Goal: Information Seeking & Learning: Learn about a topic

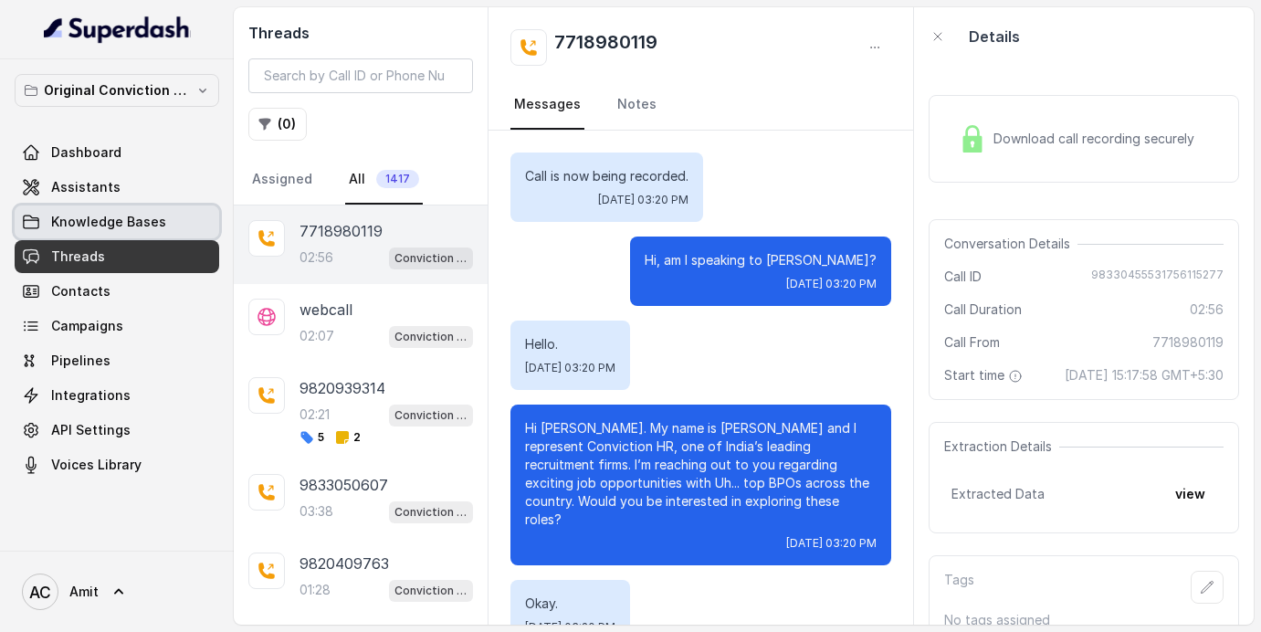
scroll to position [2847, 0]
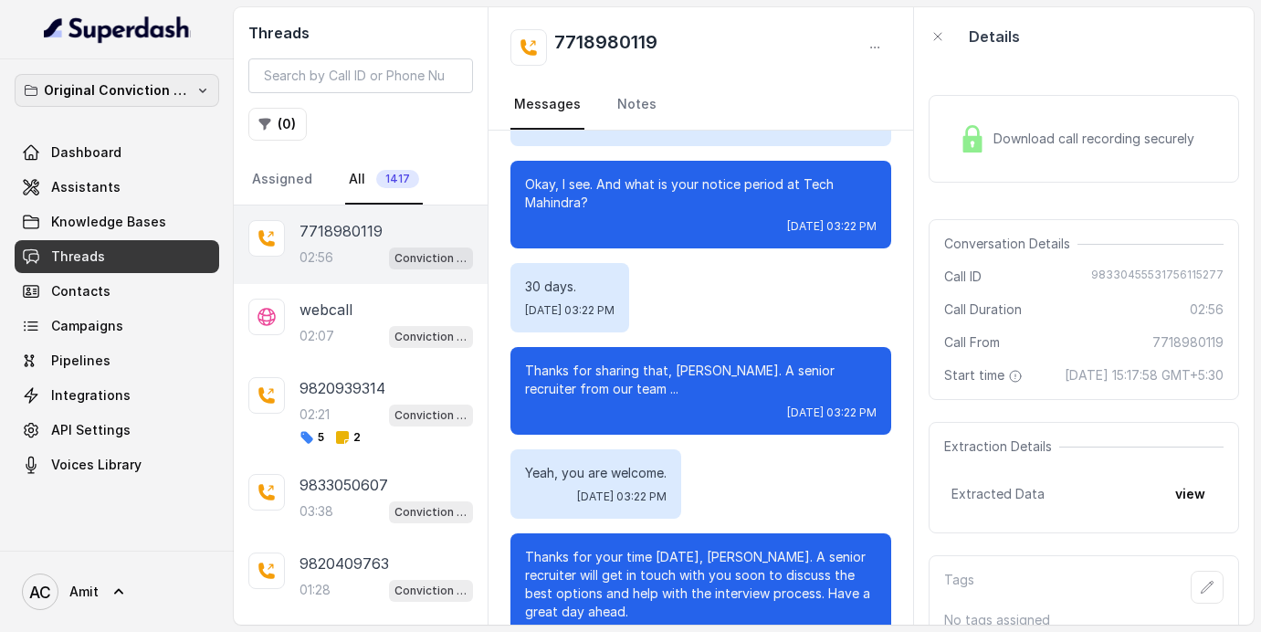
click at [155, 97] on p "Original Conviction Workspace" at bounding box center [117, 90] width 146 height 22
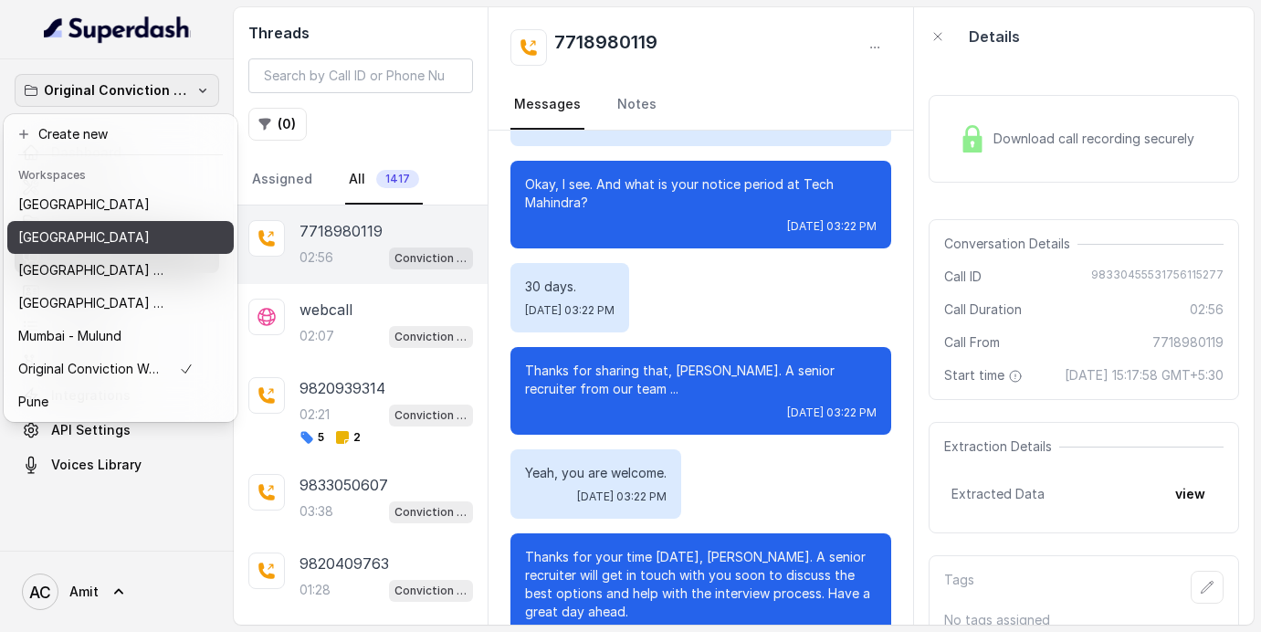
click at [68, 221] on button "[GEOGRAPHIC_DATA]" at bounding box center [120, 237] width 226 height 33
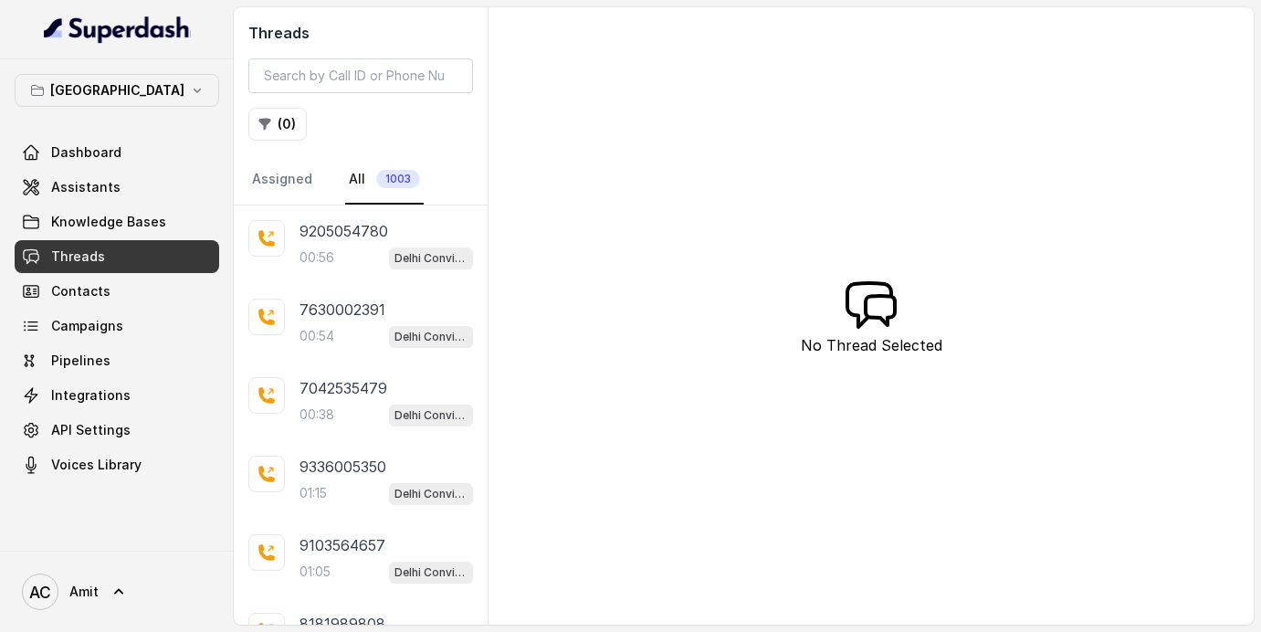
click at [159, 123] on div "Delhi Dashboard Assistants Knowledge Bases Threads Contacts Campaigns Pipelines…" at bounding box center [117, 277] width 204 height 407
click at [129, 325] on link "Campaigns" at bounding box center [117, 325] width 204 height 33
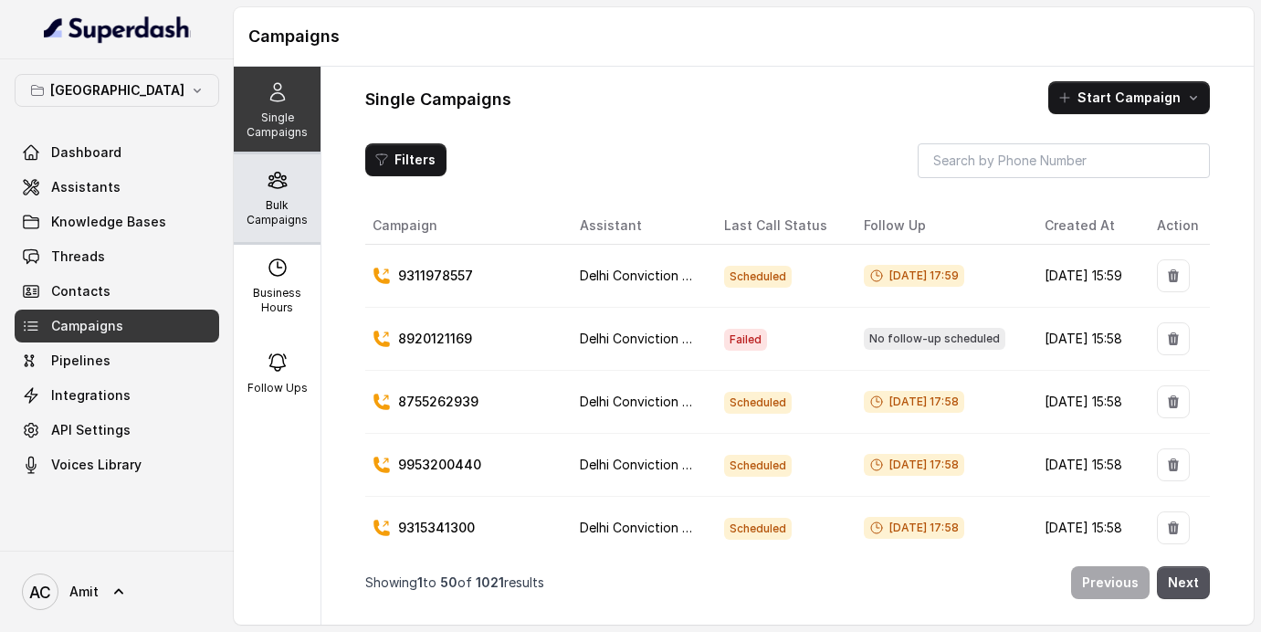
click at [267, 192] on div "Bulk Campaigns" at bounding box center [277, 198] width 87 height 88
click at [893, 229] on th "Follow Up" at bounding box center [939, 225] width 180 height 37
click at [389, 152] on button "Filters" at bounding box center [405, 159] width 81 height 33
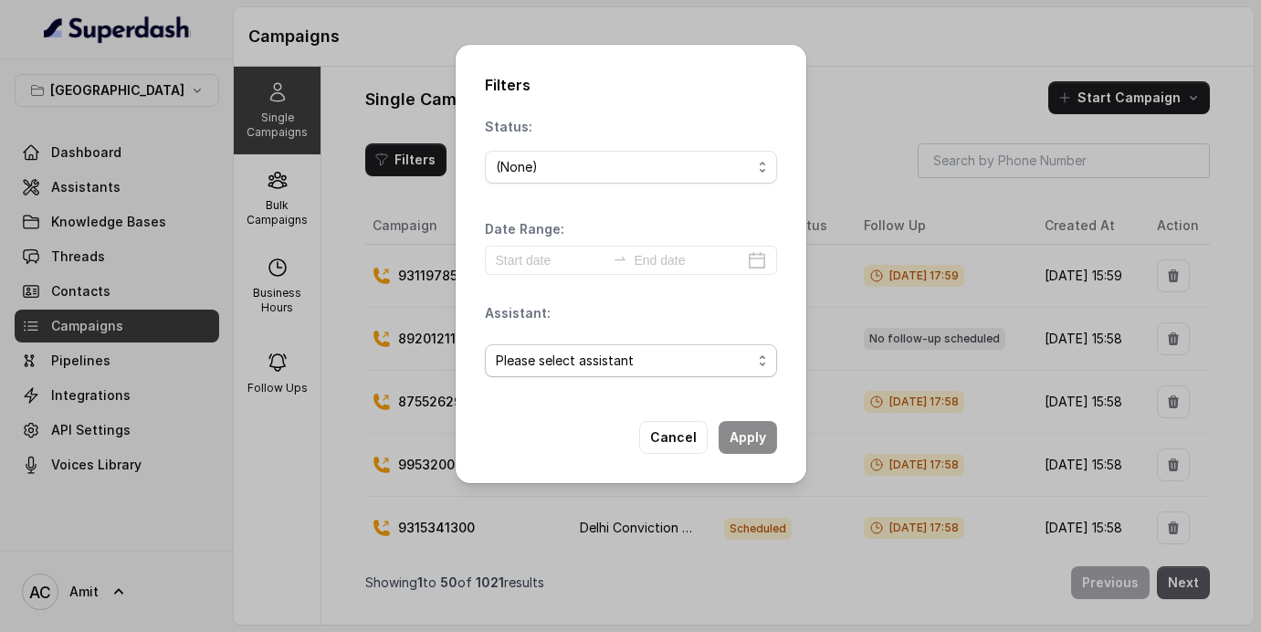
click at [592, 363] on span "Please select assistant" at bounding box center [624, 361] width 256 height 22
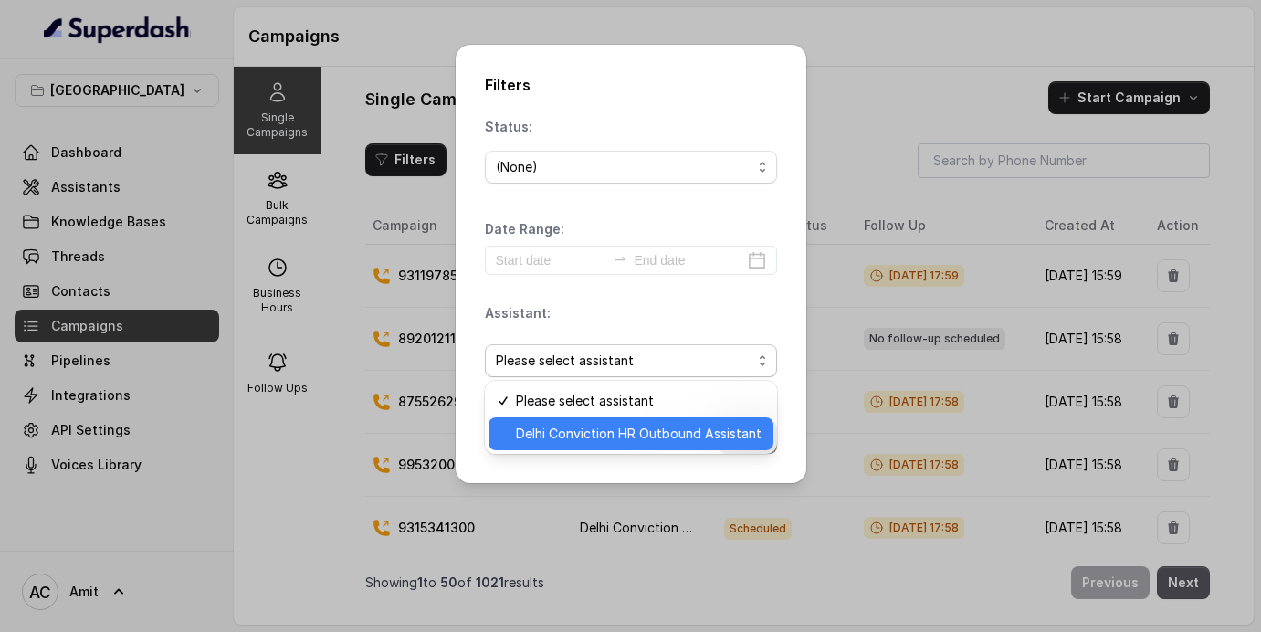
click at [561, 435] on span "Delhi Conviction HR Outbound Assistant" at bounding box center [639, 434] width 246 height 22
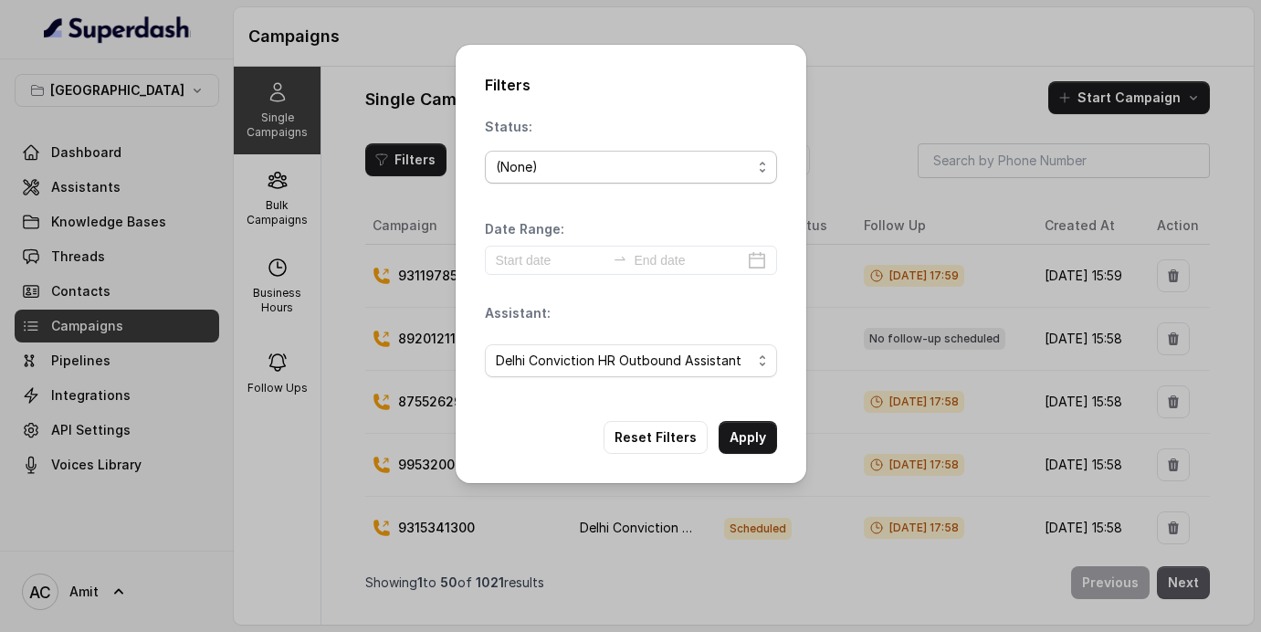
click at [611, 173] on div "(None)" at bounding box center [624, 167] width 256 height 22
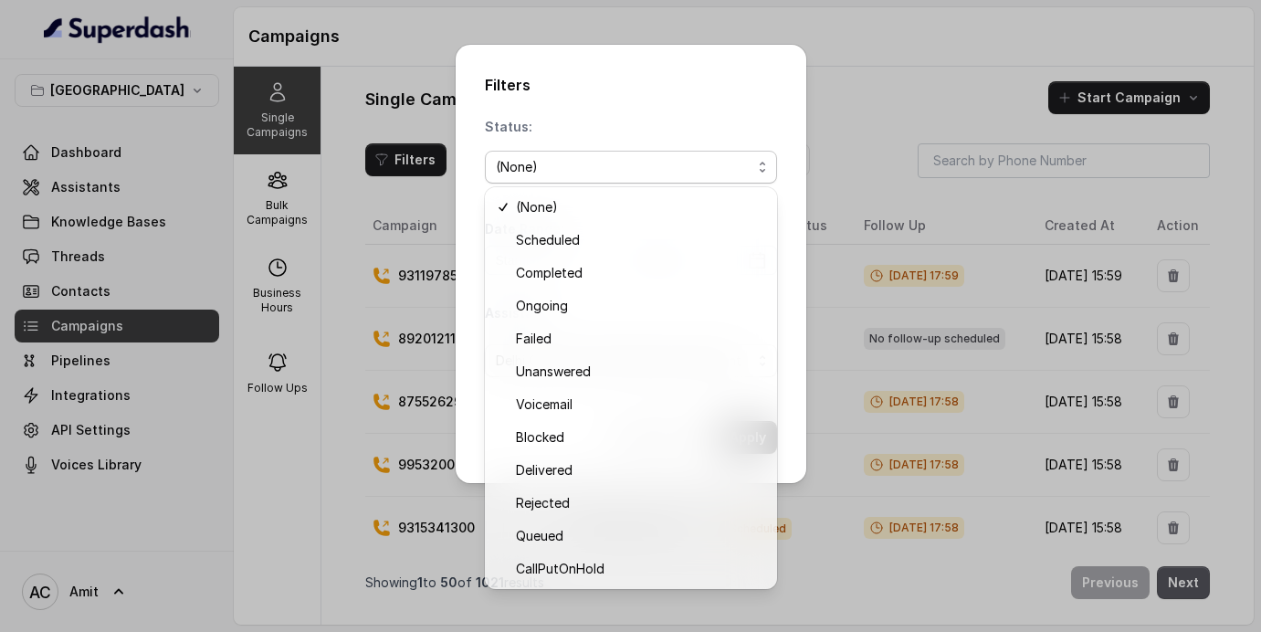
click at [869, 58] on div "Filters Status: (None) Date Range: Assistant: Delhi Conviction HR Outbound Assi…" at bounding box center [630, 316] width 1261 height 632
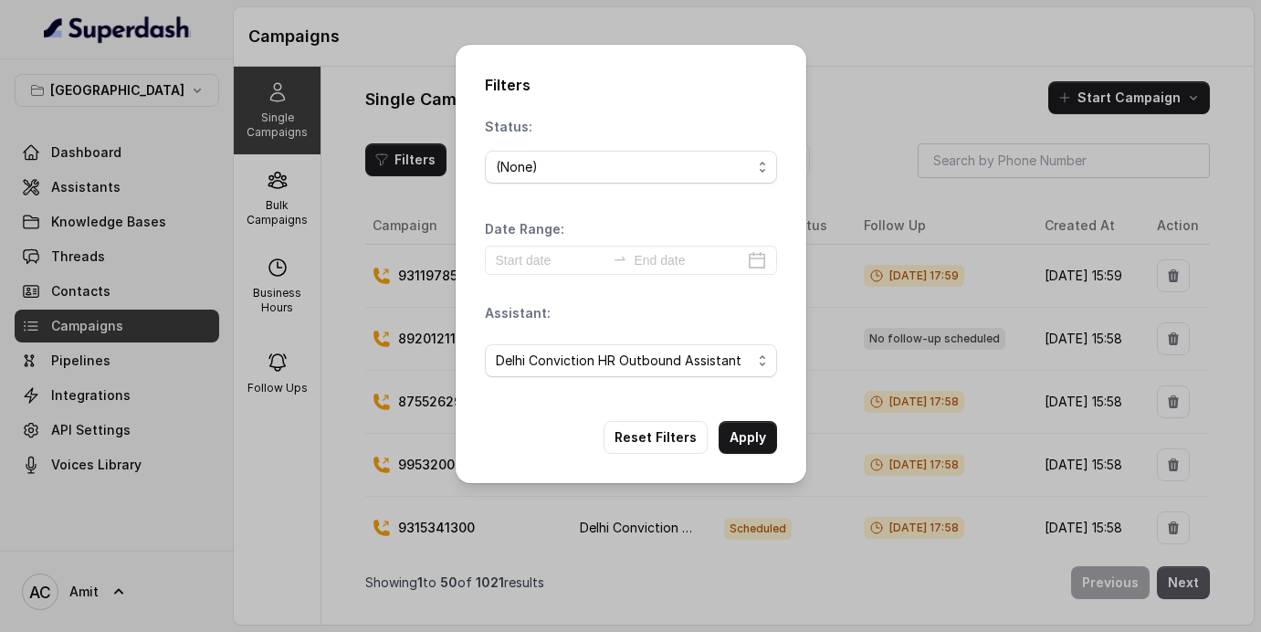
click at [857, 106] on div "Filters Status: (None) Date Range: Assistant: Delhi Conviction HR Outbound Assi…" at bounding box center [630, 316] width 1261 height 632
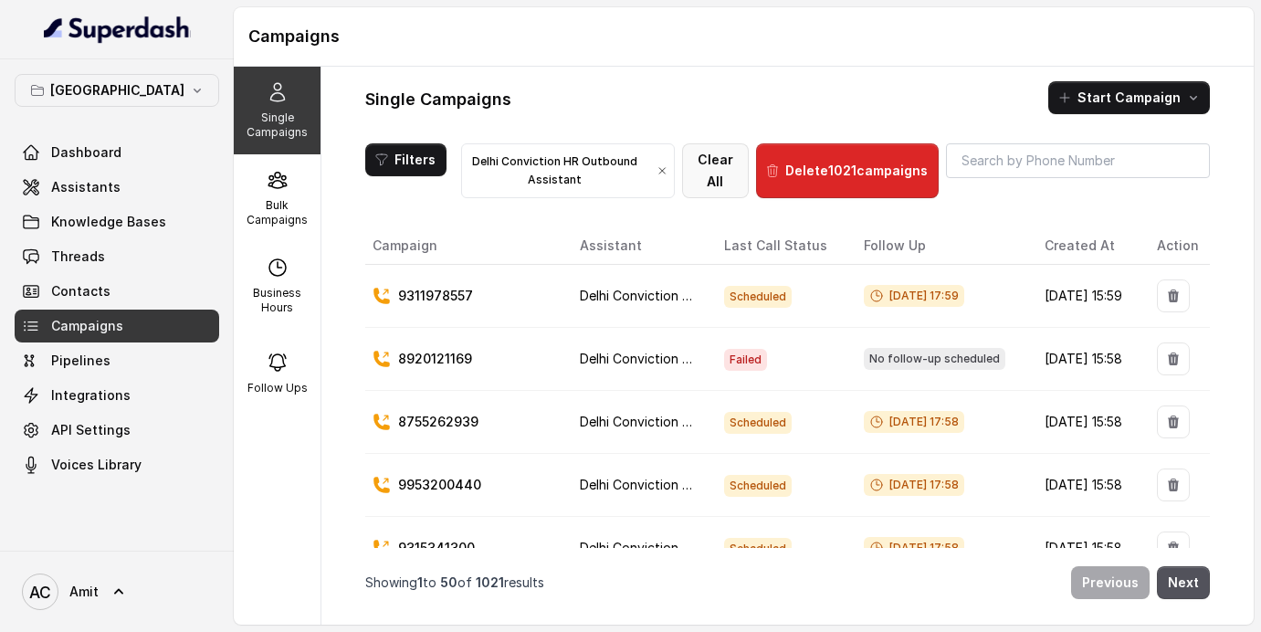
click at [749, 170] on button "Clear All" at bounding box center [715, 170] width 67 height 55
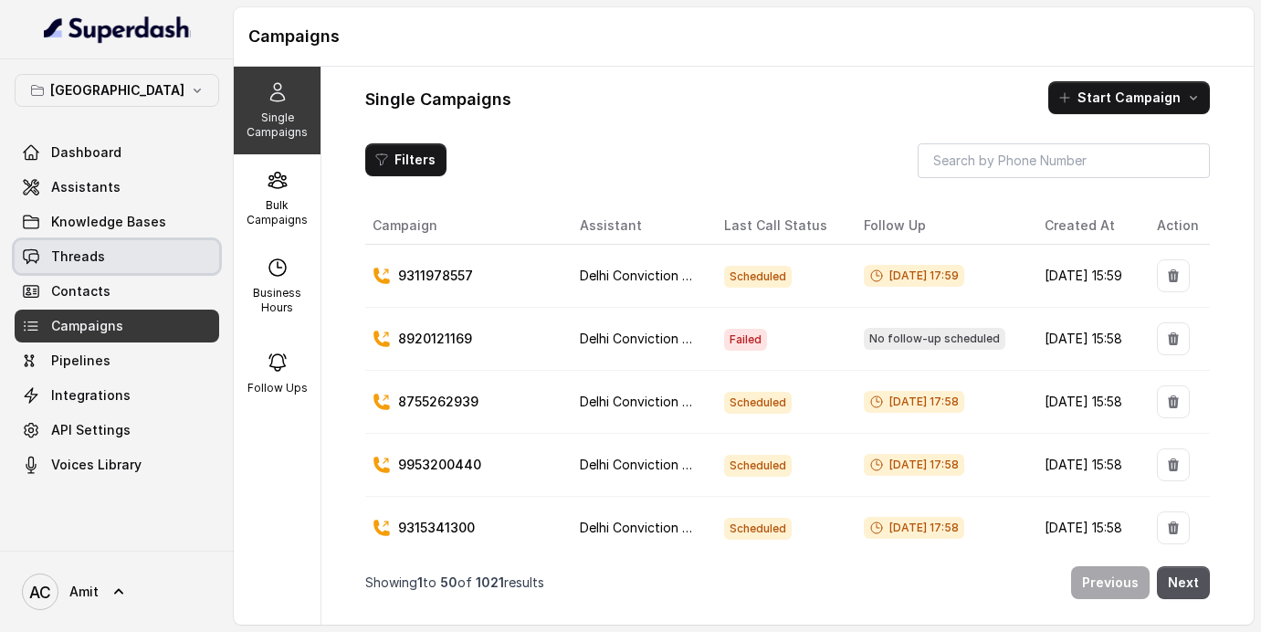
click at [73, 249] on span "Threads" at bounding box center [78, 256] width 54 height 18
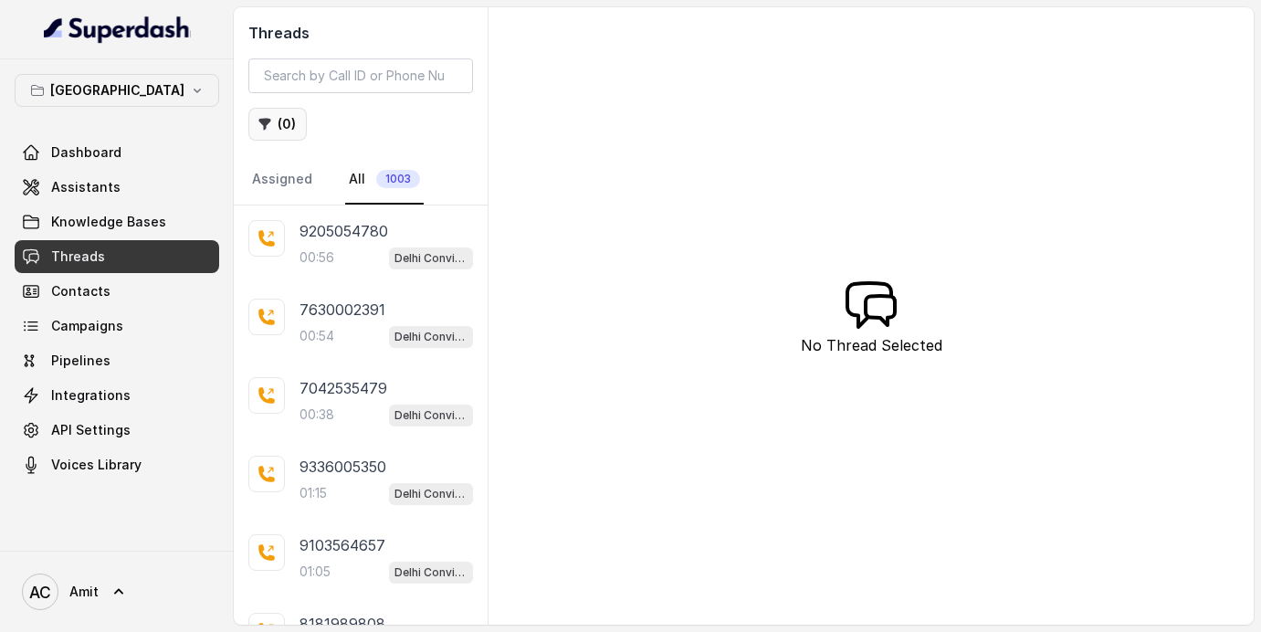
click at [285, 117] on button "( 0 )" at bounding box center [277, 124] width 58 height 33
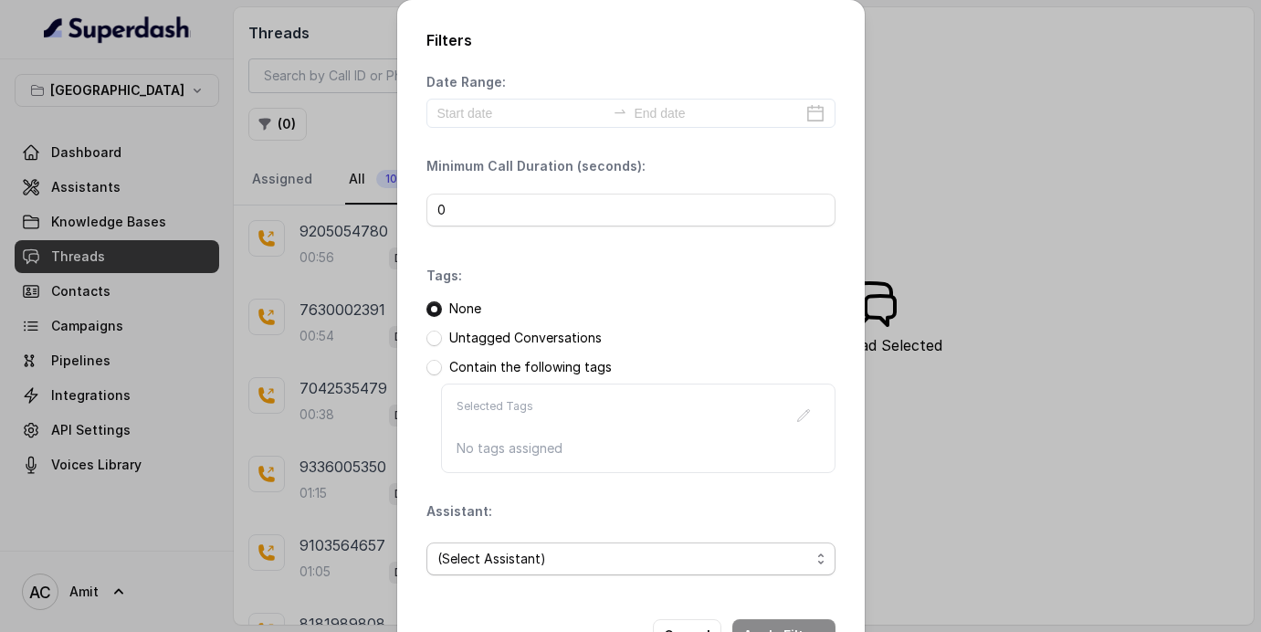
click at [483, 559] on span "(Select Assistant)" at bounding box center [623, 559] width 372 height 22
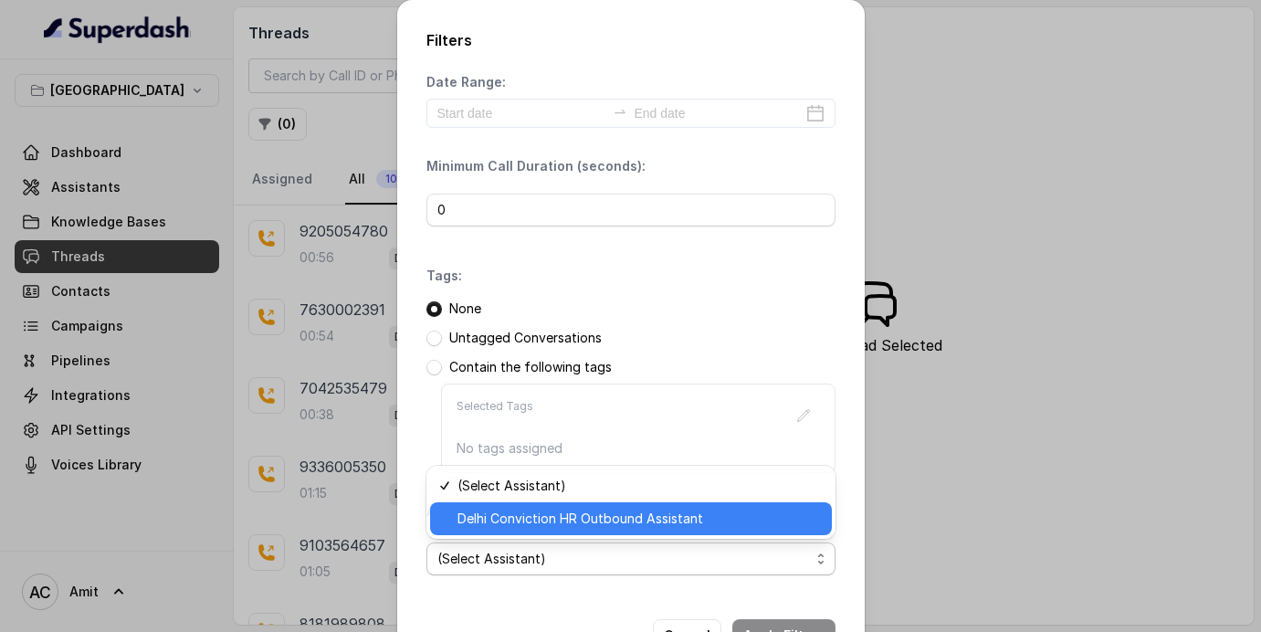
click at [519, 518] on span "Delhi Conviction HR Outbound Assistant" at bounding box center [638, 519] width 363 height 22
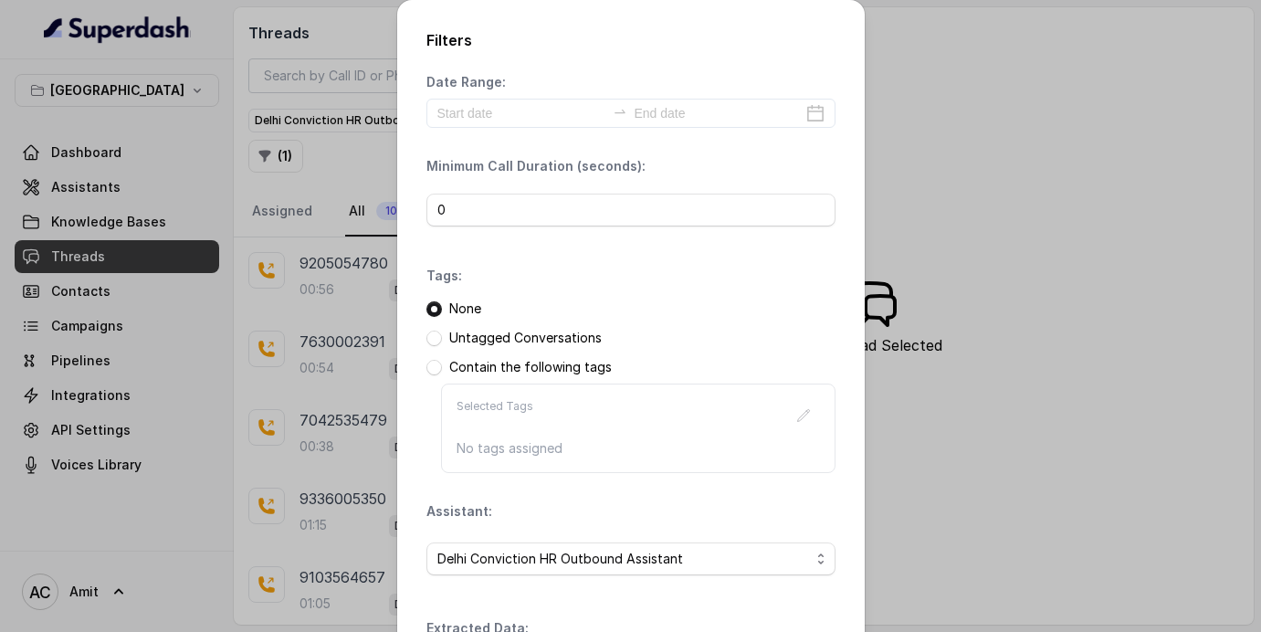
scroll to position [152, 0]
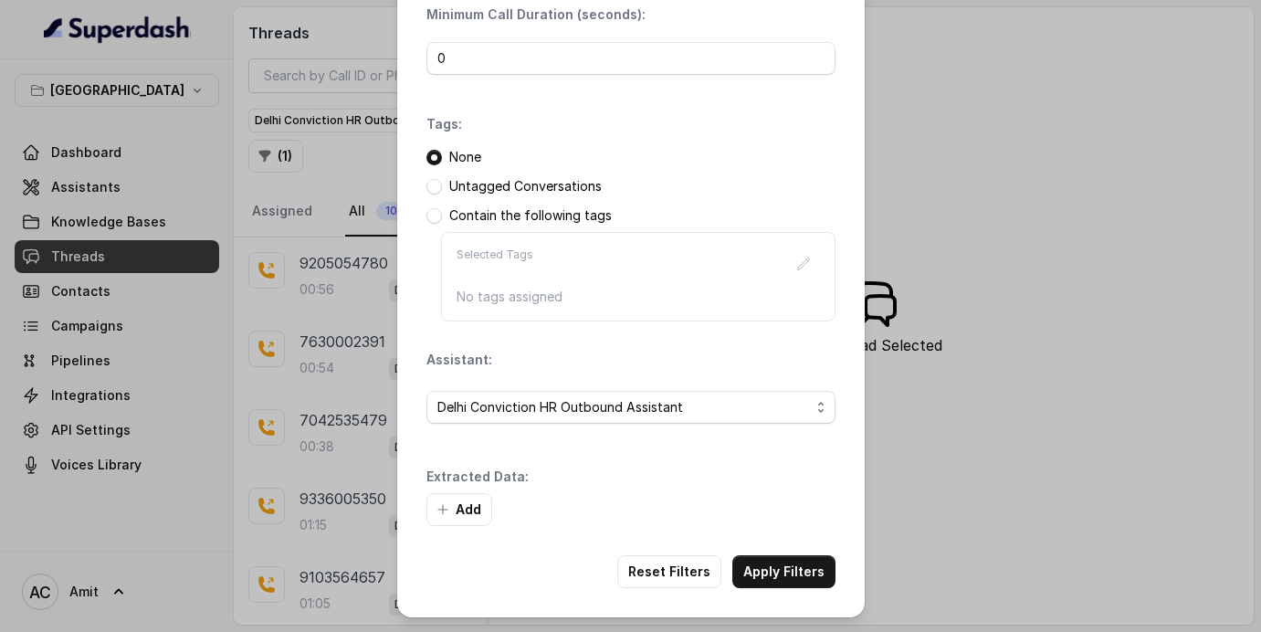
click at [465, 500] on button "Add" at bounding box center [459, 509] width 66 height 33
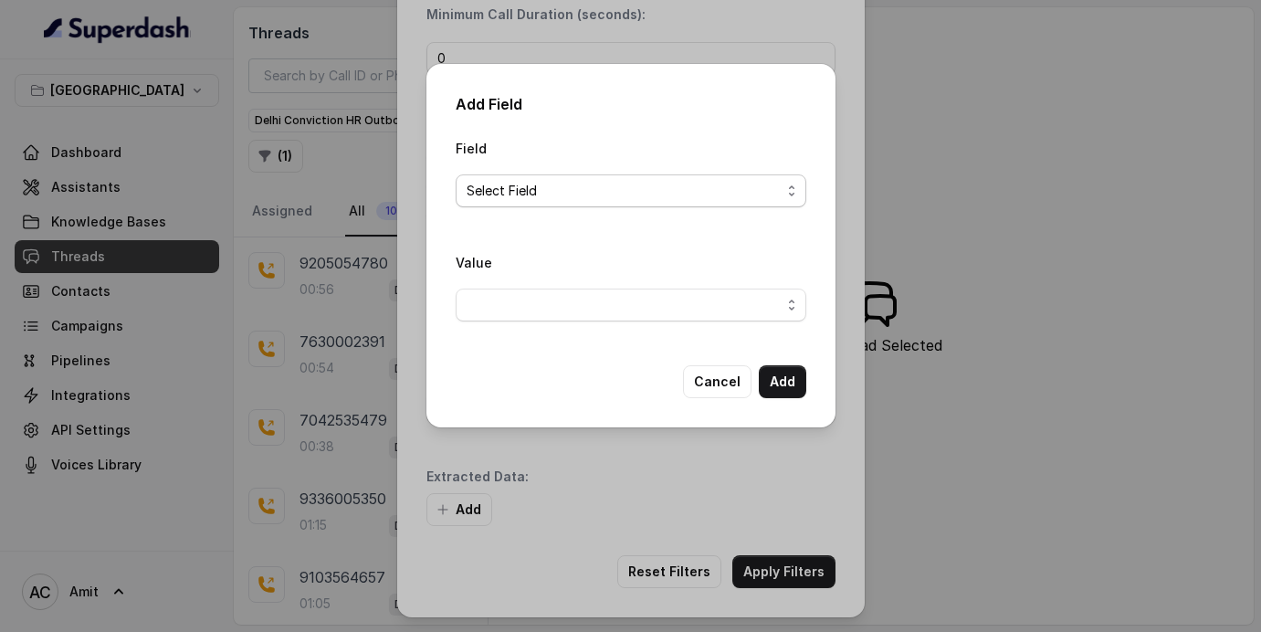
click at [516, 192] on span "Select Field" at bounding box center [623, 191] width 314 height 22
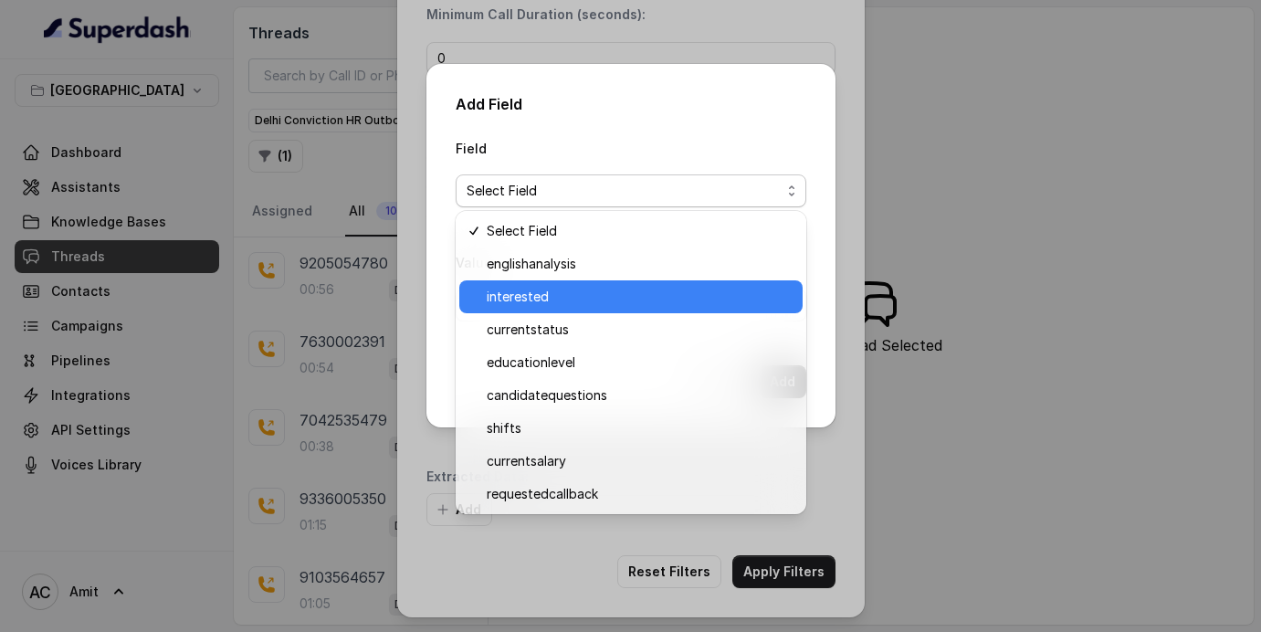
click at [517, 299] on span "interested" at bounding box center [639, 297] width 305 height 22
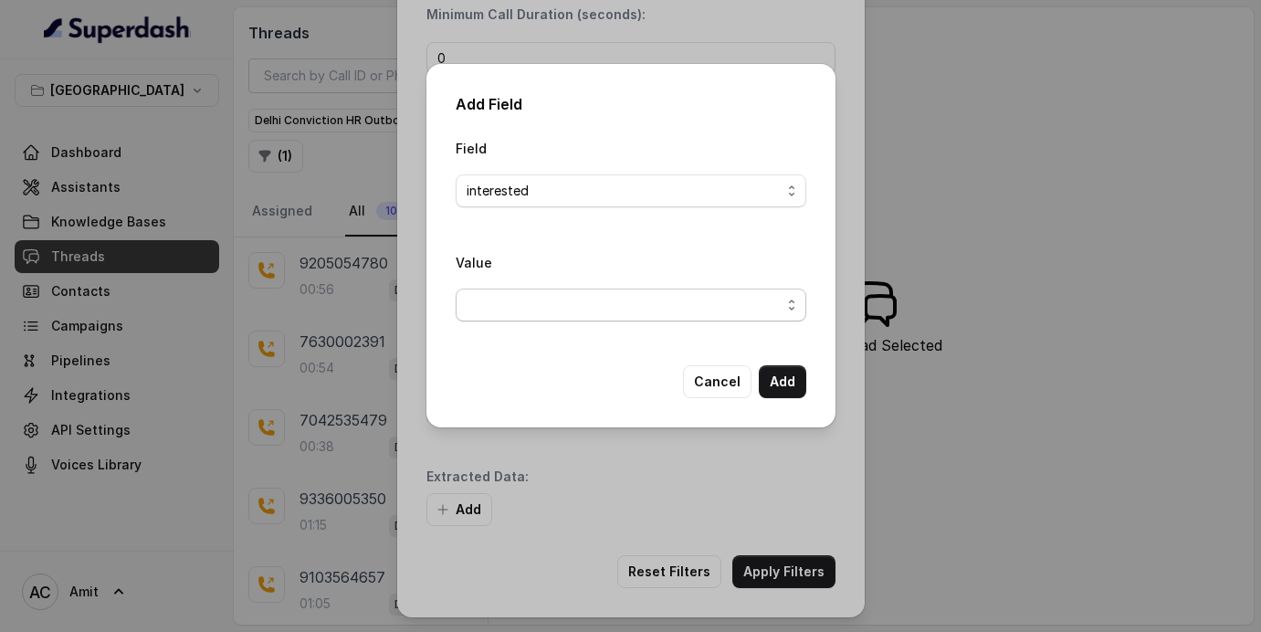
click at [747, 308] on span "button" at bounding box center [631, 304] width 351 height 33
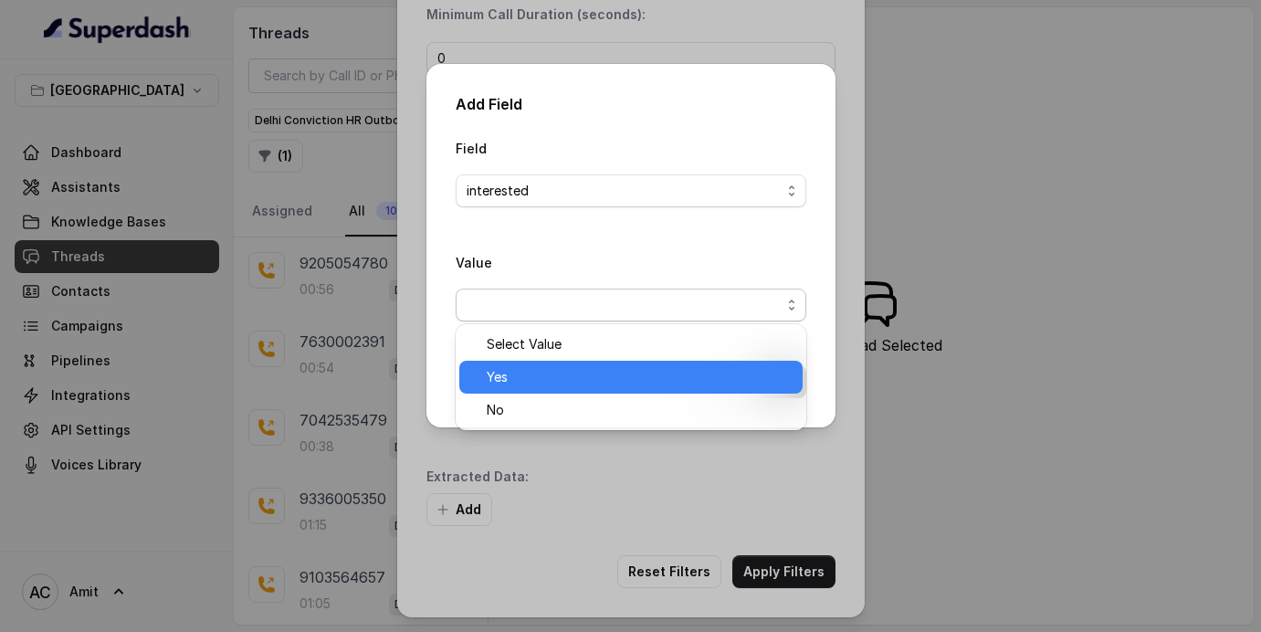
click at [548, 370] on span "Yes" at bounding box center [639, 377] width 305 height 22
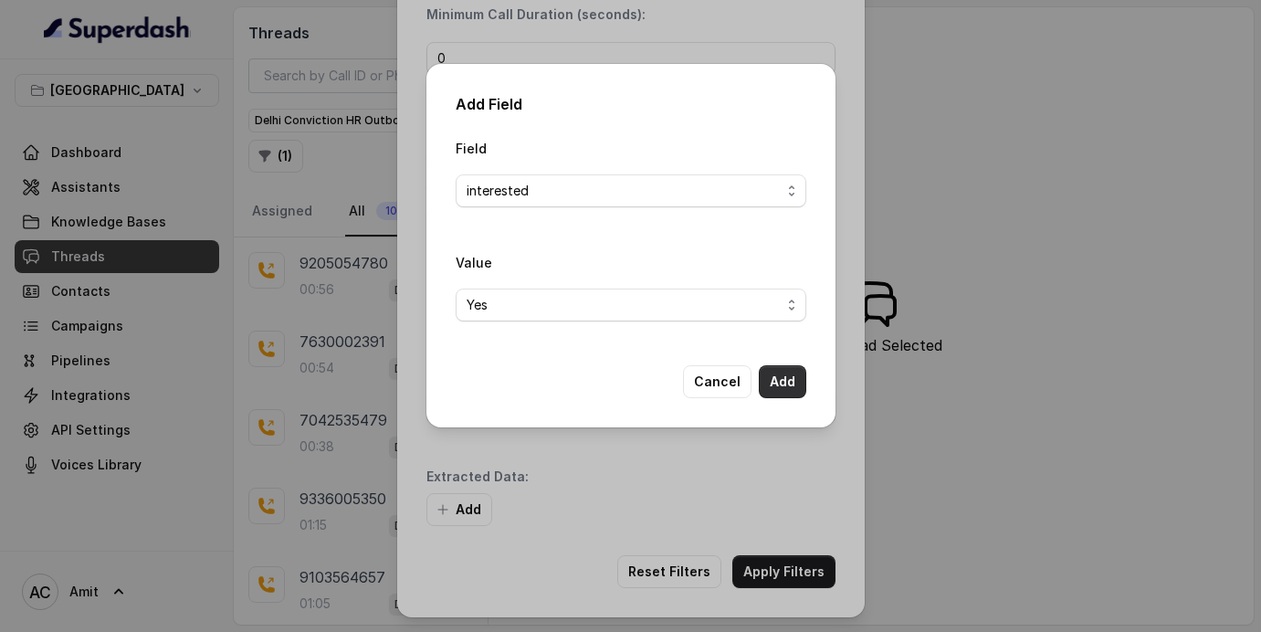
click at [784, 382] on button "Add" at bounding box center [782, 381] width 47 height 33
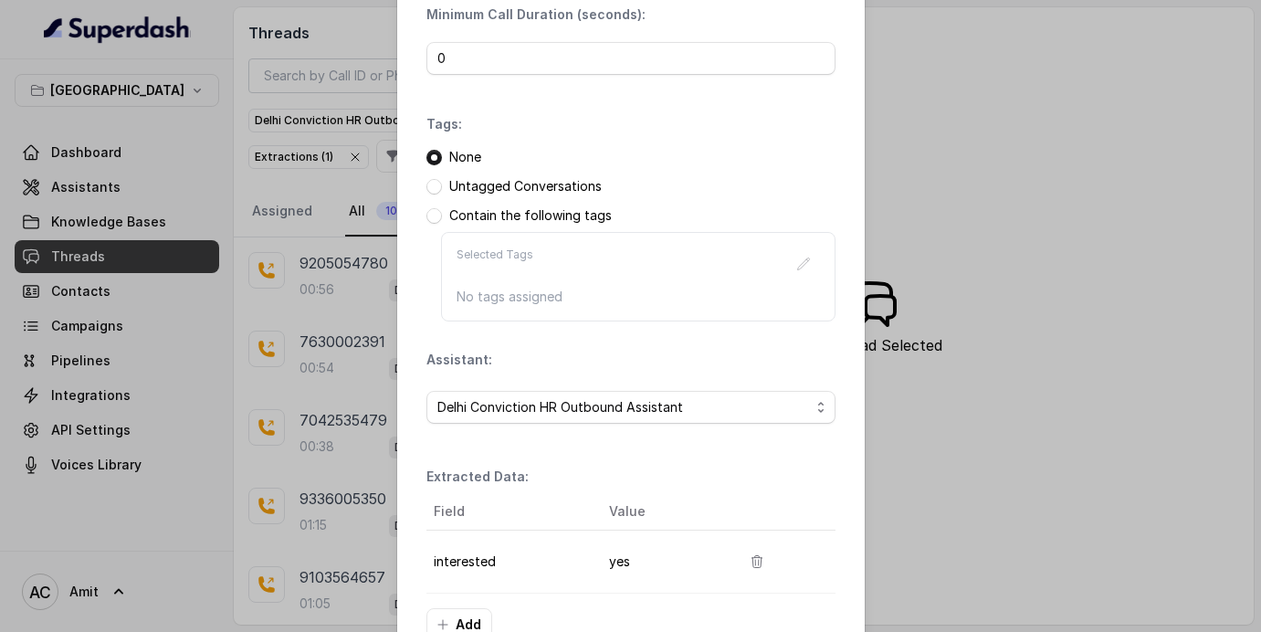
scroll to position [267, 0]
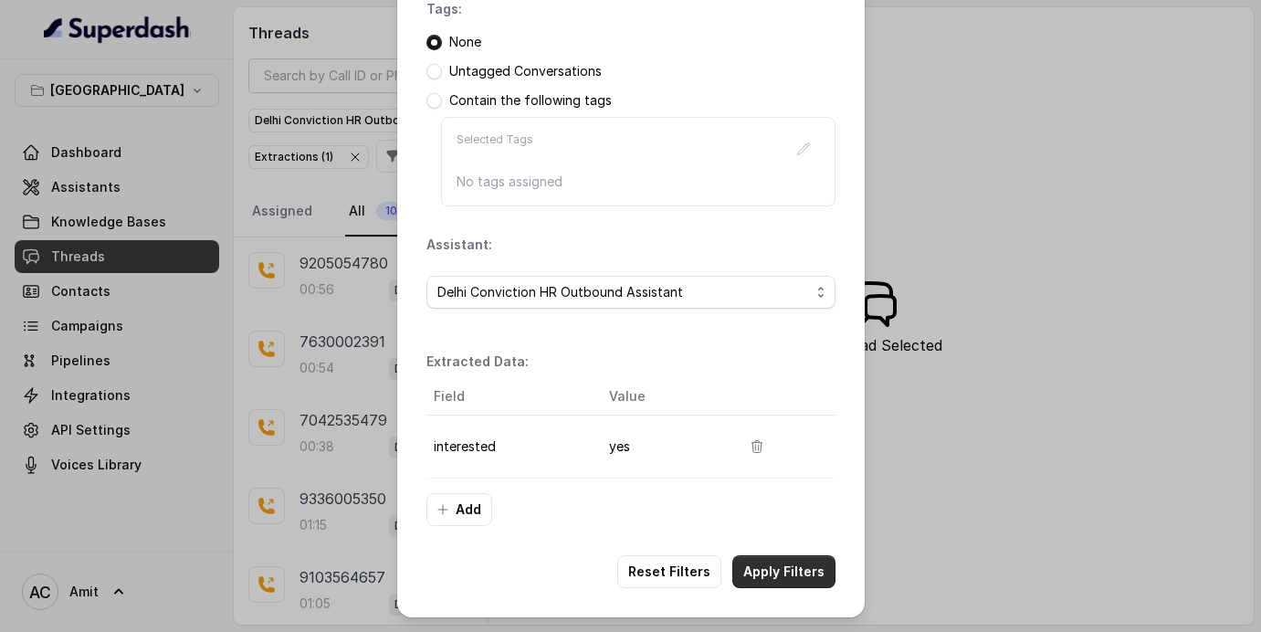
click at [777, 583] on button "Apply Filters" at bounding box center [783, 571] width 103 height 33
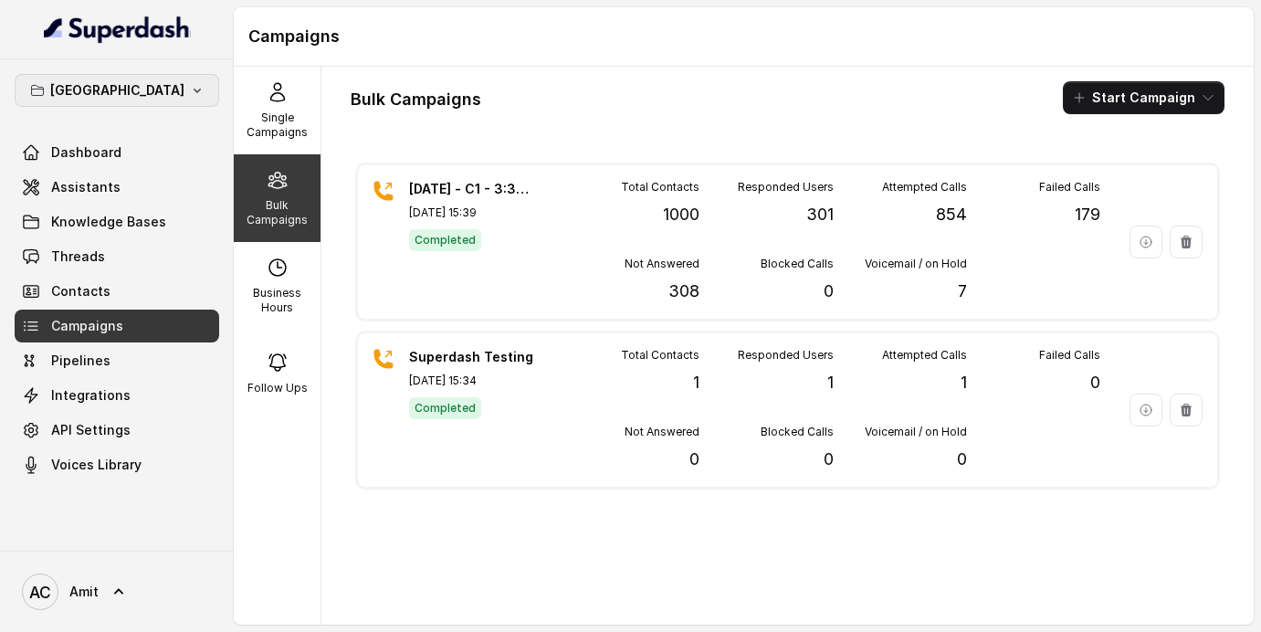
click at [131, 89] on p "[GEOGRAPHIC_DATA]" at bounding box center [117, 90] width 134 height 22
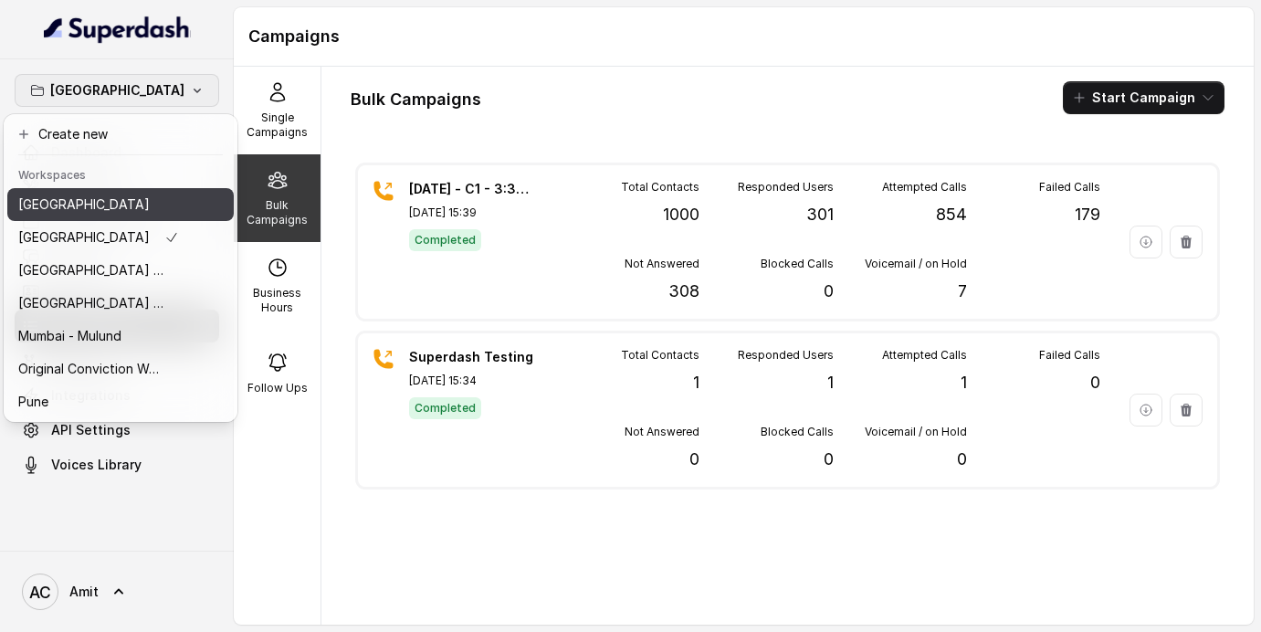
click at [89, 218] on button "[GEOGRAPHIC_DATA]" at bounding box center [120, 204] width 226 height 33
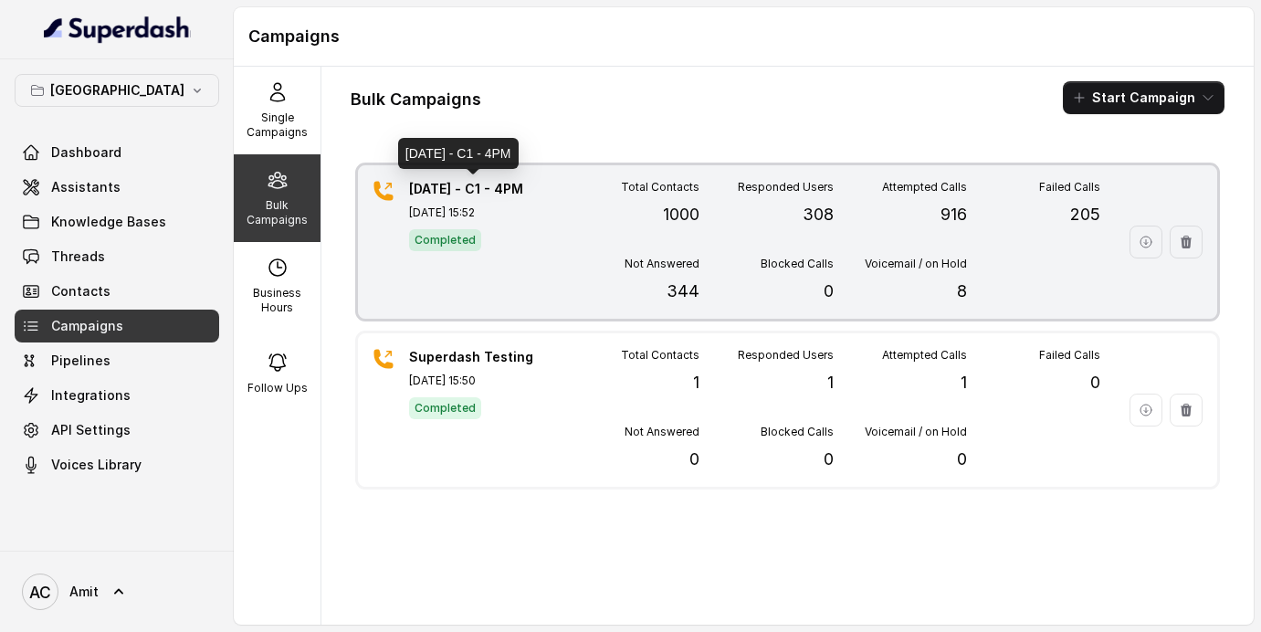
click at [461, 183] on p "[DATE] - C1 - 4PM" at bounding box center [473, 189] width 128 height 18
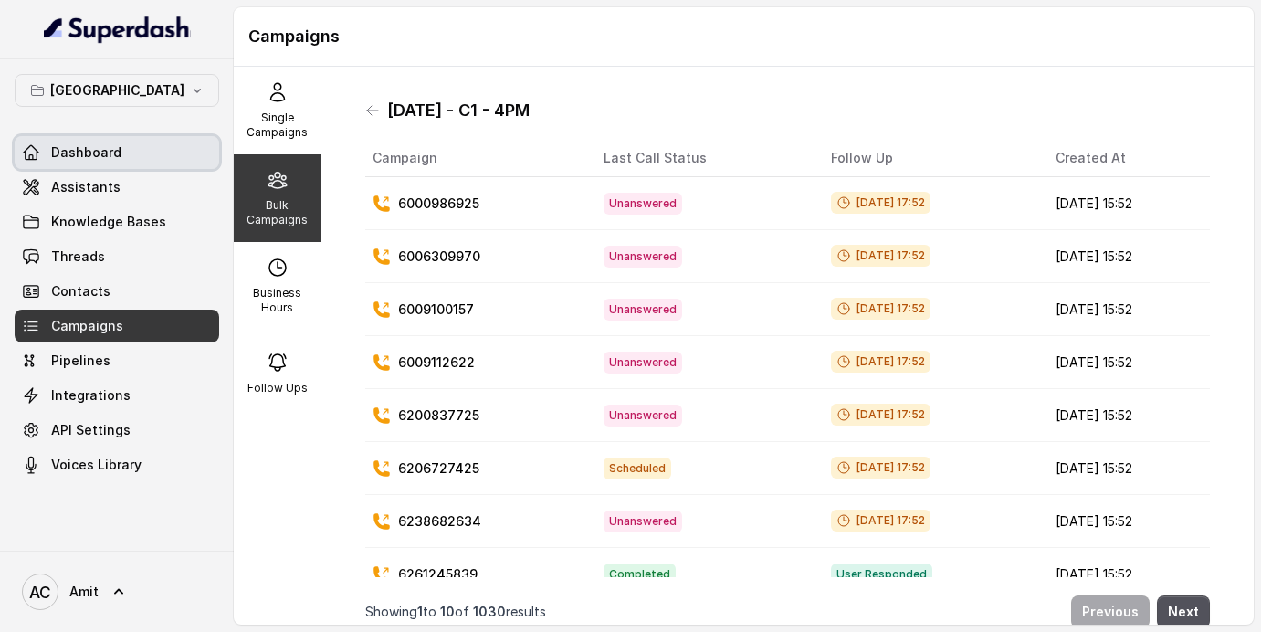
click at [118, 162] on link "Dashboard" at bounding box center [117, 152] width 204 height 33
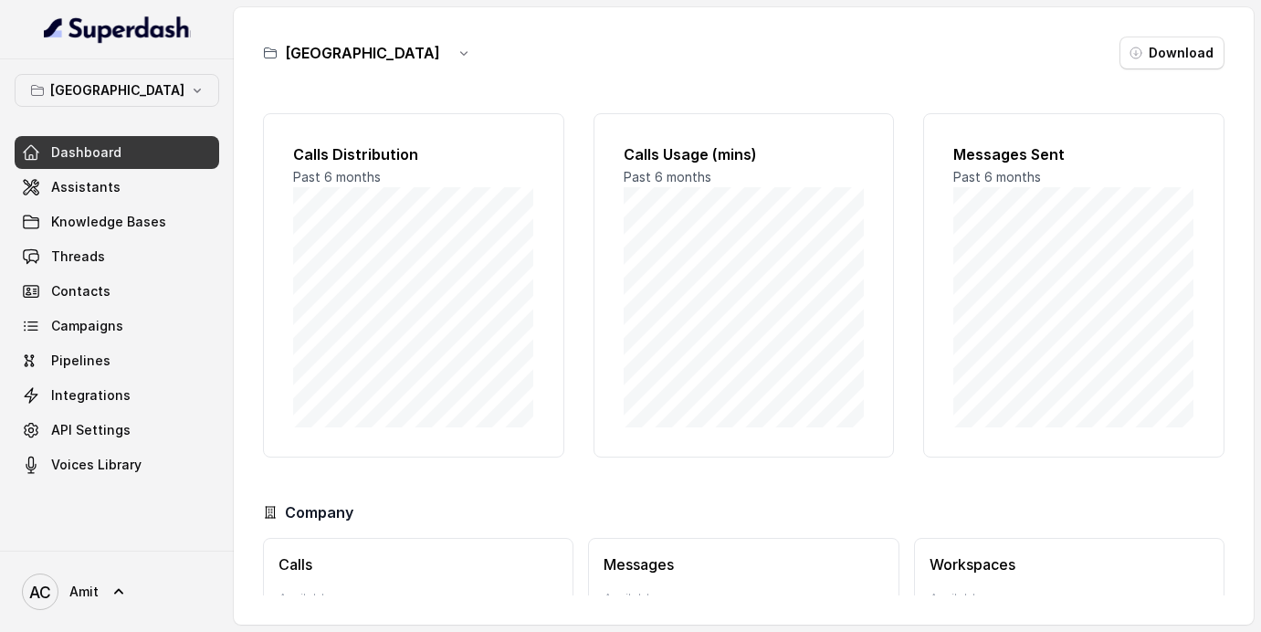
scroll to position [118, 0]
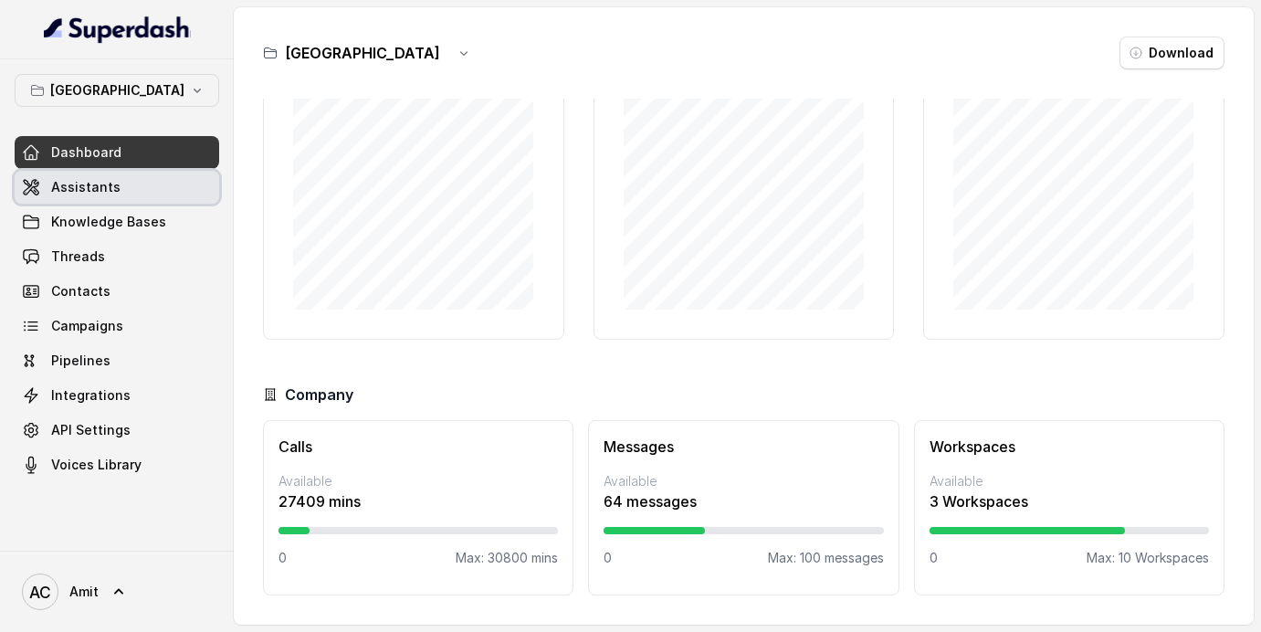
click at [97, 186] on span "Assistants" at bounding box center [85, 187] width 69 height 18
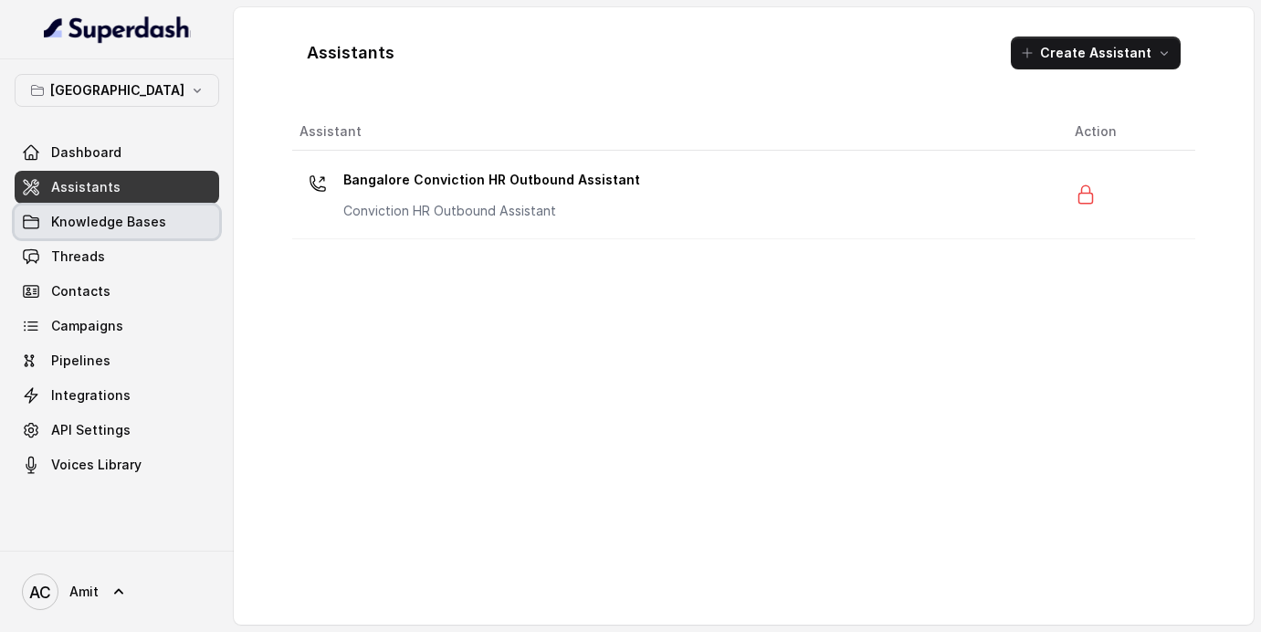
click at [102, 226] on span "Knowledge Bases" at bounding box center [108, 222] width 115 height 18
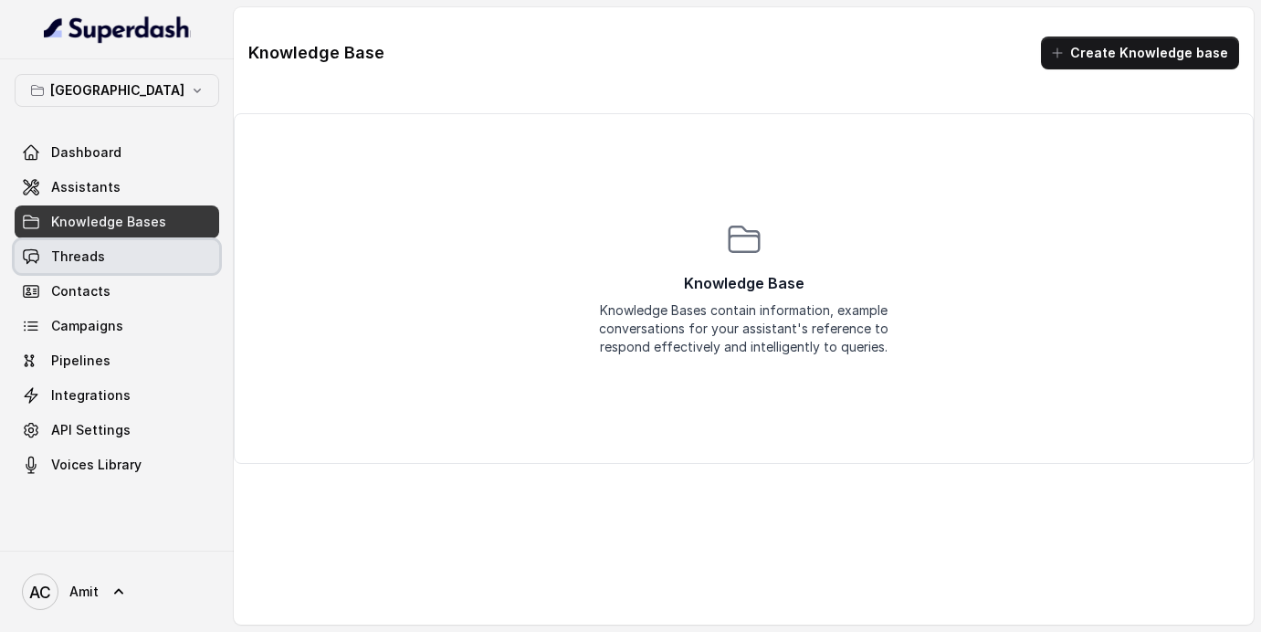
click at [96, 257] on span "Threads" at bounding box center [78, 256] width 54 height 18
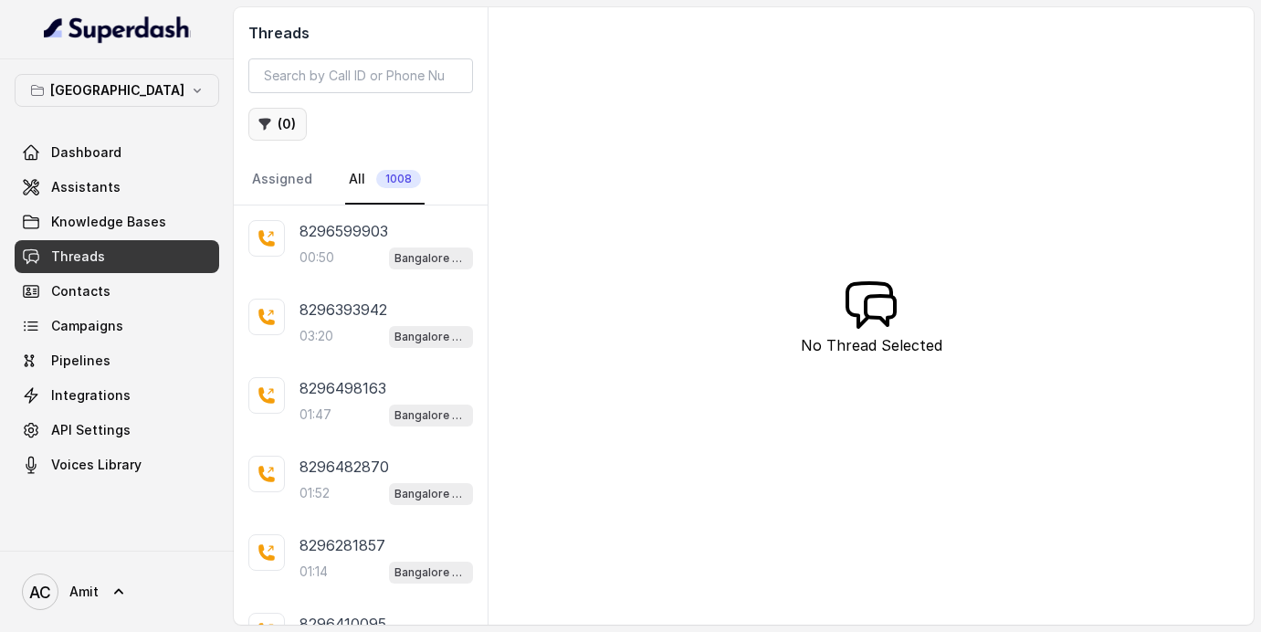
click at [289, 116] on button "( 0 )" at bounding box center [277, 124] width 58 height 33
click at [270, 123] on icon "button" at bounding box center [264, 124] width 15 height 15
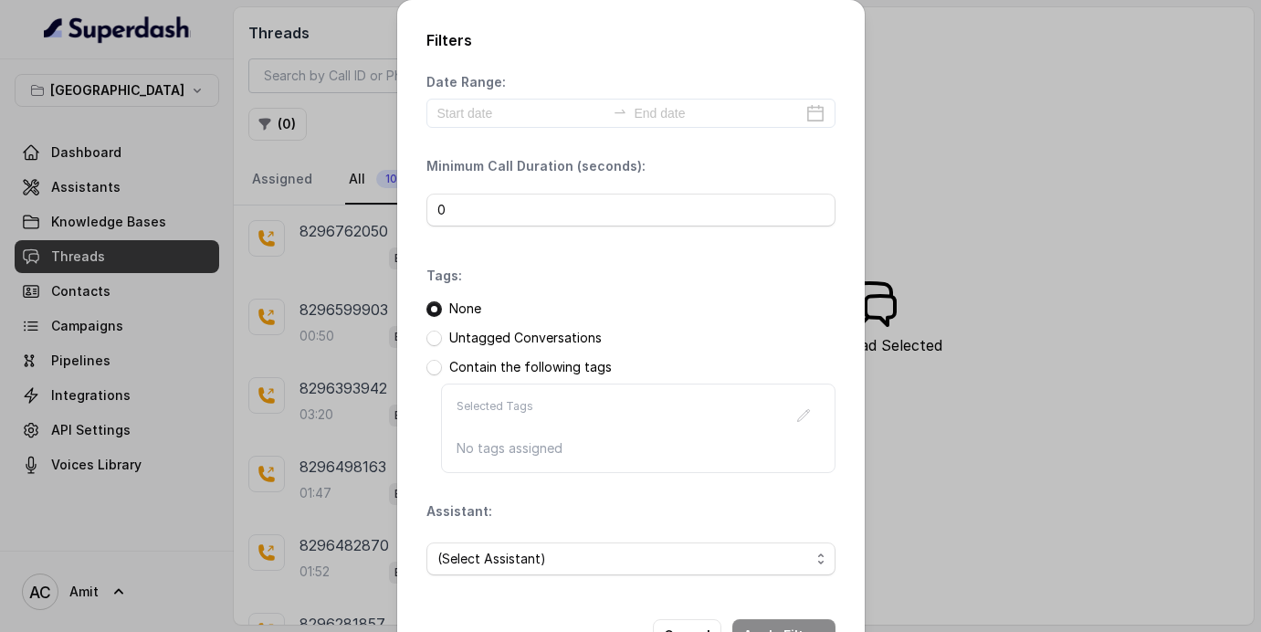
scroll to position [64, 0]
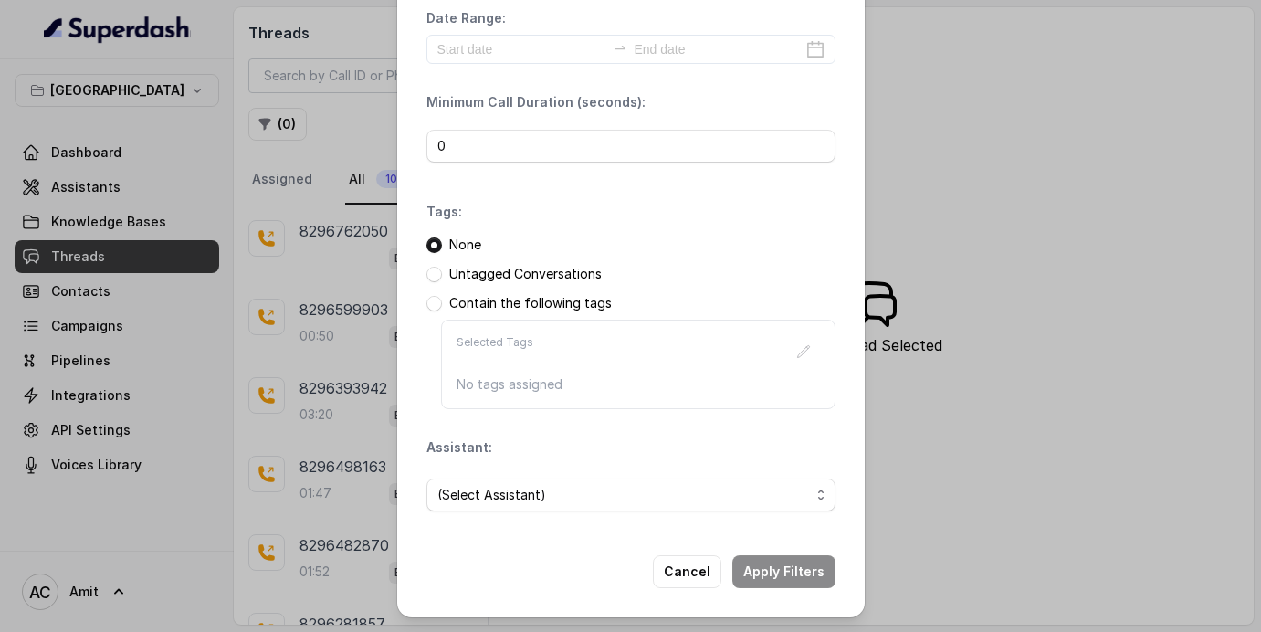
click at [530, 487] on span "(Select Assistant)" at bounding box center [623, 495] width 372 height 22
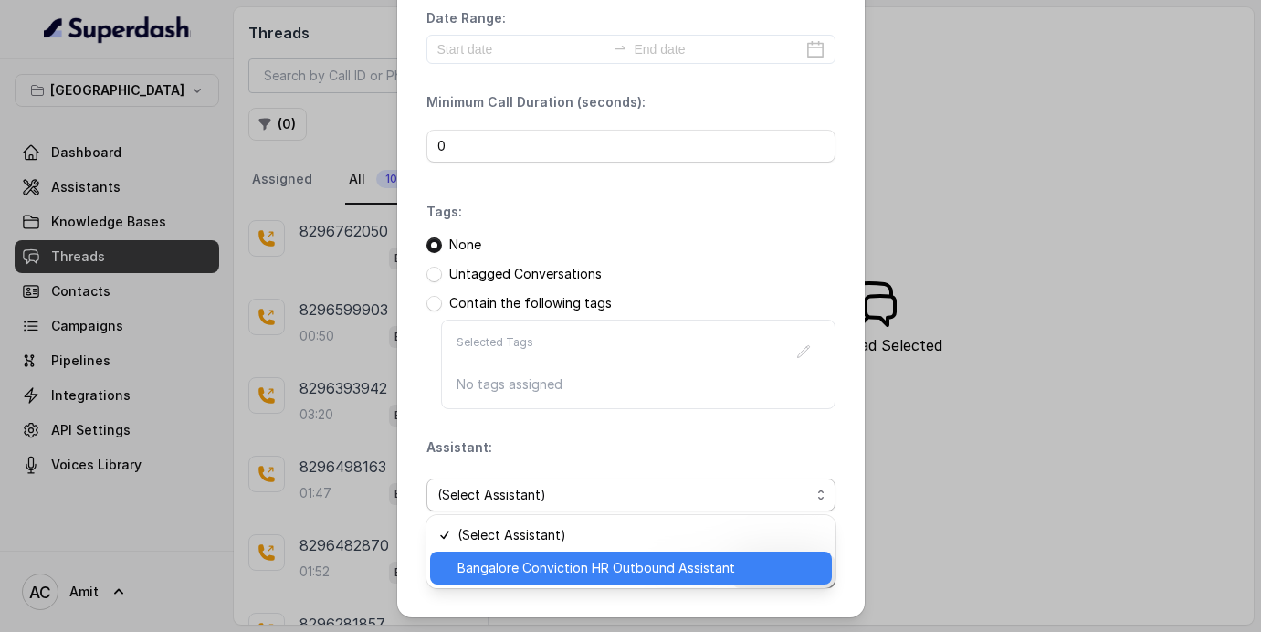
click at [515, 577] on span "Bangalore Conviction HR Outbound Assistant" at bounding box center [638, 568] width 363 height 22
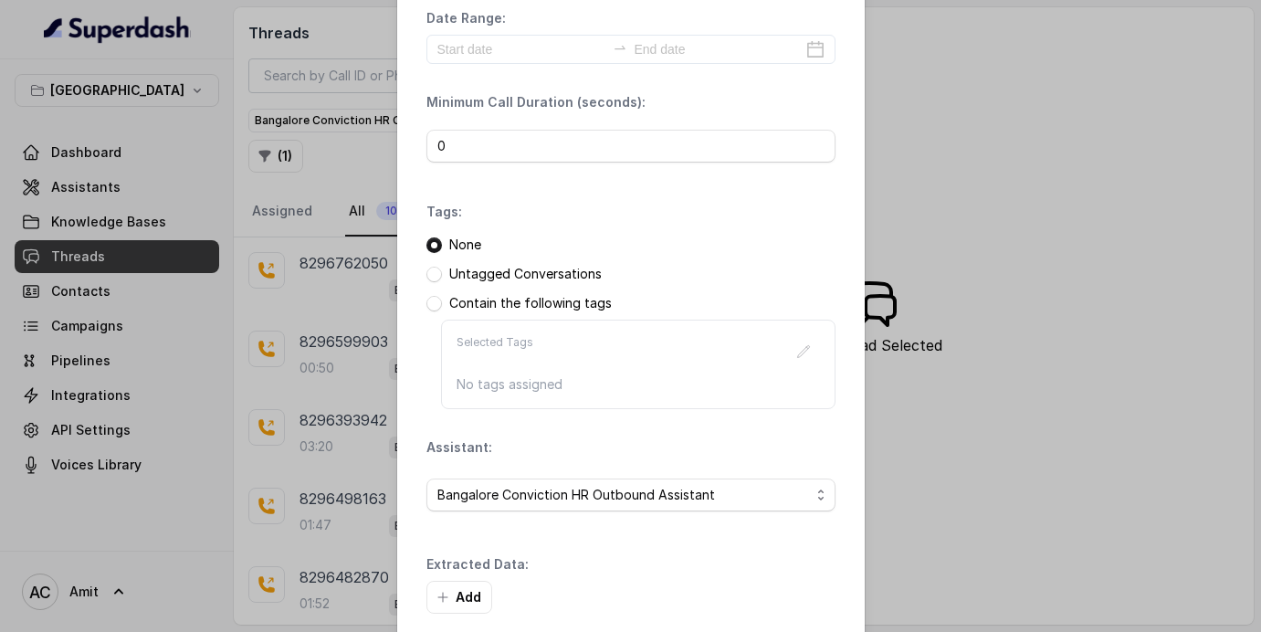
scroll to position [152, 0]
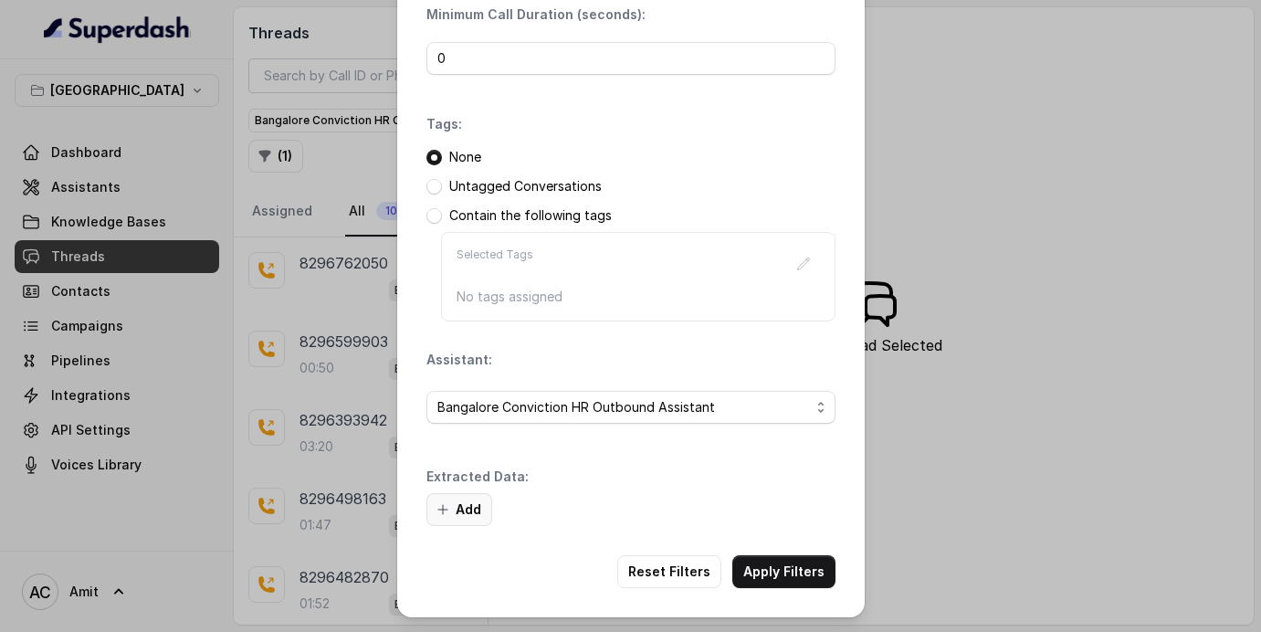
click at [450, 510] on button "Add" at bounding box center [459, 509] width 66 height 33
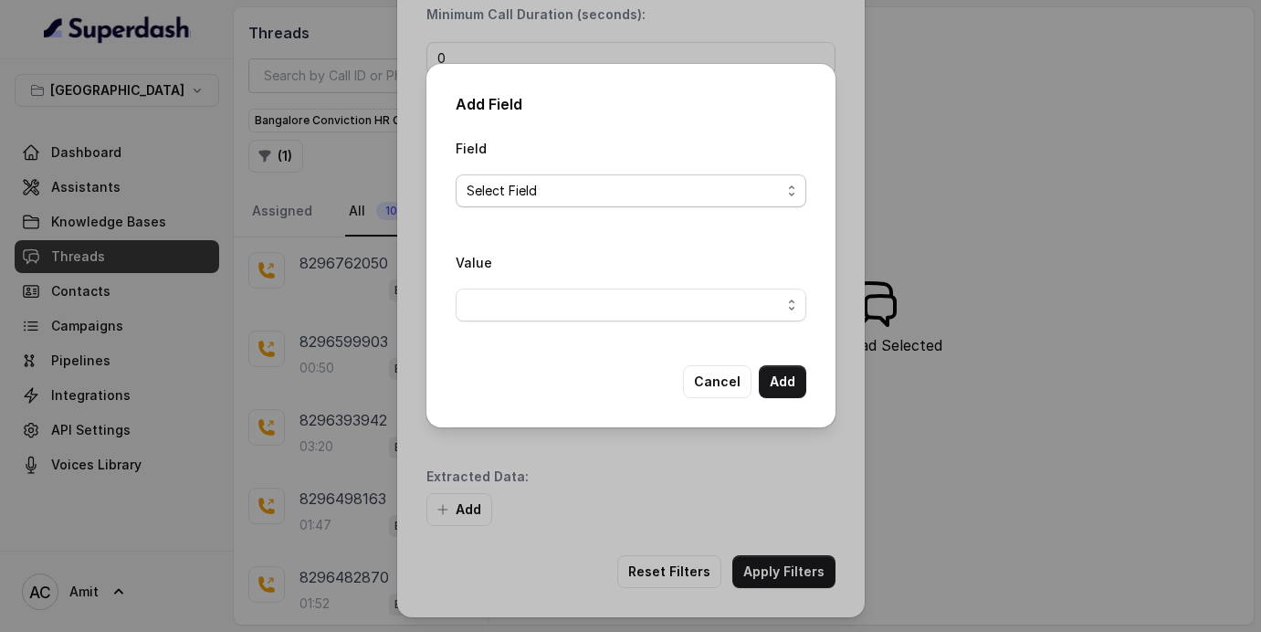
click at [560, 195] on span "Select Field" at bounding box center [623, 191] width 314 height 22
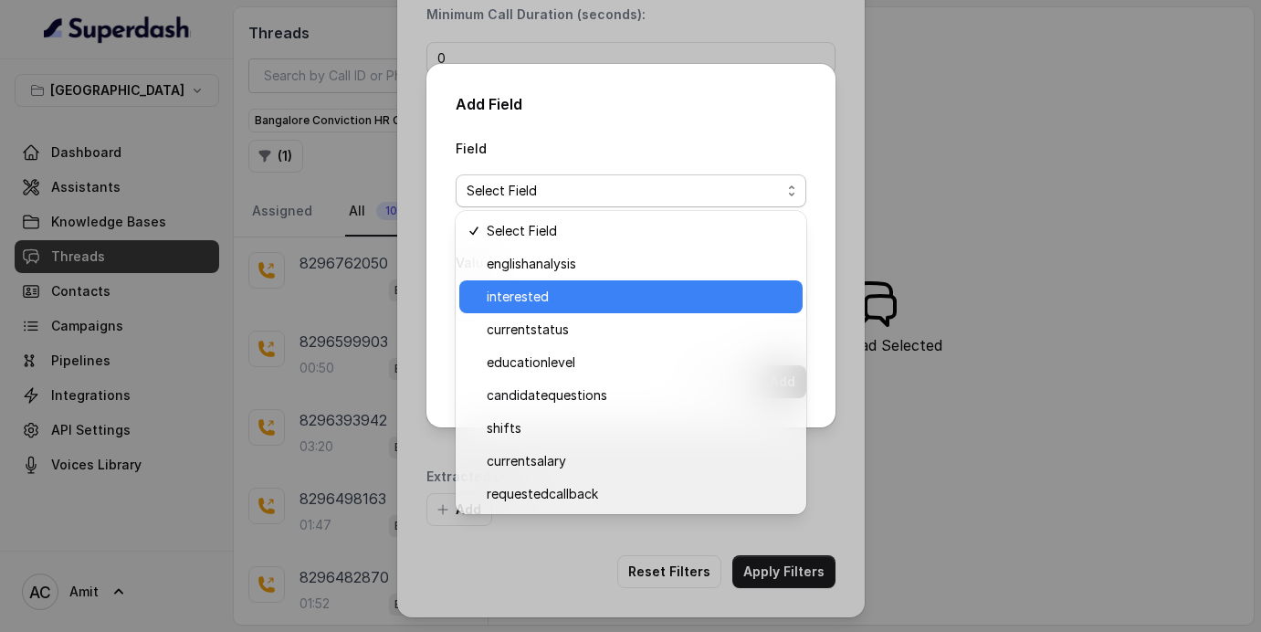
click at [544, 290] on span "interested" at bounding box center [639, 297] width 305 height 22
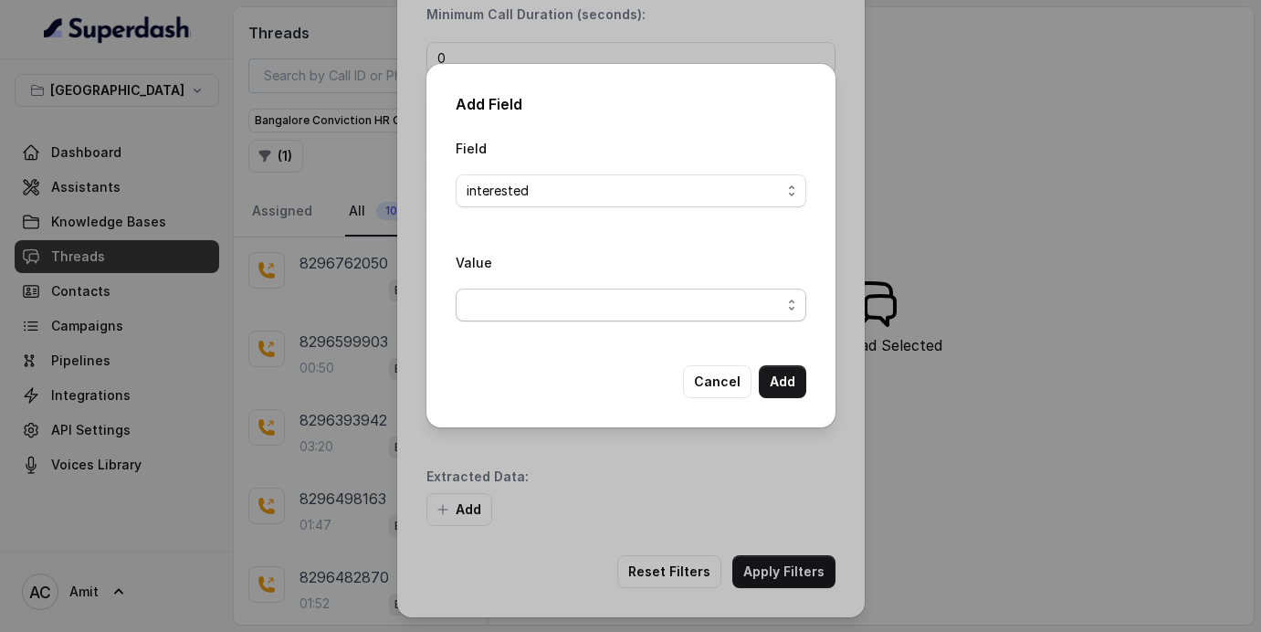
click at [688, 306] on span "button" at bounding box center [631, 304] width 351 height 33
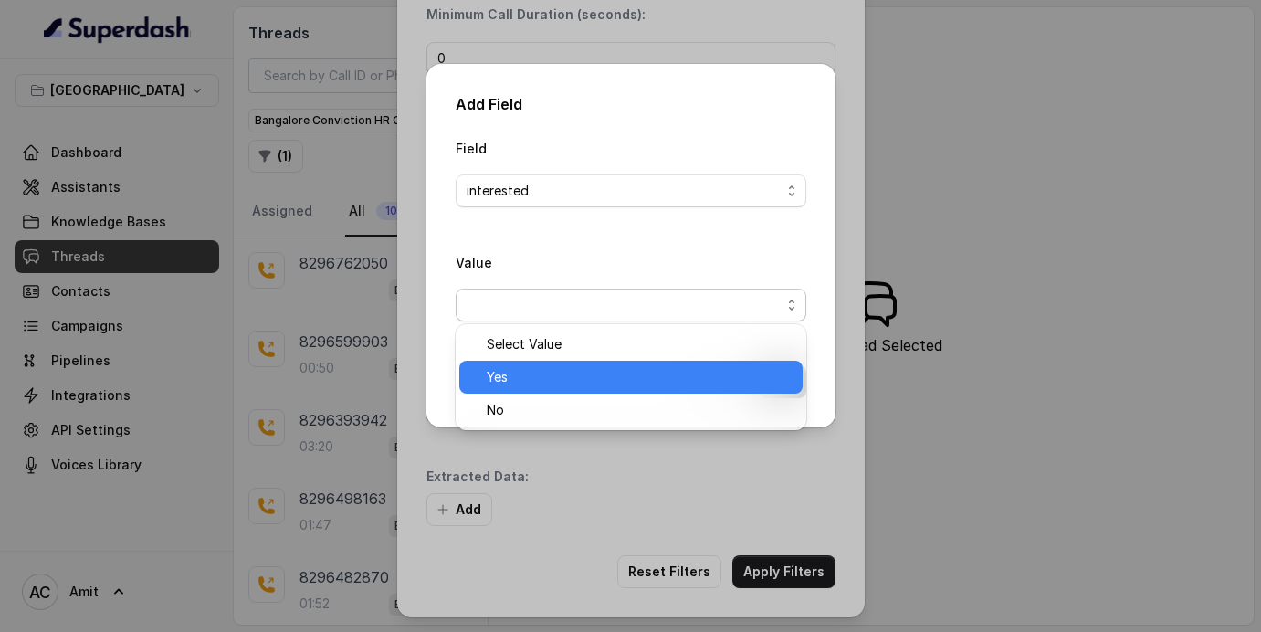
click at [526, 387] on span "Yes" at bounding box center [639, 377] width 305 height 22
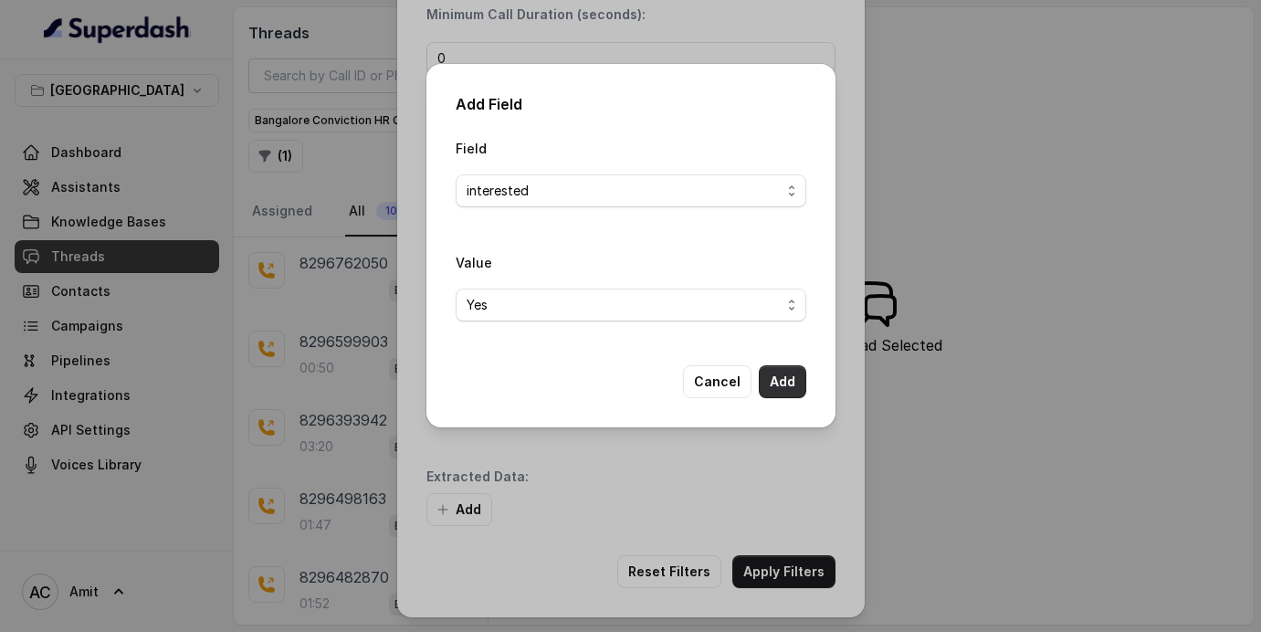
click at [776, 395] on button "Add" at bounding box center [782, 381] width 47 height 33
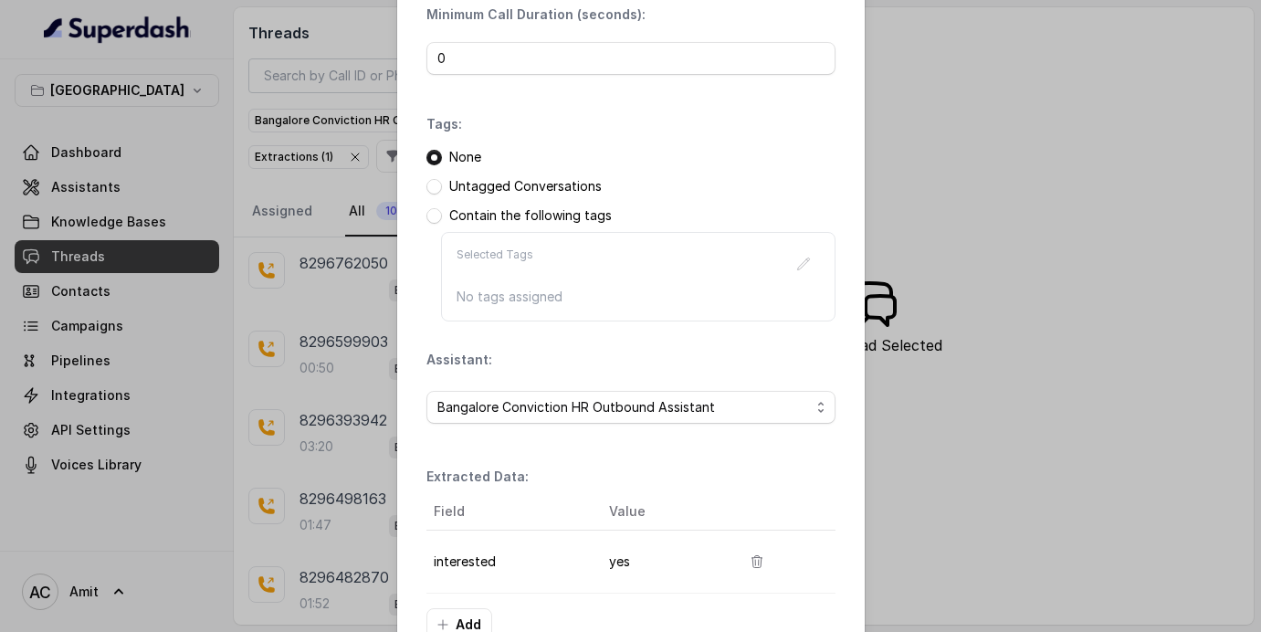
scroll to position [267, 0]
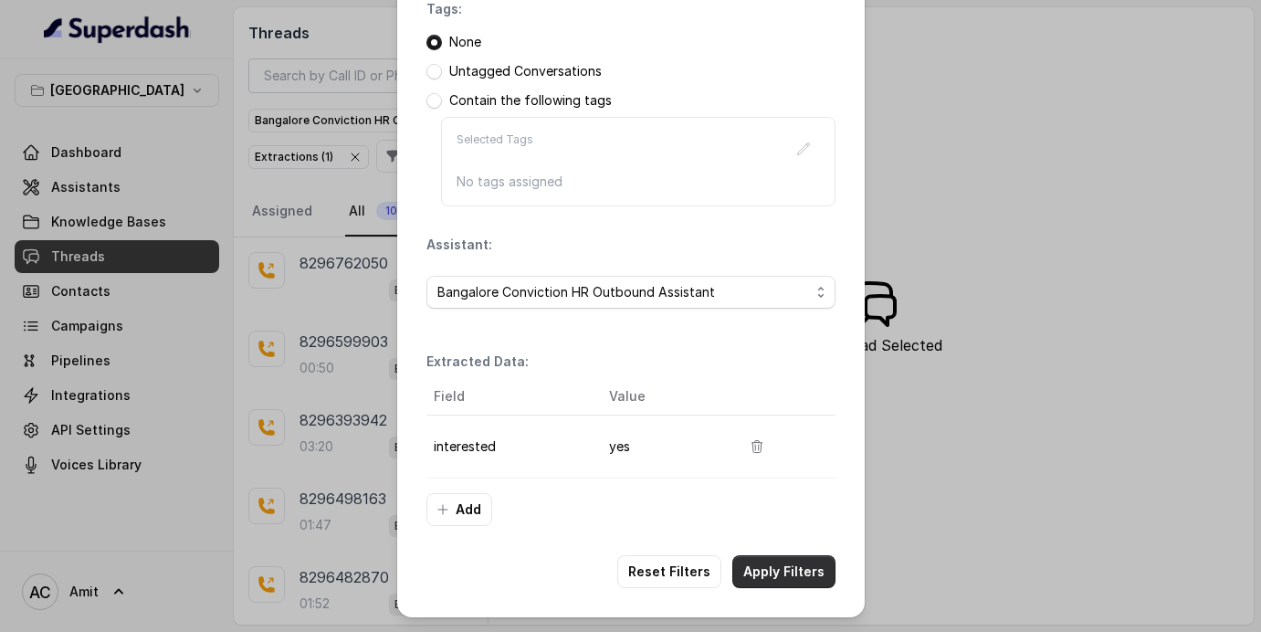
click at [782, 578] on button "Apply Filters" at bounding box center [783, 571] width 103 height 33
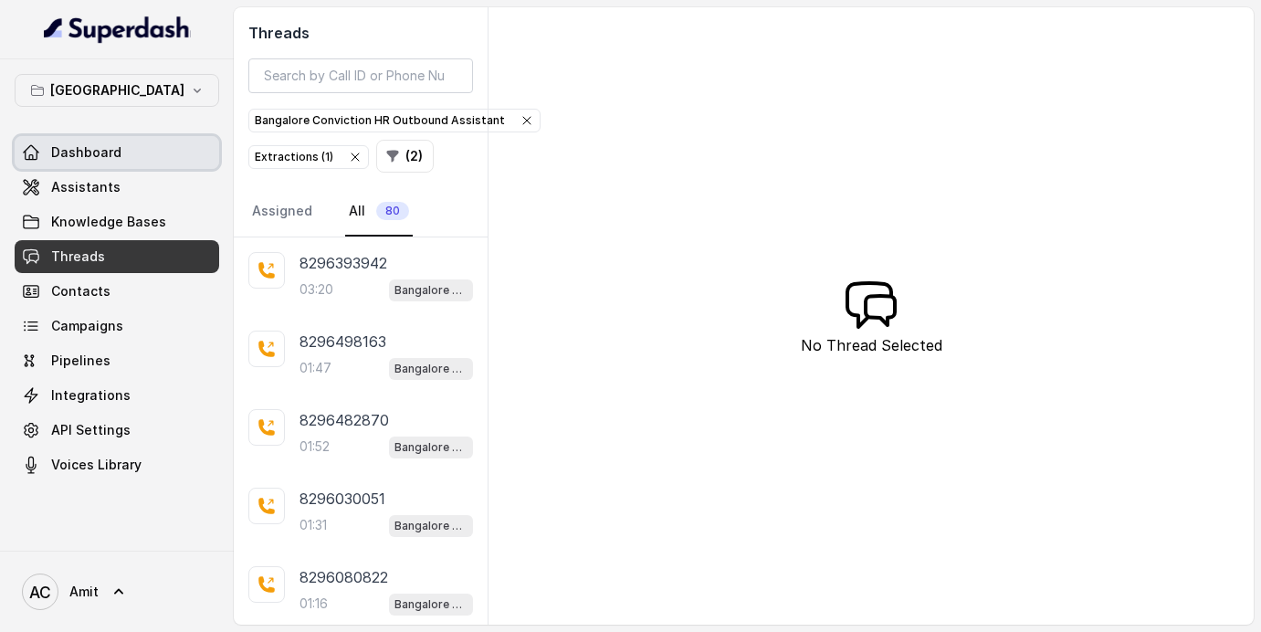
click at [95, 151] on span "Dashboard" at bounding box center [86, 152] width 70 height 18
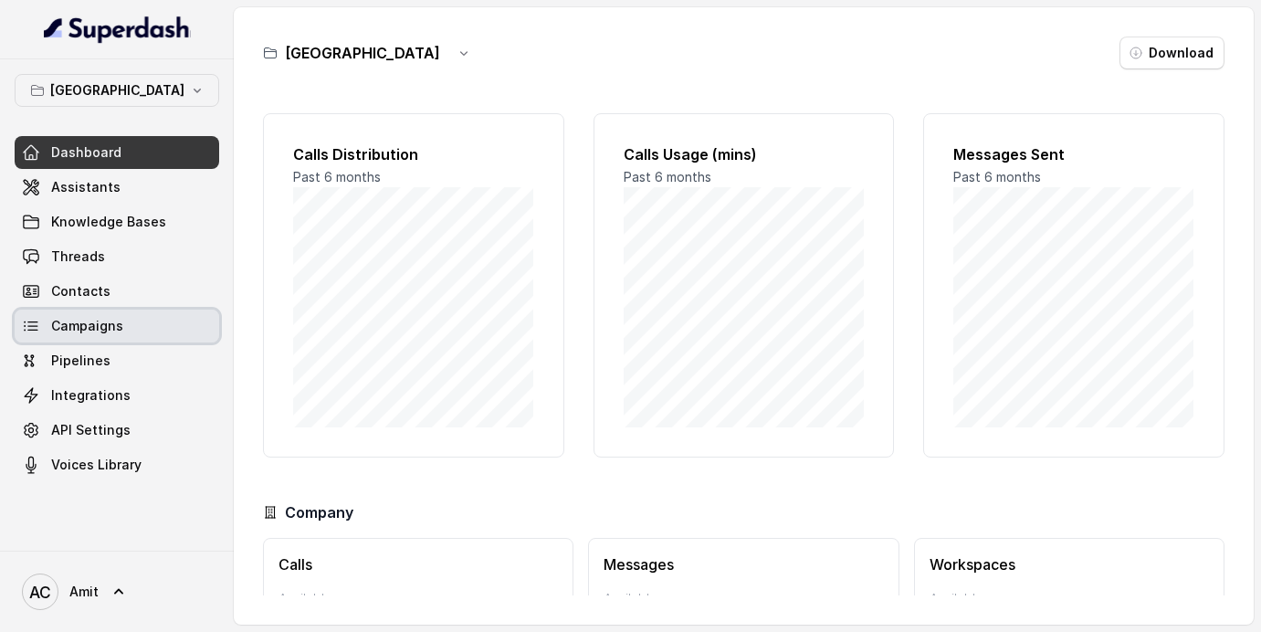
click at [86, 330] on span "Campaigns" at bounding box center [87, 326] width 72 height 18
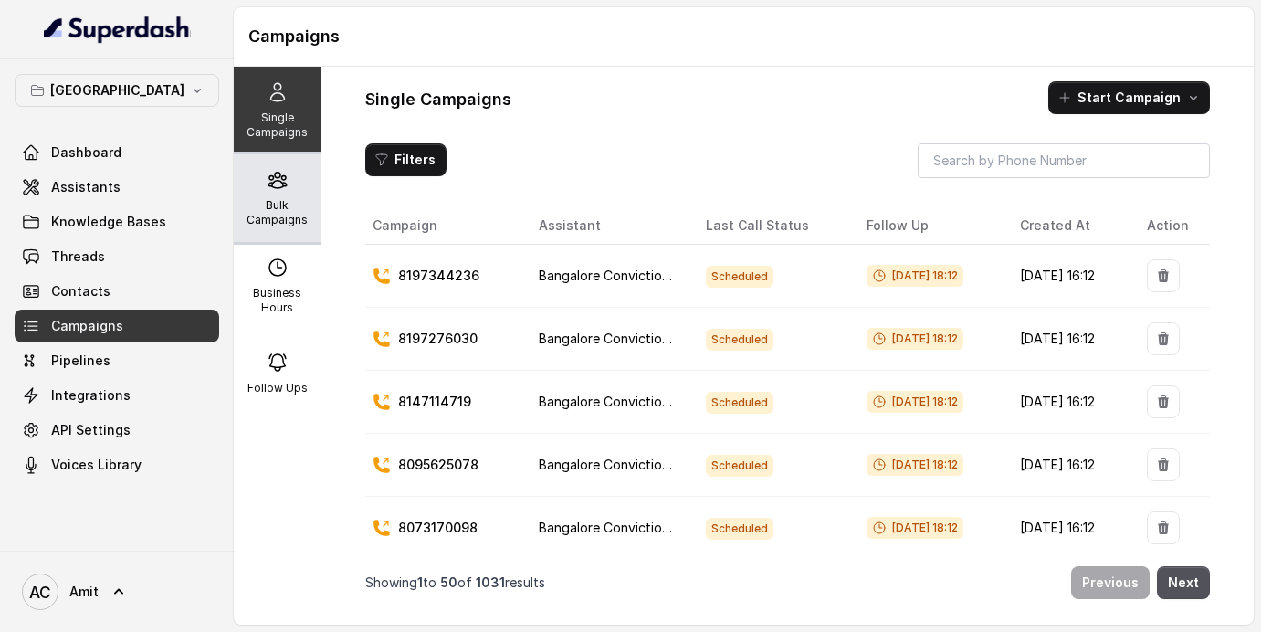
click at [295, 200] on p "Bulk Campaigns" at bounding box center [277, 212] width 72 height 29
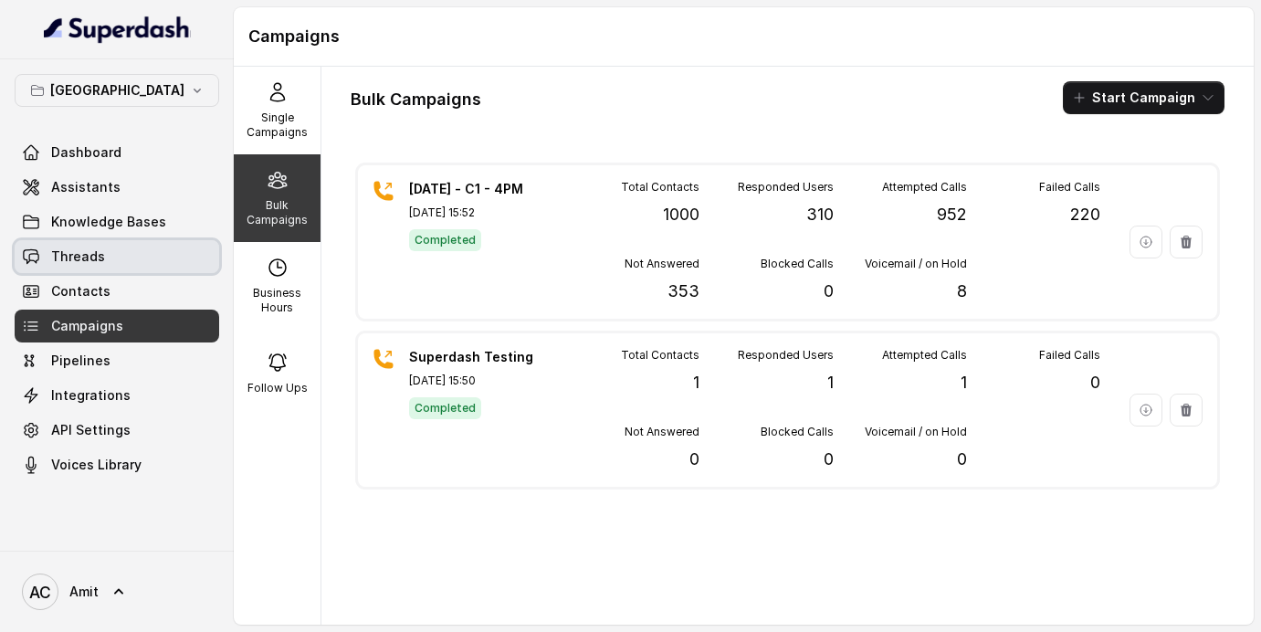
click at [102, 256] on link "Threads" at bounding box center [117, 256] width 204 height 33
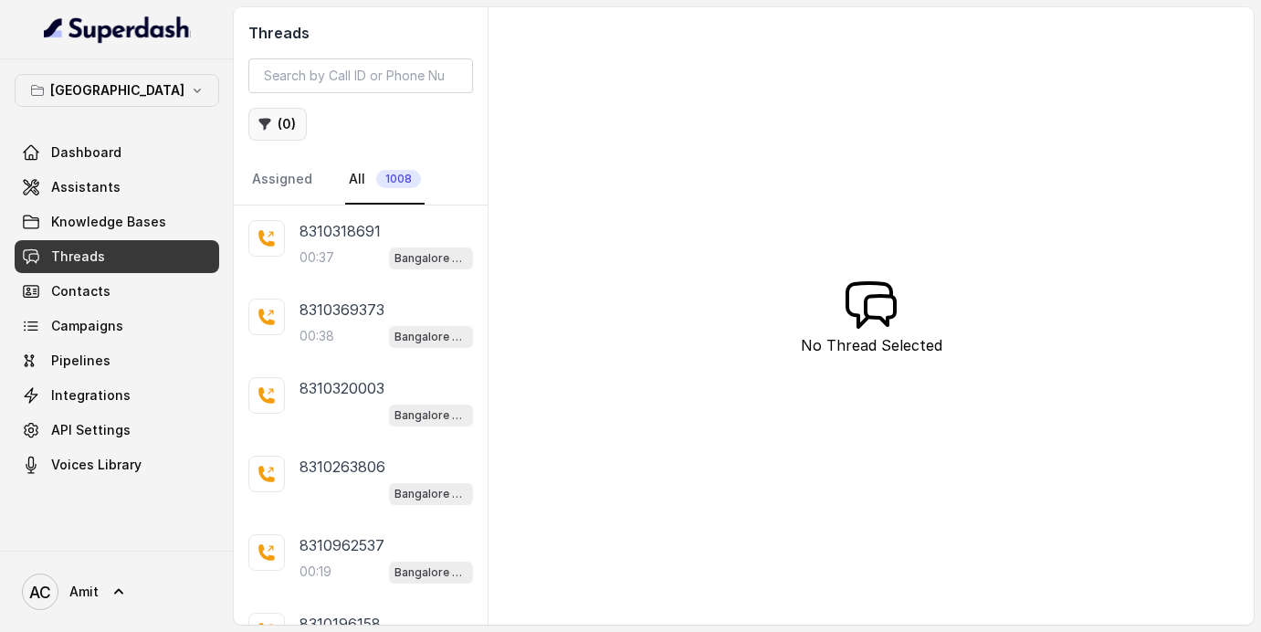
click at [287, 131] on button "( 0 )" at bounding box center [277, 124] width 58 height 33
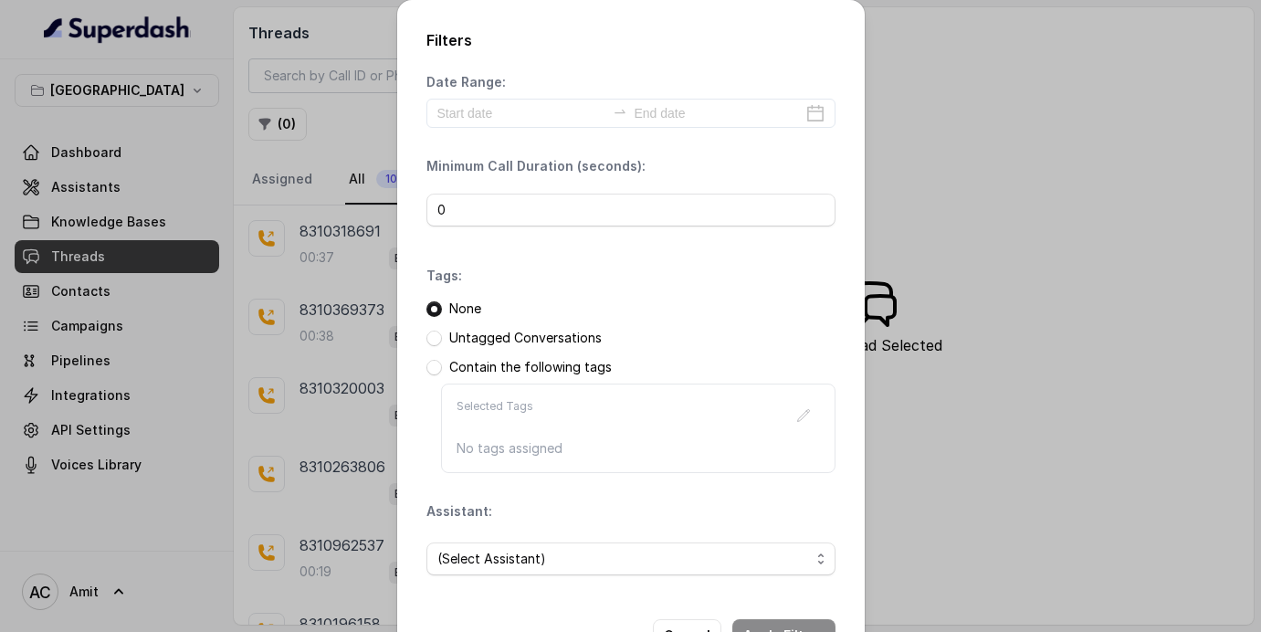
scroll to position [64, 0]
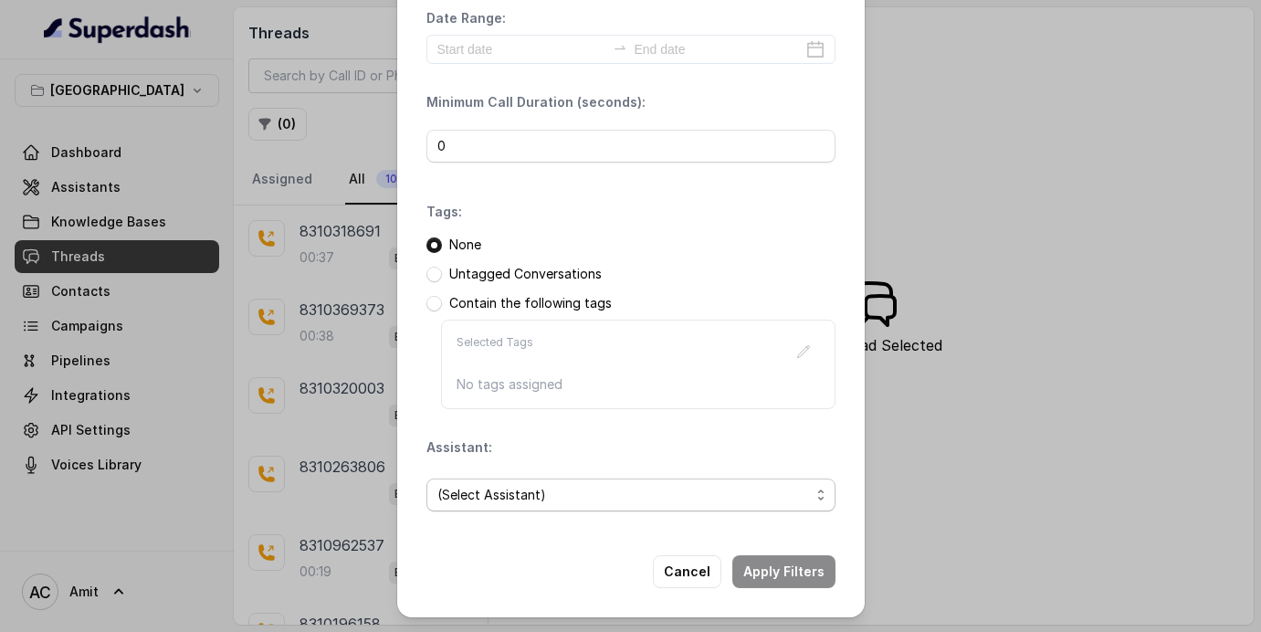
click at [508, 491] on span "(Select Assistant)" at bounding box center [623, 495] width 372 height 22
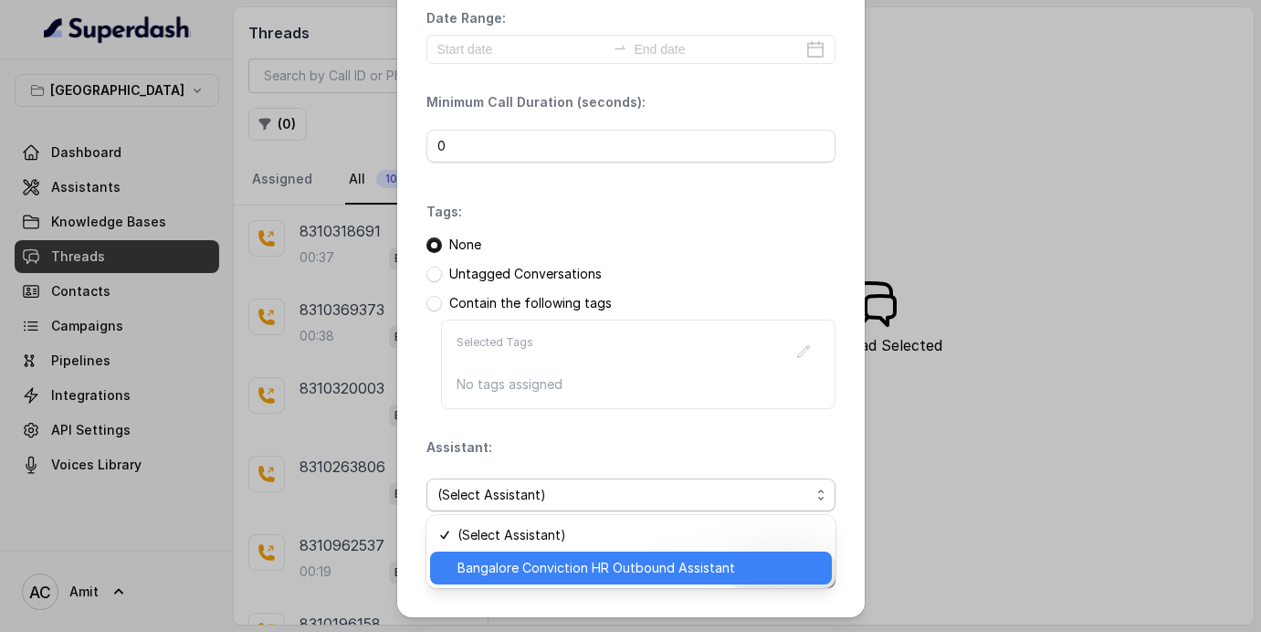
click at [495, 569] on span "Bangalore Conviction HR Outbound Assistant" at bounding box center [638, 568] width 363 height 22
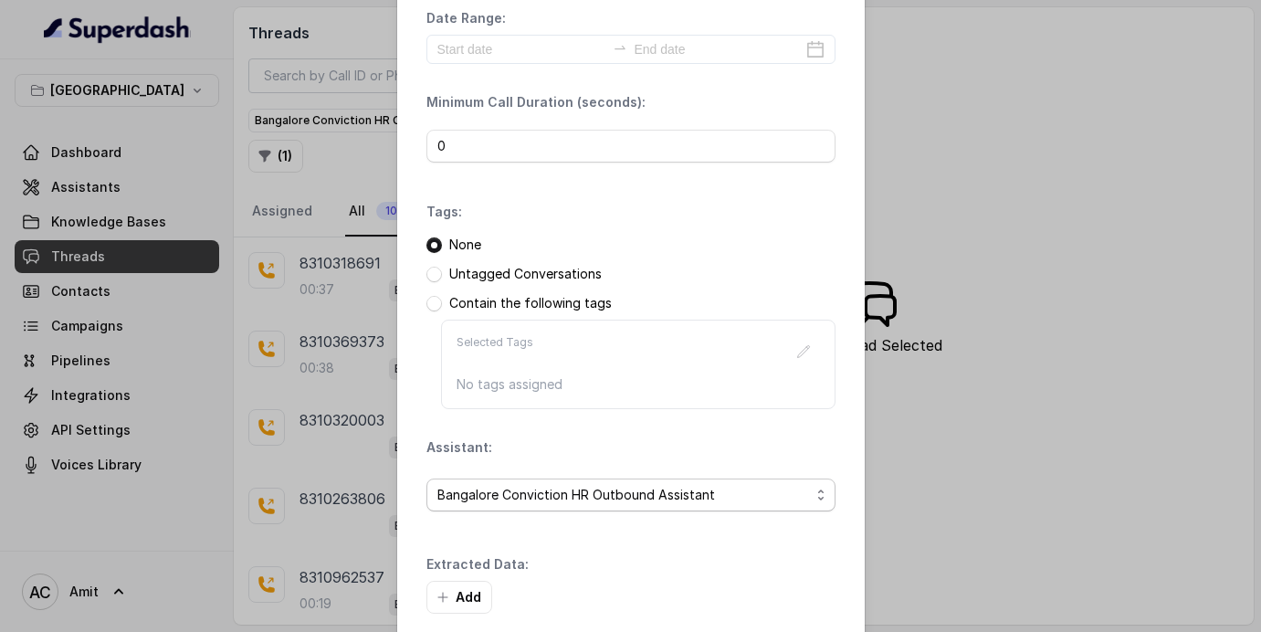
scroll to position [152, 0]
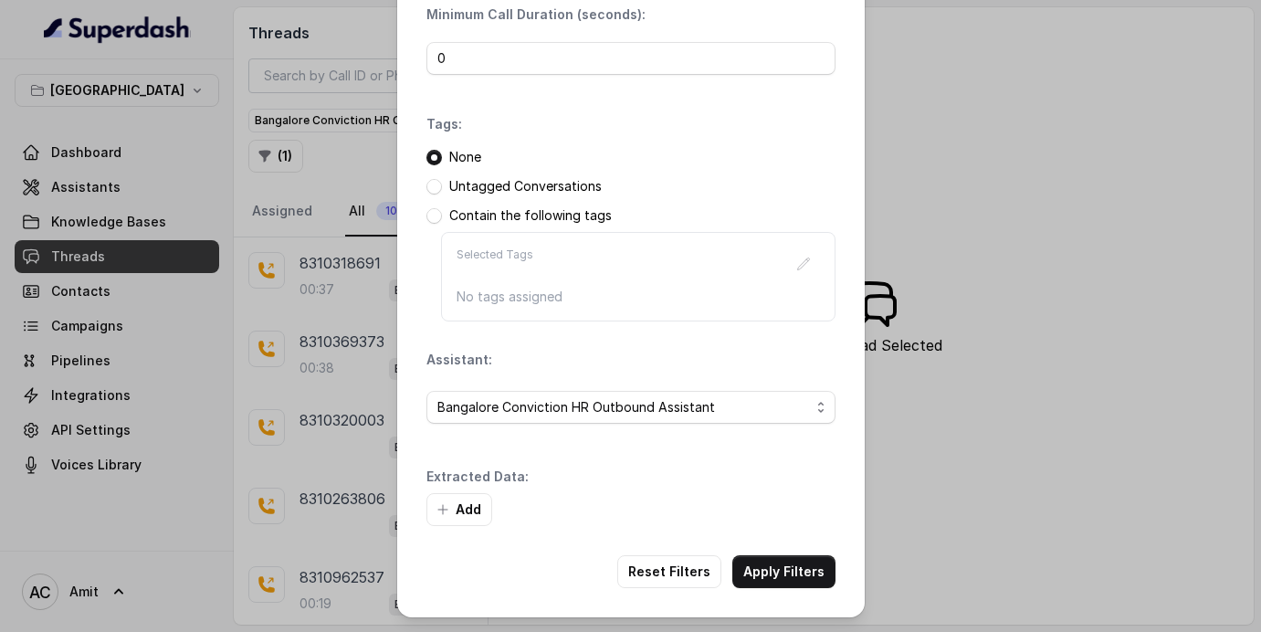
click at [466, 510] on button "Add" at bounding box center [459, 509] width 66 height 33
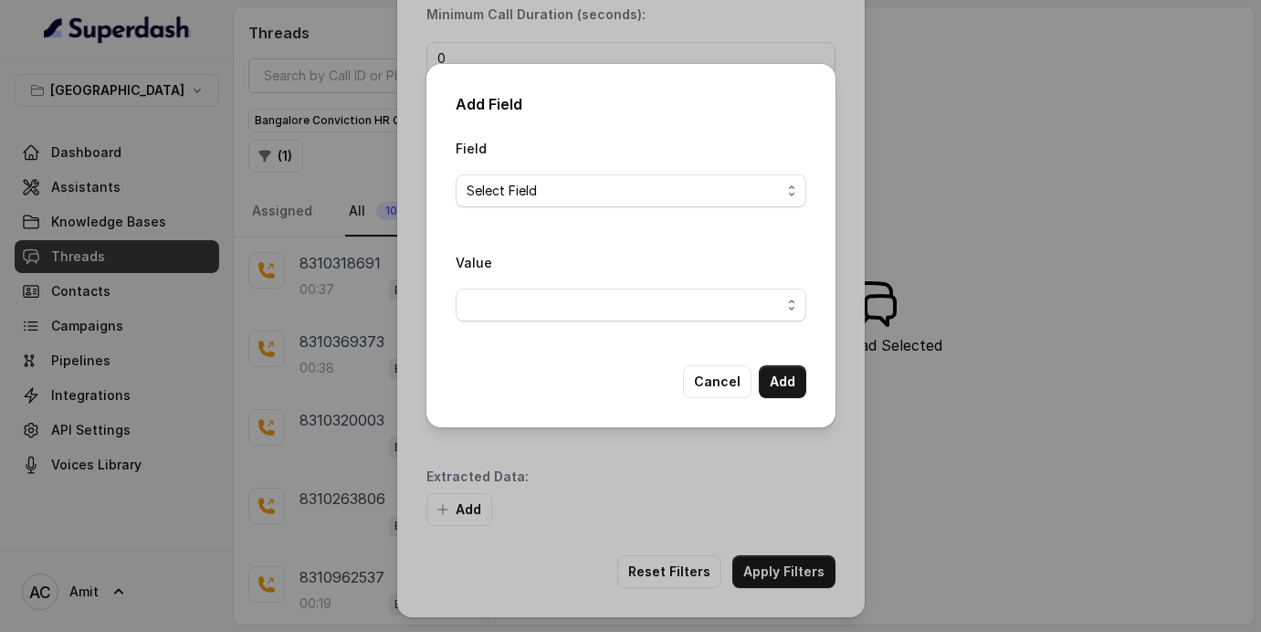
click at [540, 195] on span "Select Field" at bounding box center [623, 191] width 314 height 22
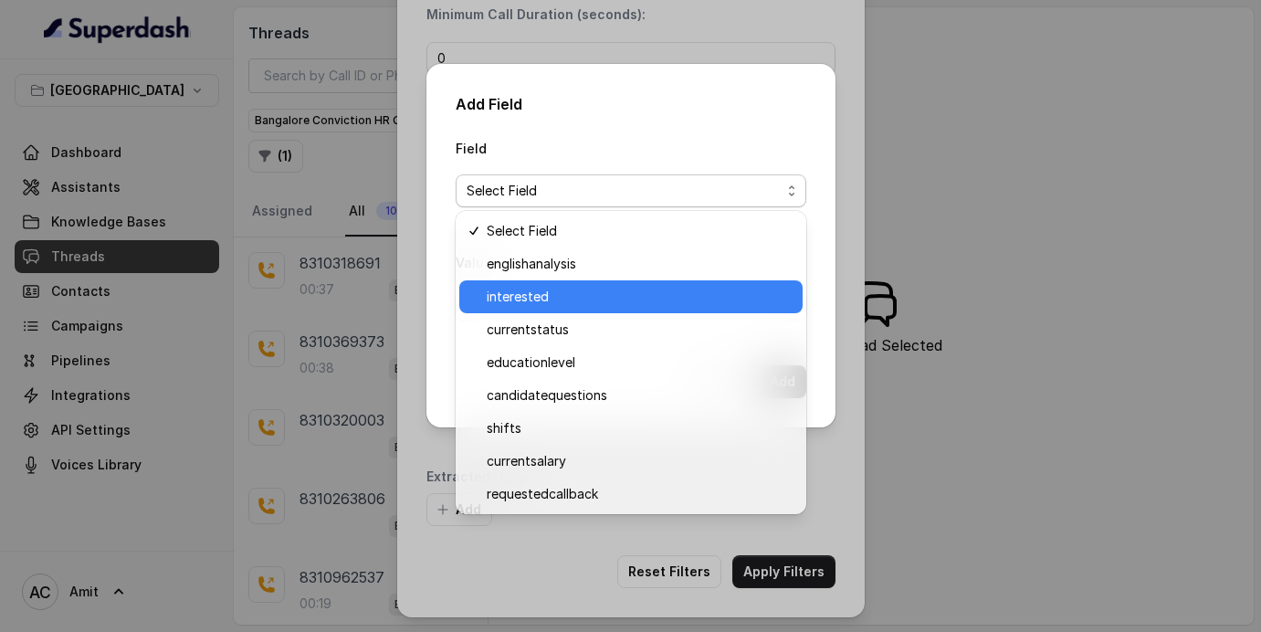
click at [545, 295] on span "interested" at bounding box center [639, 297] width 305 height 22
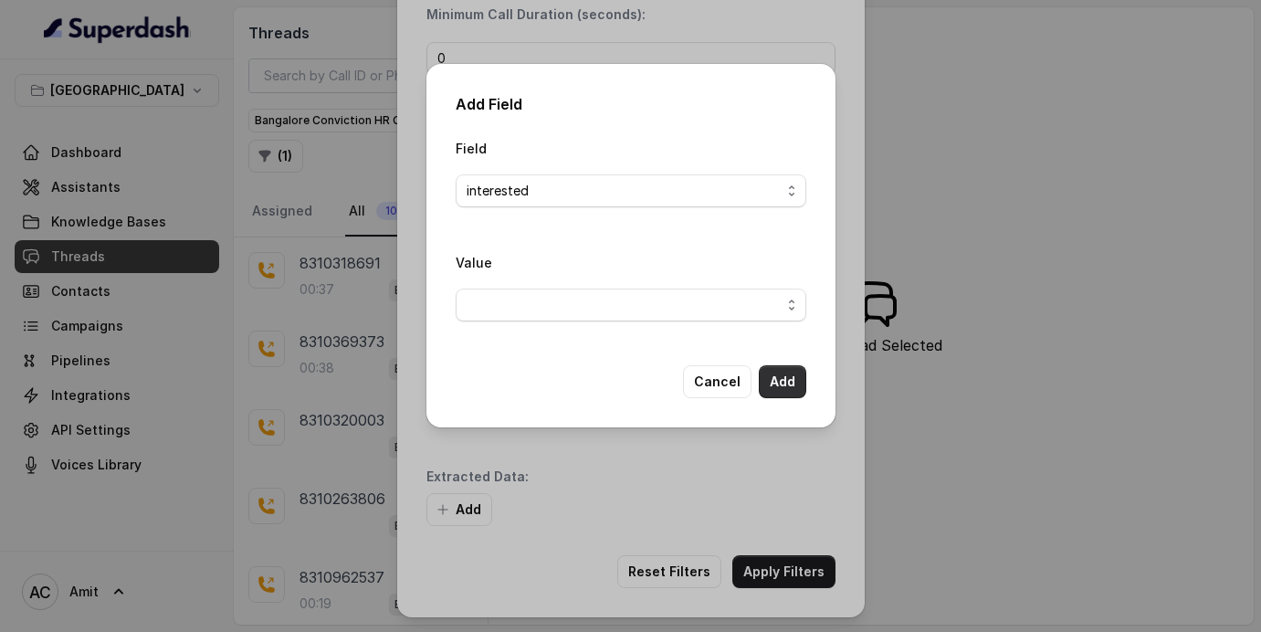
click at [786, 379] on button "Add" at bounding box center [782, 381] width 47 height 33
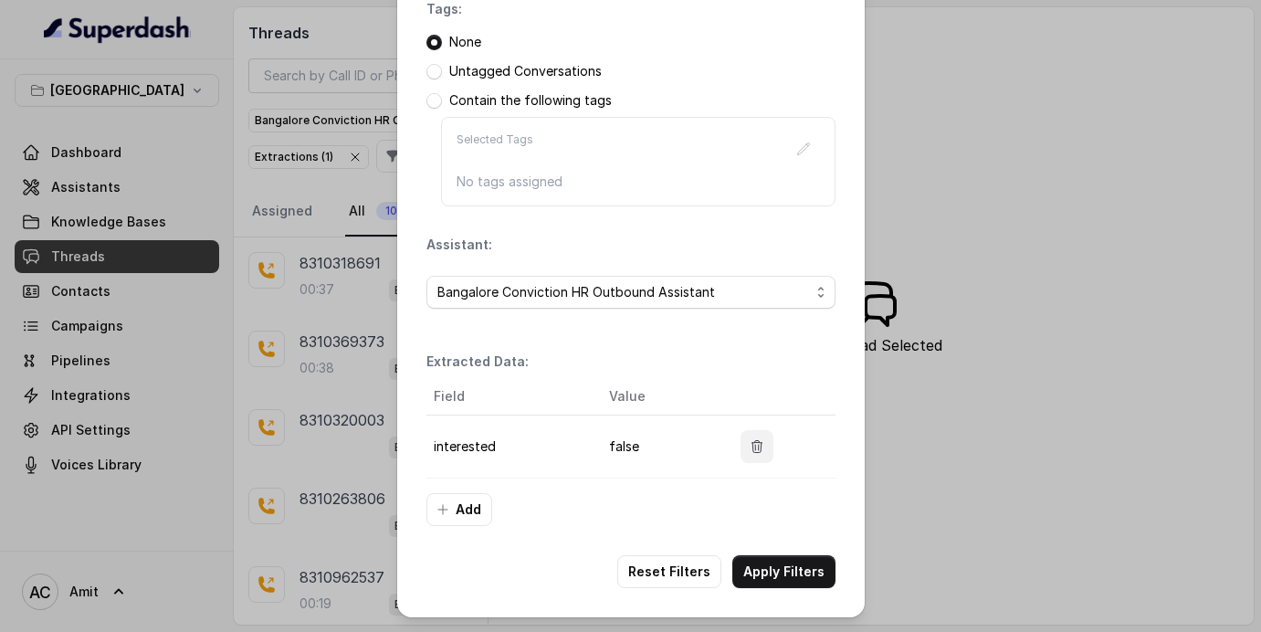
click at [759, 445] on icon "button" at bounding box center [756, 446] width 15 height 15
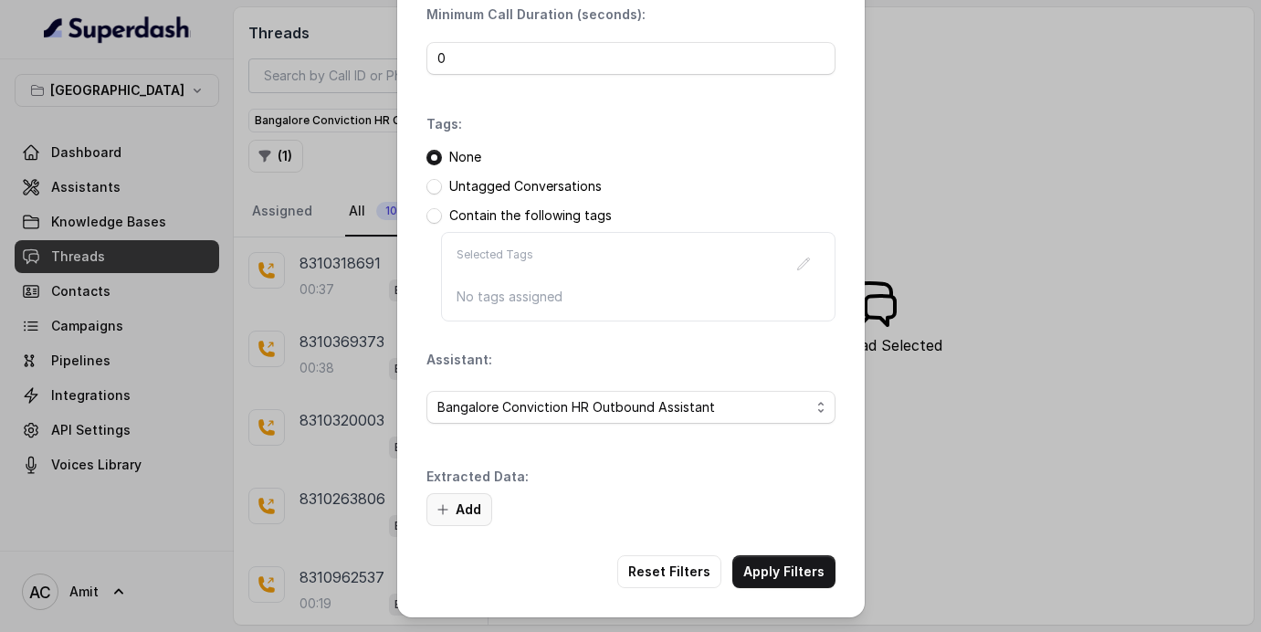
click at [455, 509] on button "Add" at bounding box center [459, 509] width 66 height 33
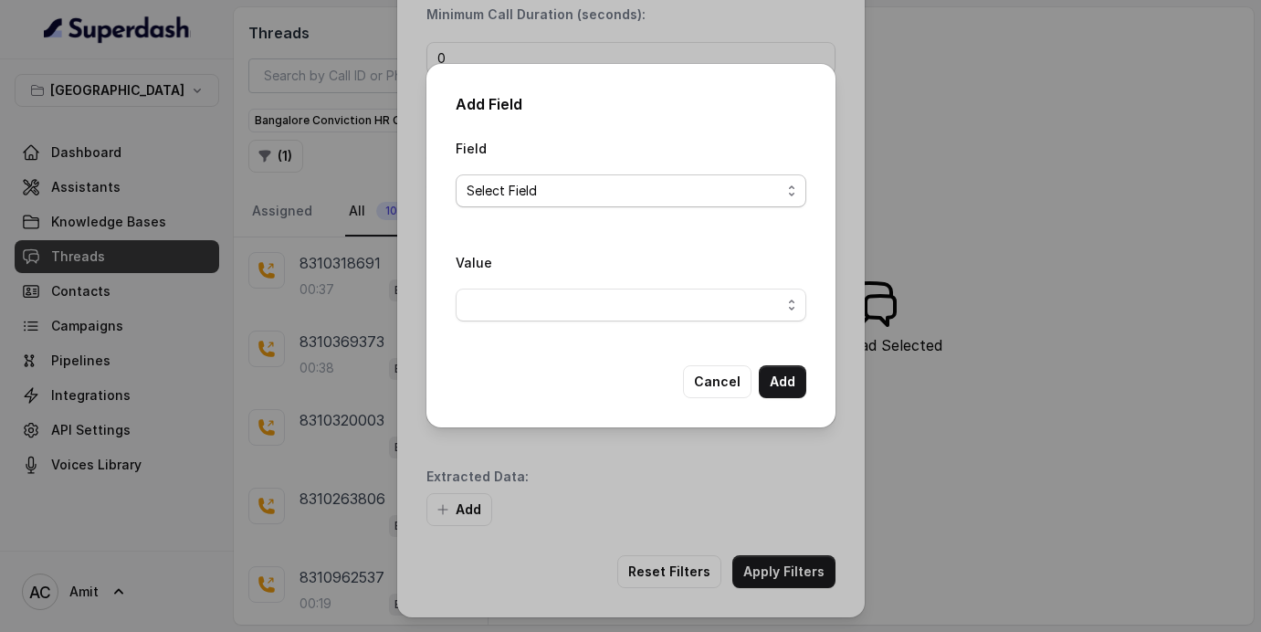
click at [574, 200] on span "Select Field" at bounding box center [623, 191] width 314 height 22
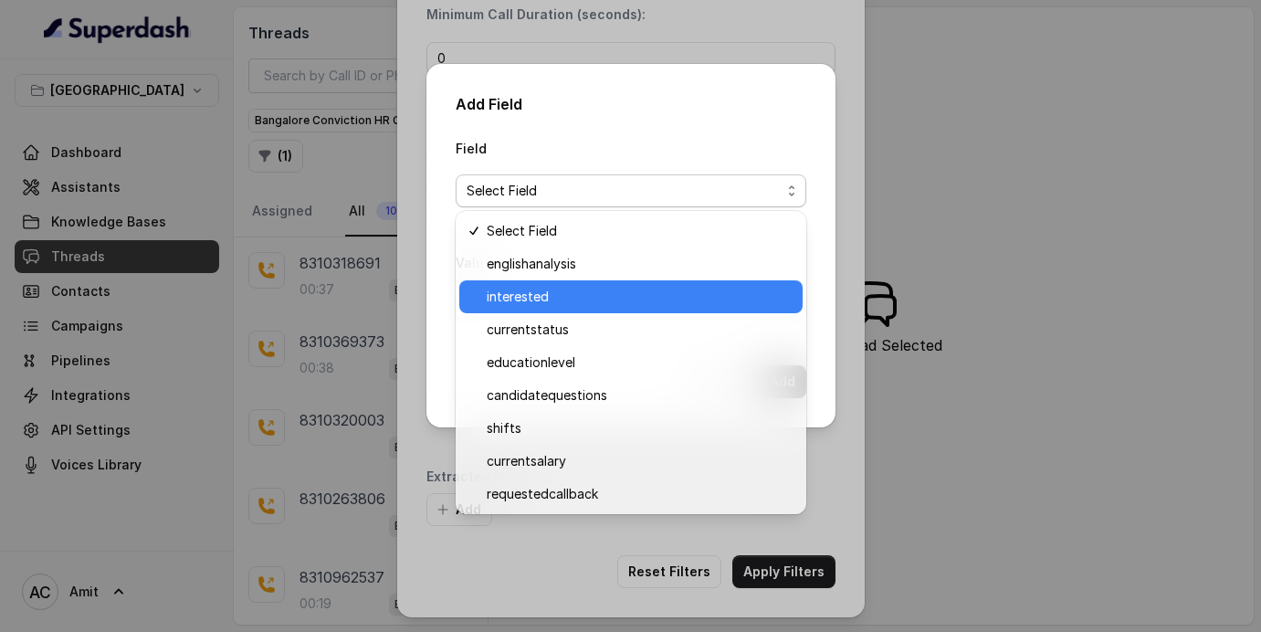
click at [530, 305] on span "interested" at bounding box center [639, 297] width 305 height 22
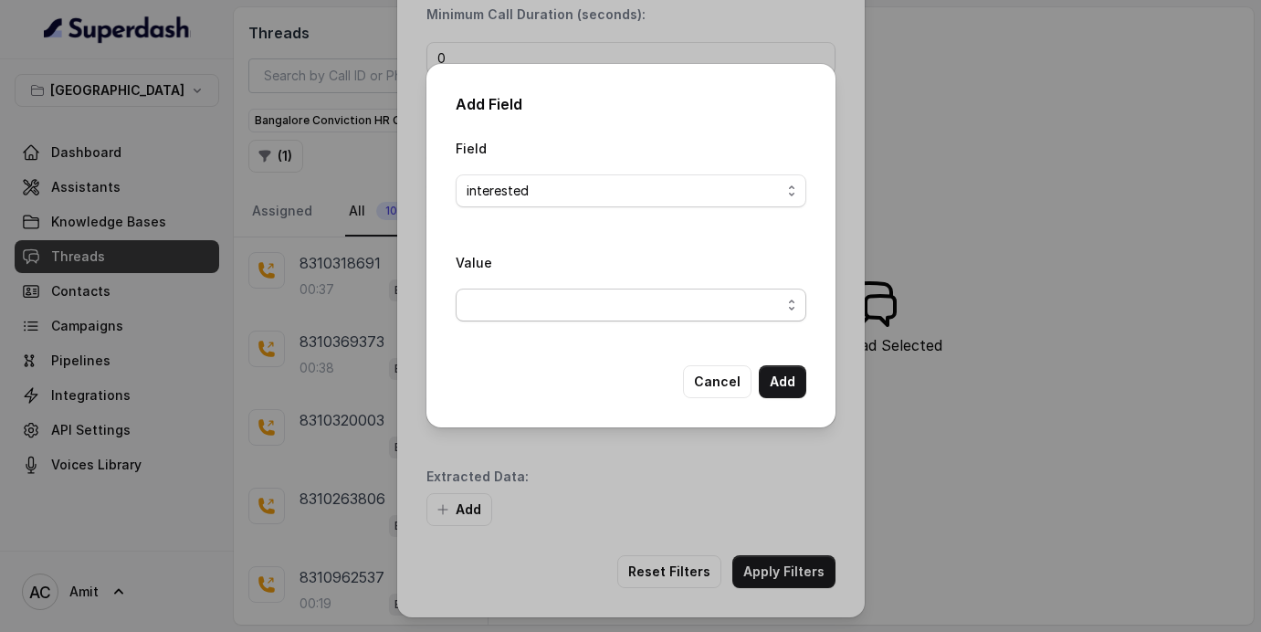
click at [571, 295] on span "button" at bounding box center [631, 304] width 351 height 33
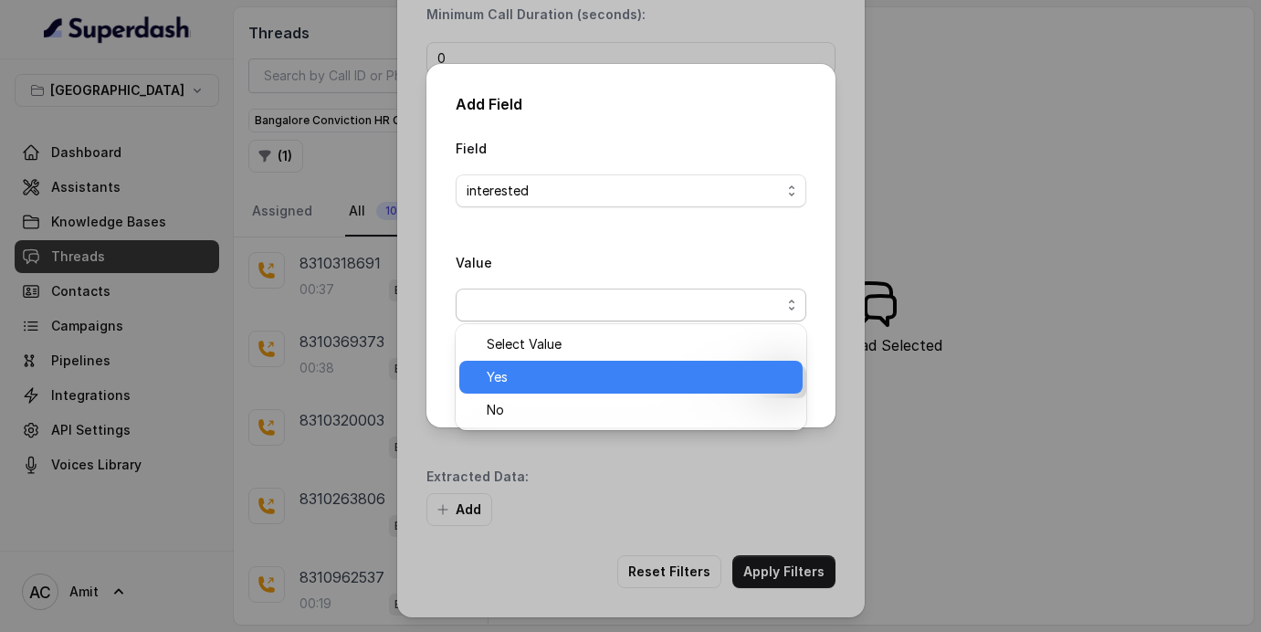
click at [518, 383] on span "Yes" at bounding box center [639, 377] width 305 height 22
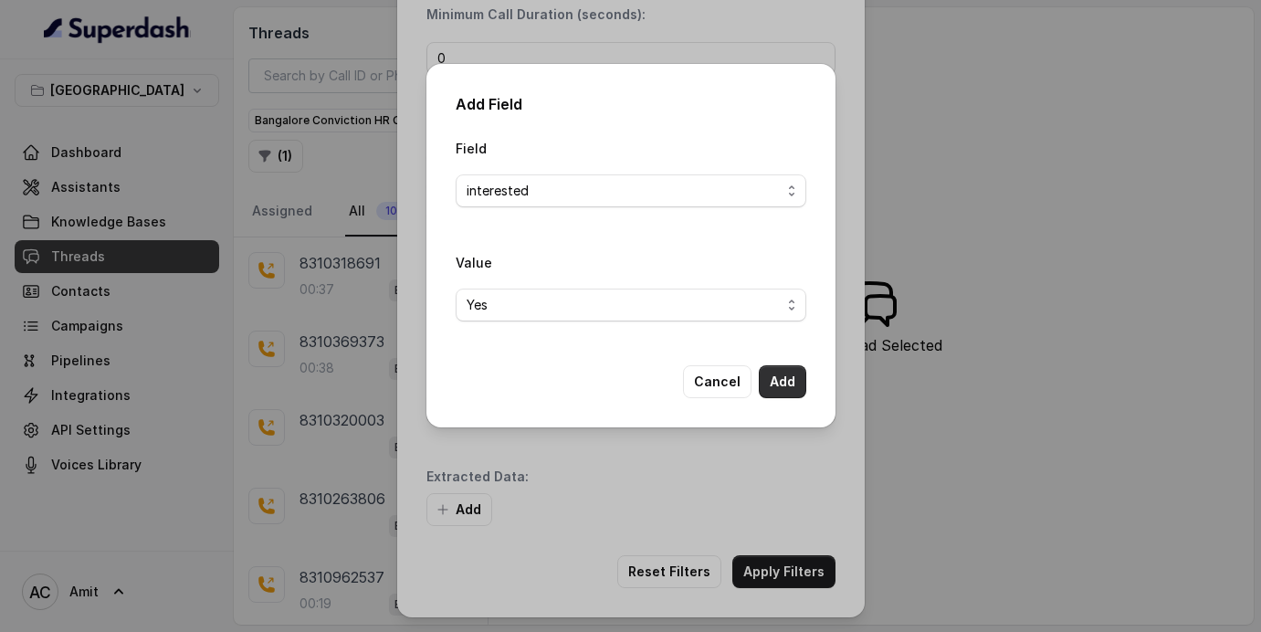
click at [778, 391] on button "Add" at bounding box center [782, 381] width 47 height 33
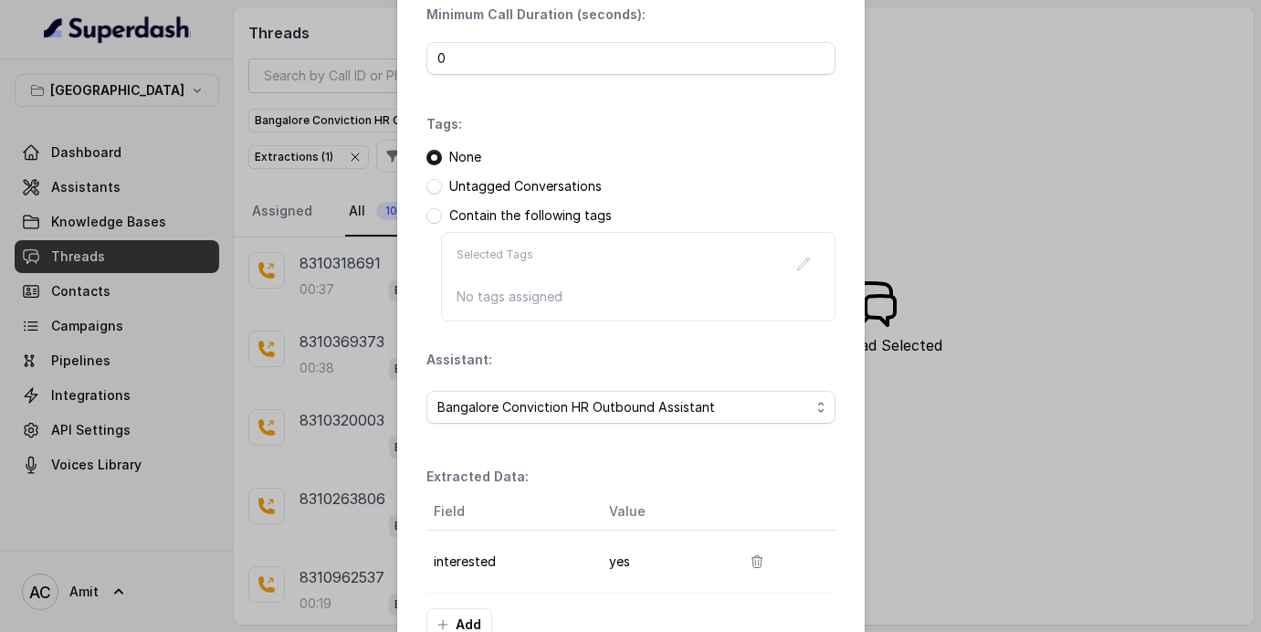
scroll to position [267, 0]
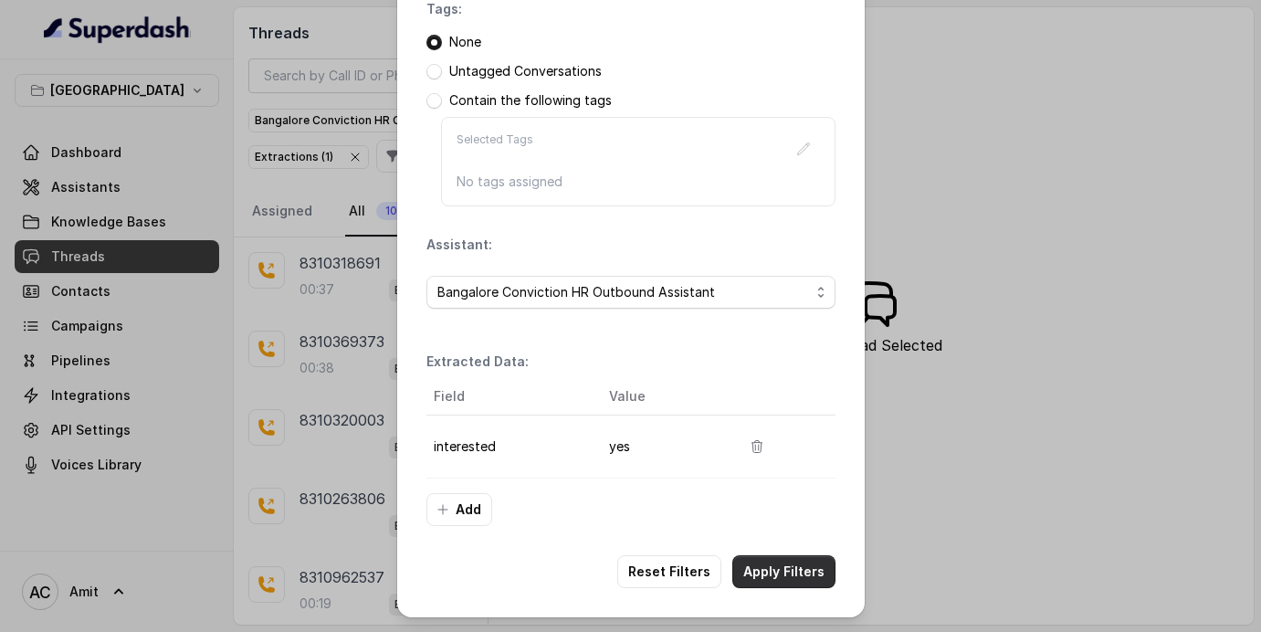
click at [786, 570] on button "Apply Filters" at bounding box center [783, 571] width 103 height 33
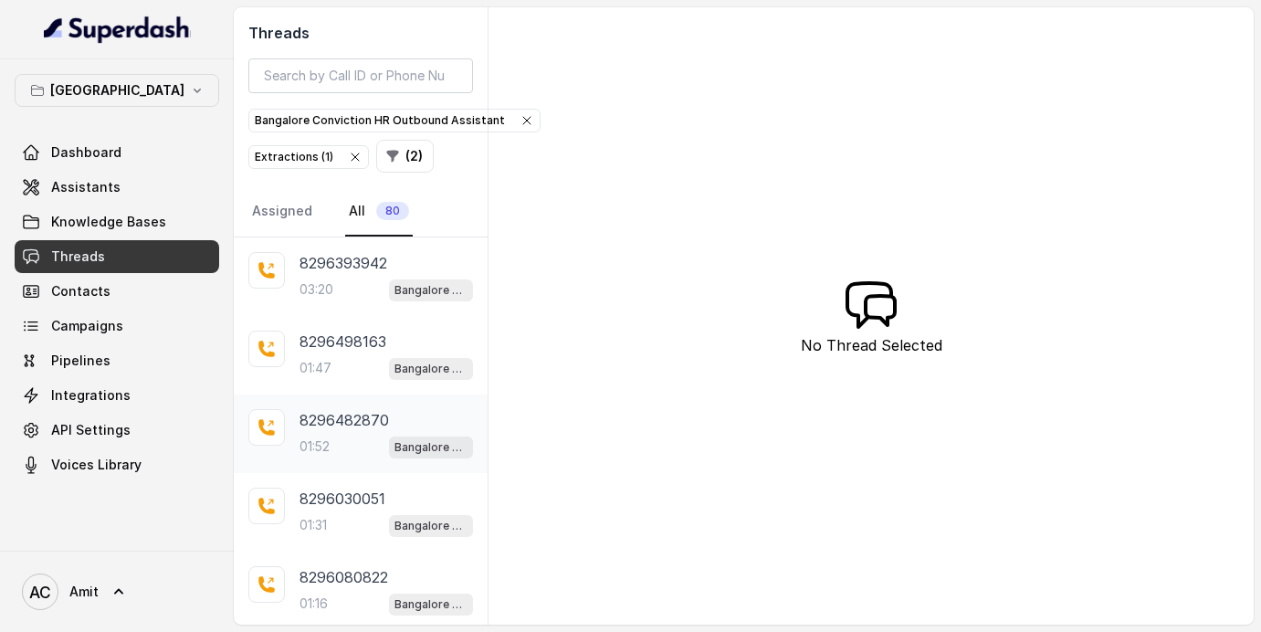
scroll to position [444, 0]
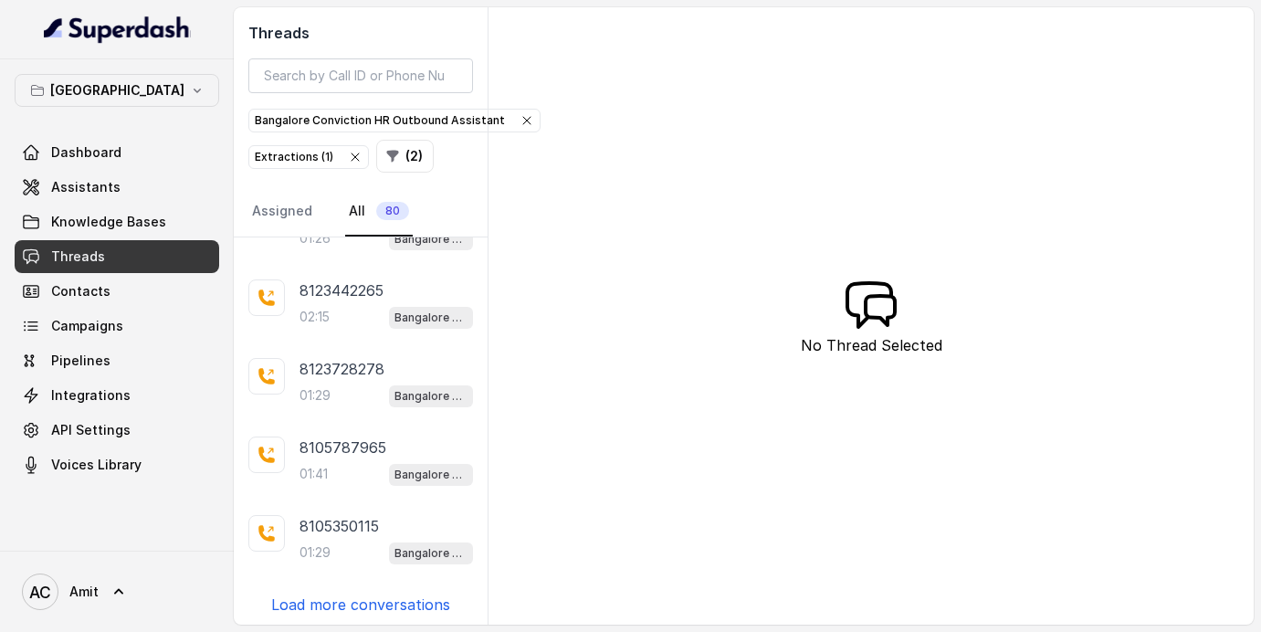
click at [345, 605] on p "Load more conversations" at bounding box center [360, 604] width 179 height 22
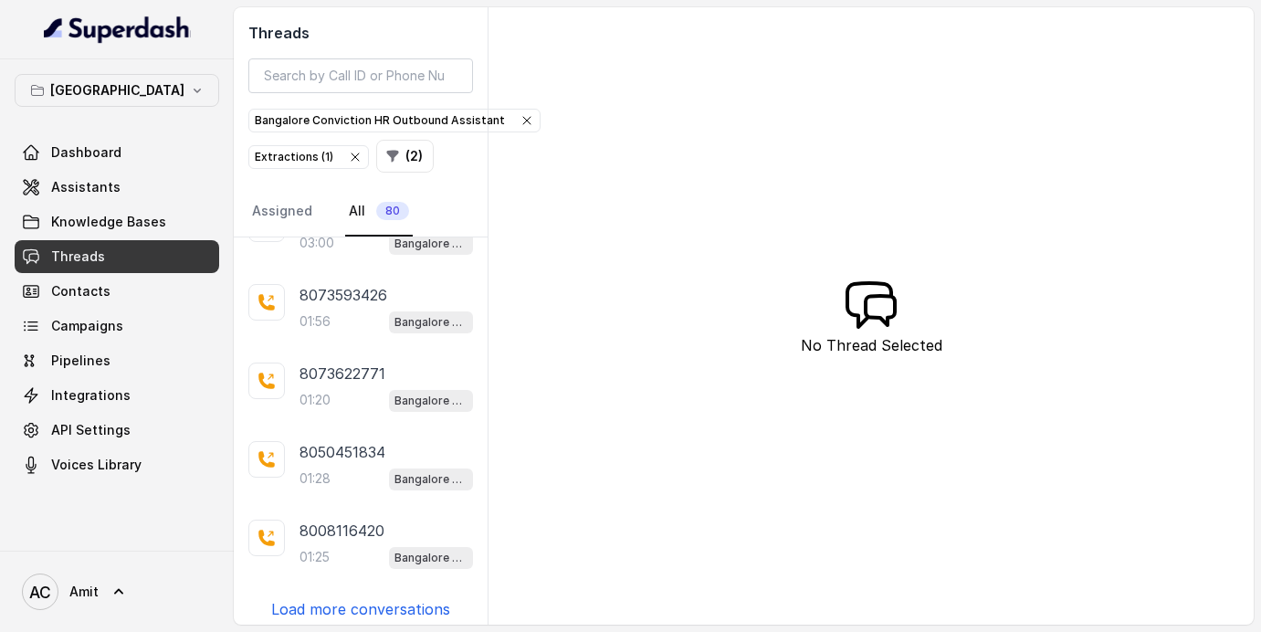
scroll to position [0, 0]
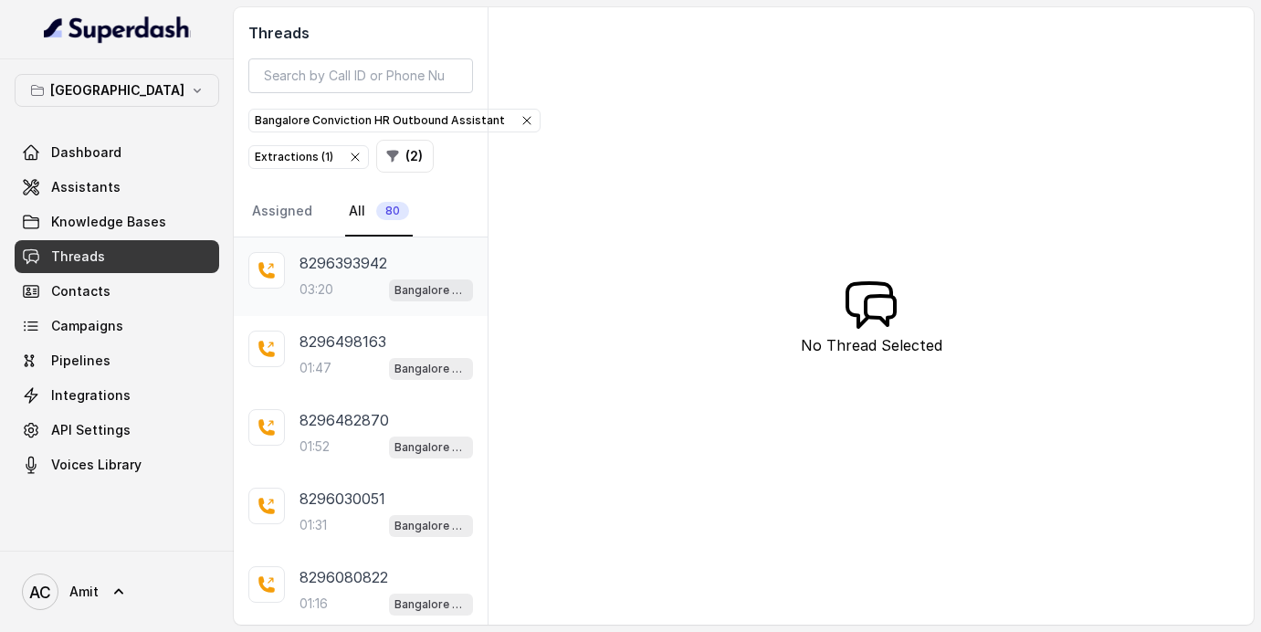
click at [350, 272] on p "8296393942" at bounding box center [343, 263] width 88 height 22
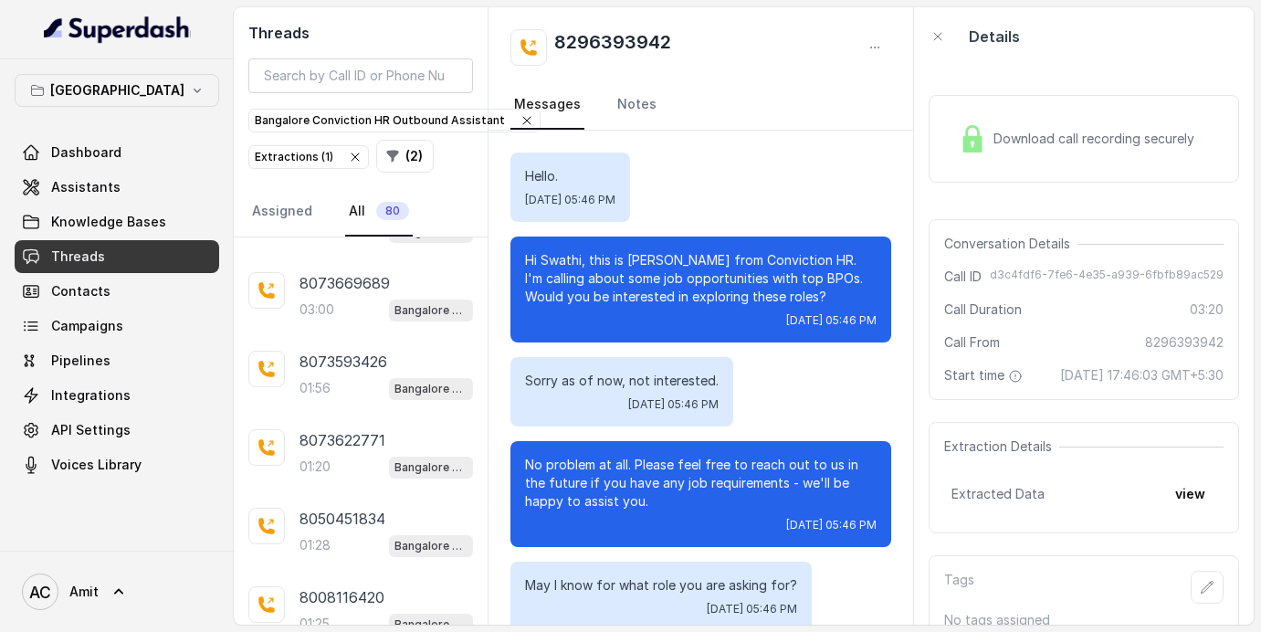
scroll to position [1224, 0]
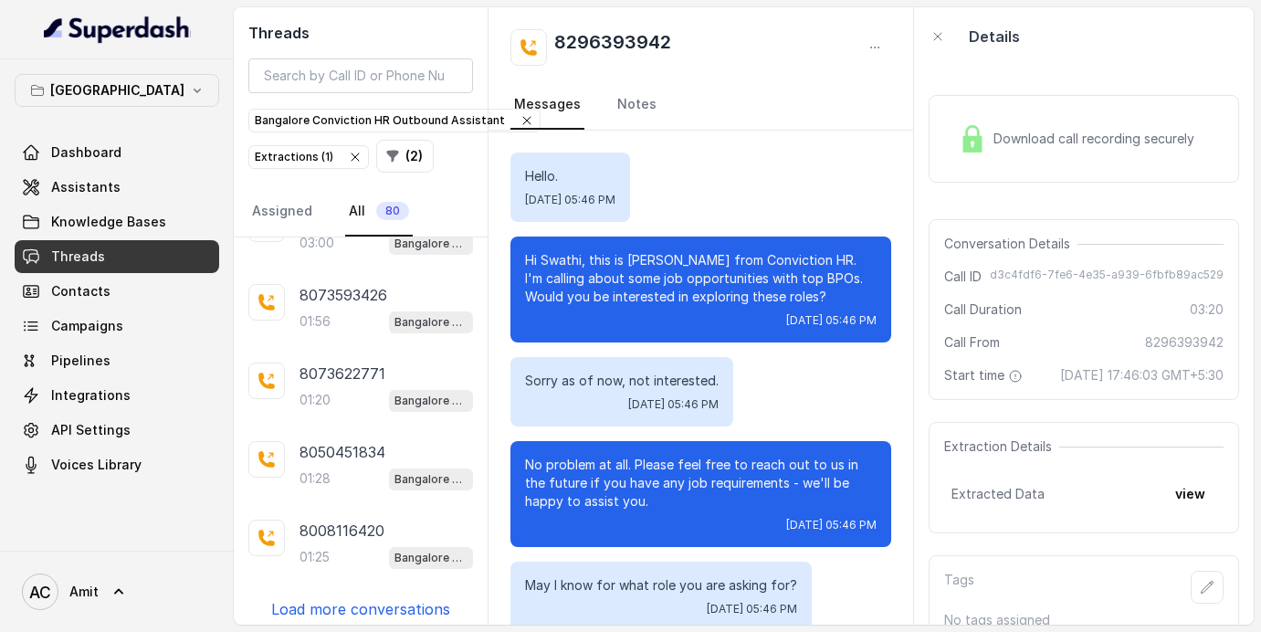
click at [377, 604] on p "Load more conversations" at bounding box center [360, 609] width 179 height 22
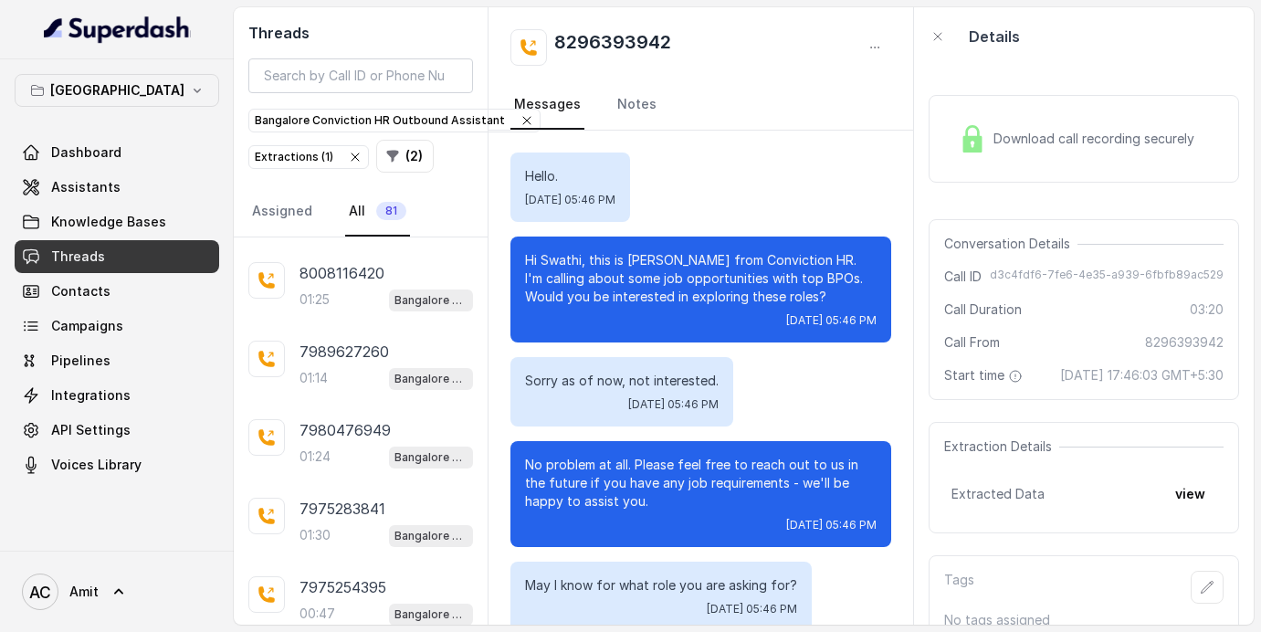
scroll to position [1566, 0]
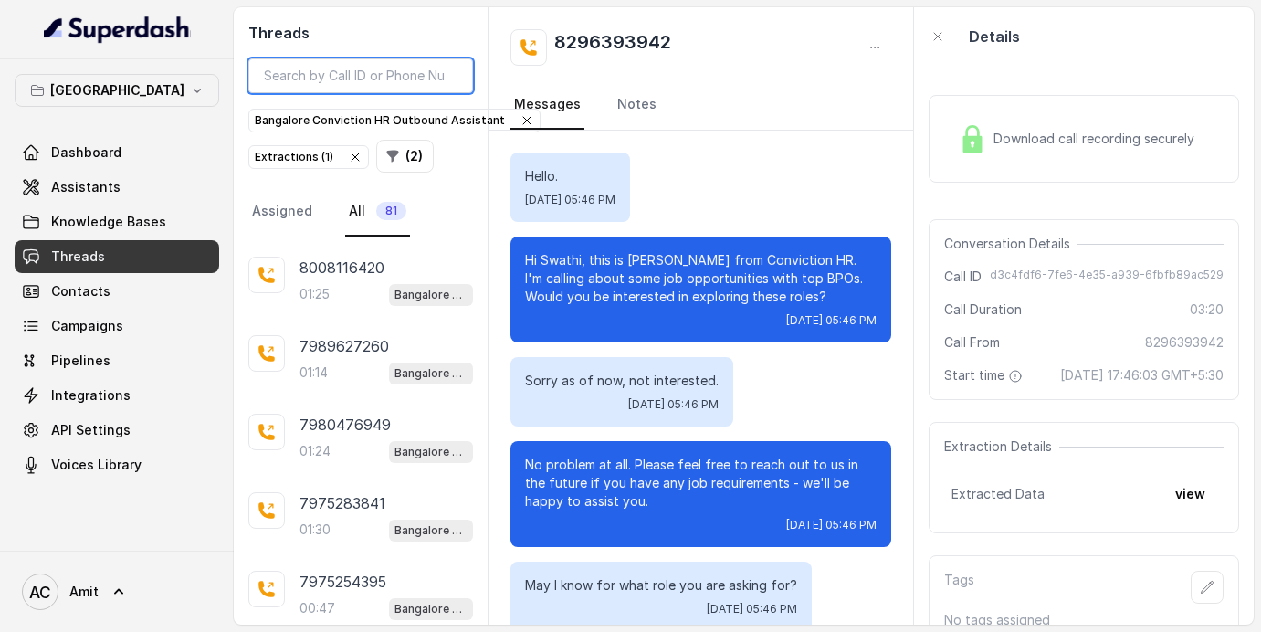
click at [365, 79] on input "search" at bounding box center [360, 75] width 225 height 35
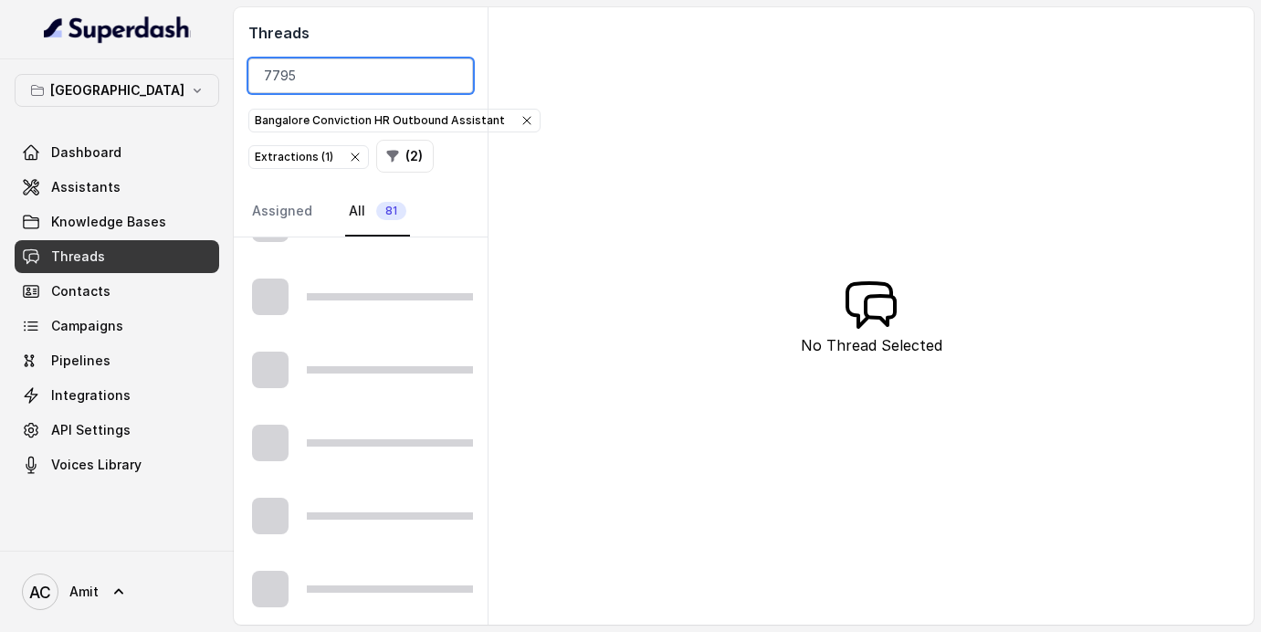
scroll to position [444, 0]
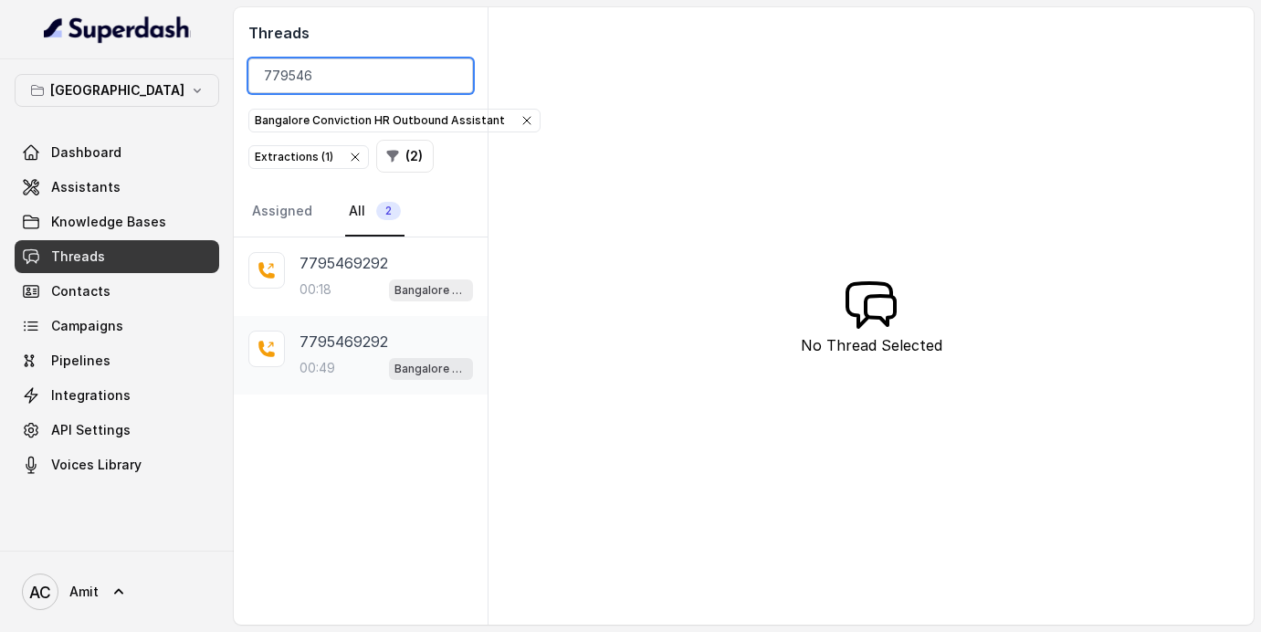
type input "779546"
click at [338, 363] on div "00:49 Bangalore Conviction HR Outbound Assistant" at bounding box center [385, 368] width 173 height 24
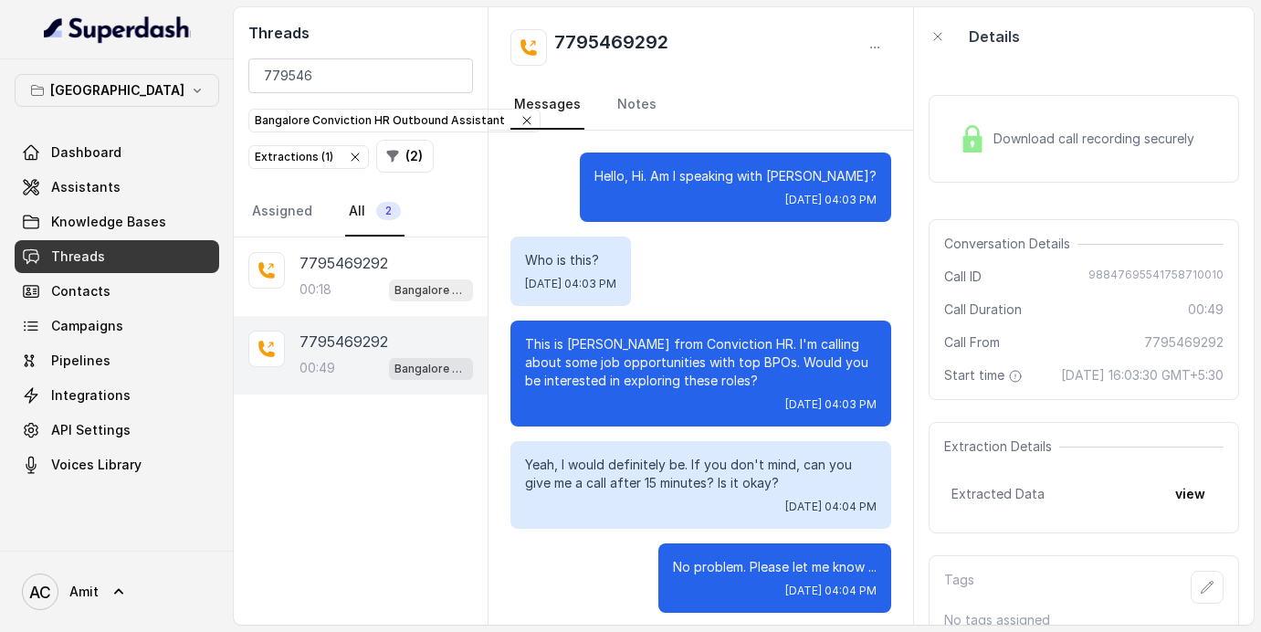
scroll to position [587, 0]
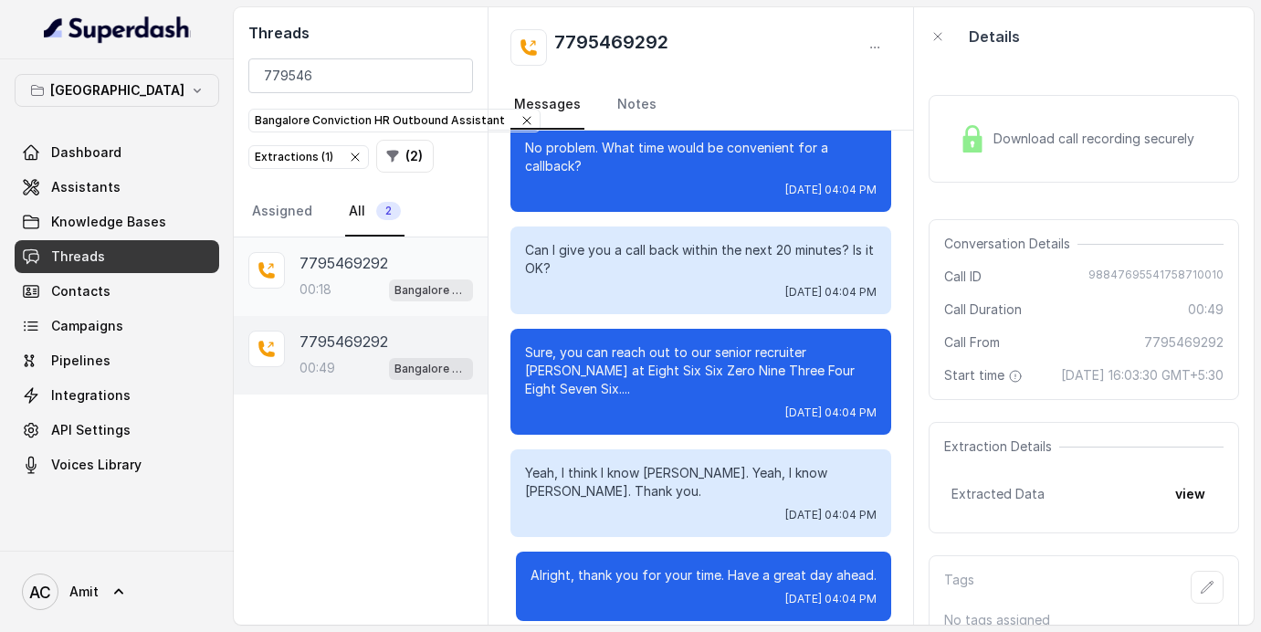
click at [356, 282] on div "00:18 Bangalore Conviction HR Outbound Assistant" at bounding box center [385, 290] width 173 height 24
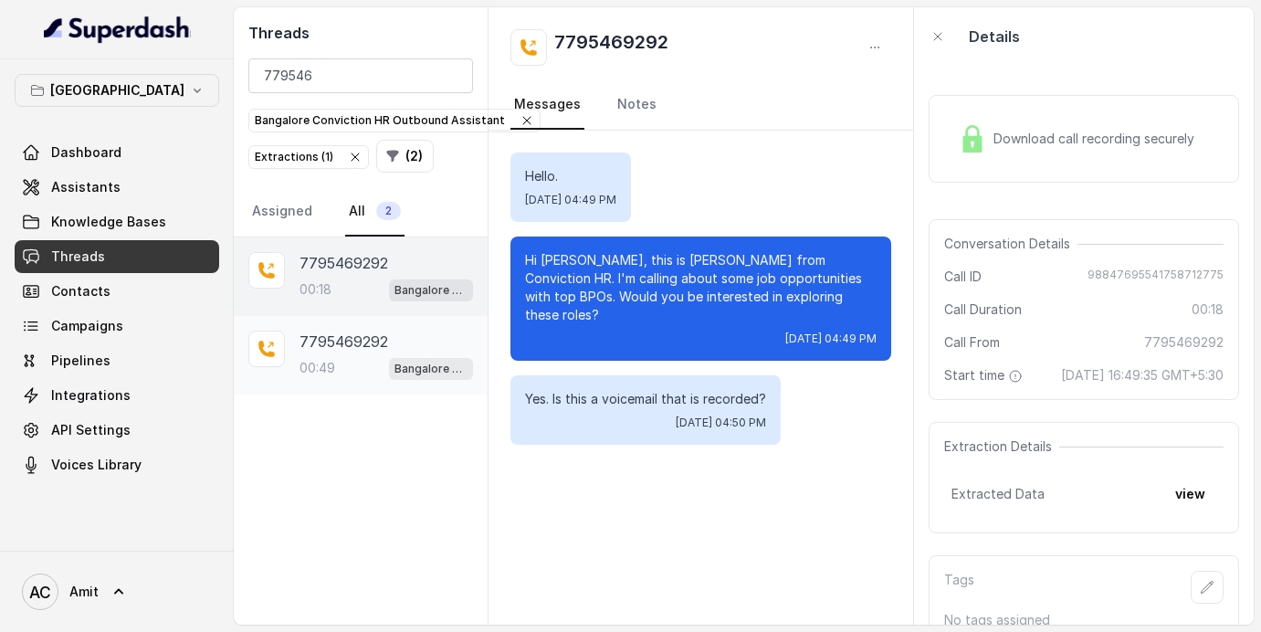
click at [353, 340] on p "7795469292" at bounding box center [343, 341] width 89 height 22
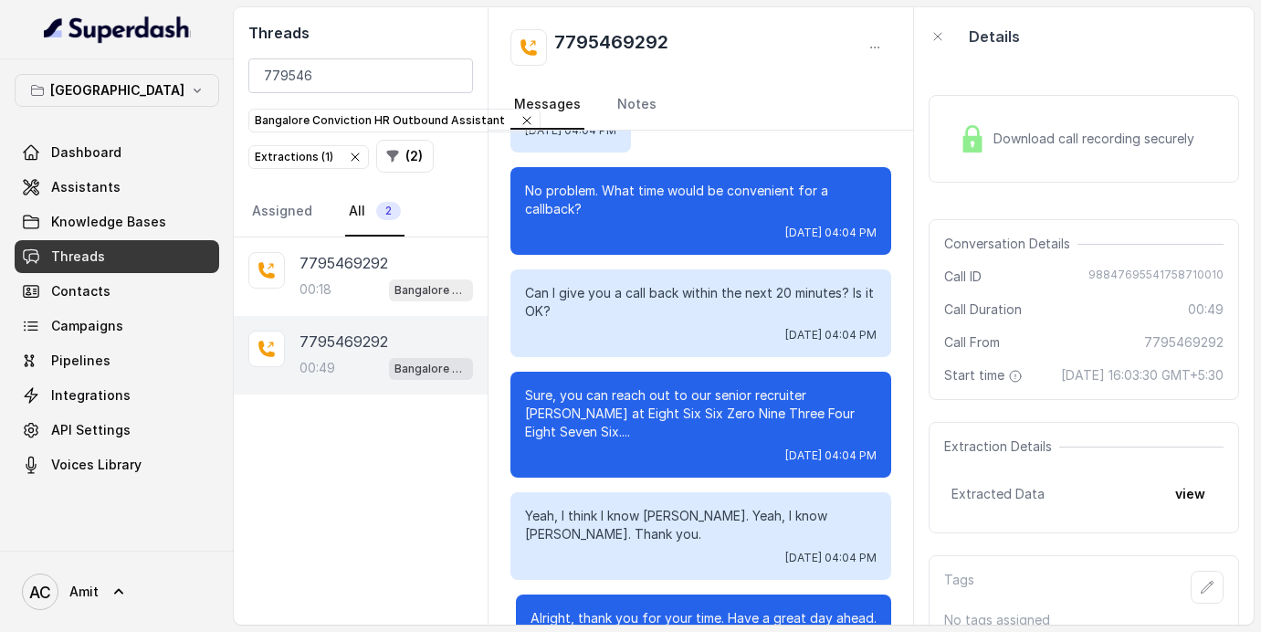
scroll to position [587, 0]
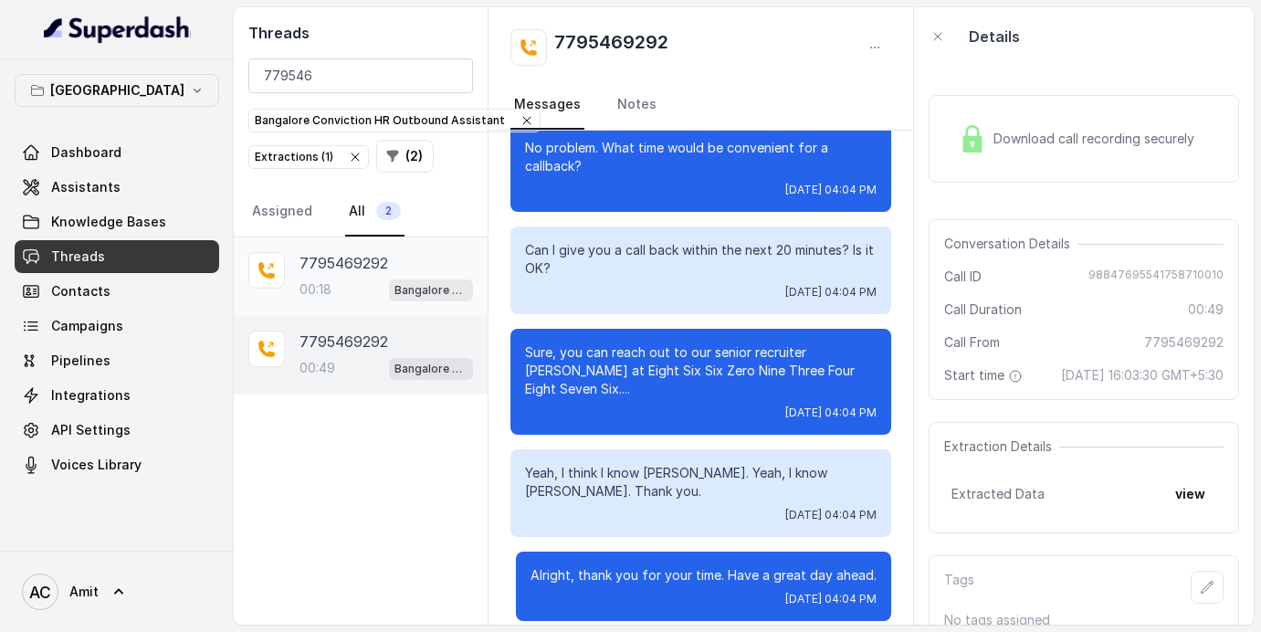
click at [345, 308] on div "7795469292 00:18 Bangalore Conviction HR Outbound Assistant" at bounding box center [361, 276] width 254 height 79
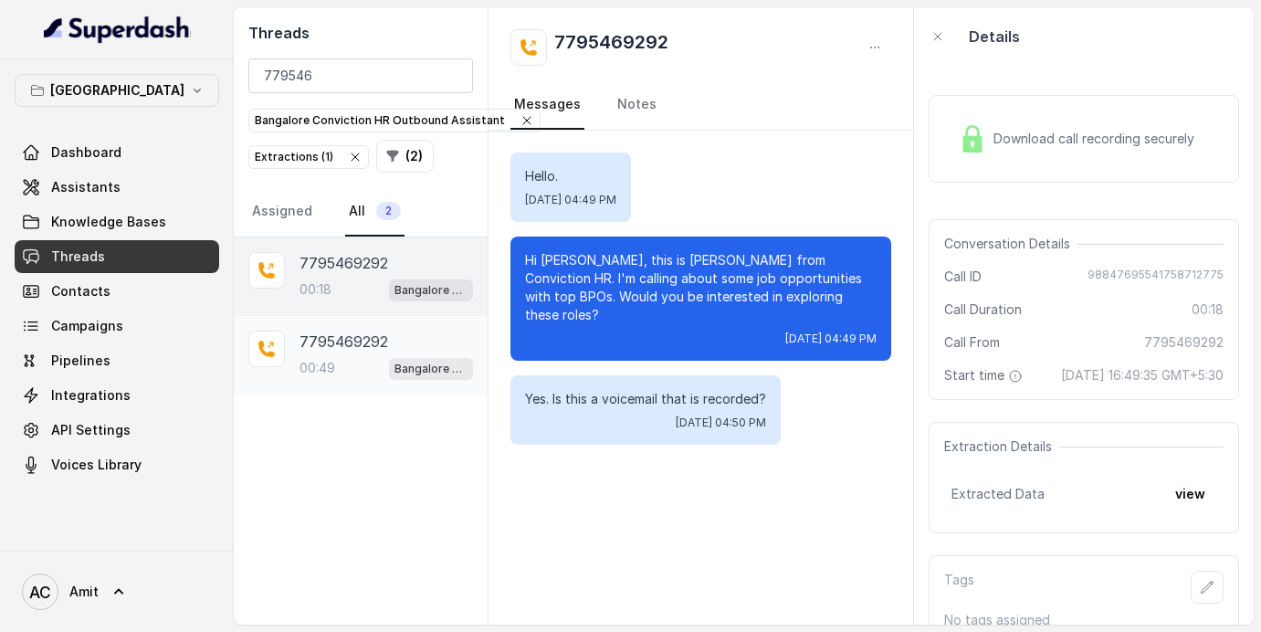
click at [349, 352] on div "7795469292 00:49 Bangalore Conviction HR Outbound Assistant" at bounding box center [385, 354] width 173 height 49
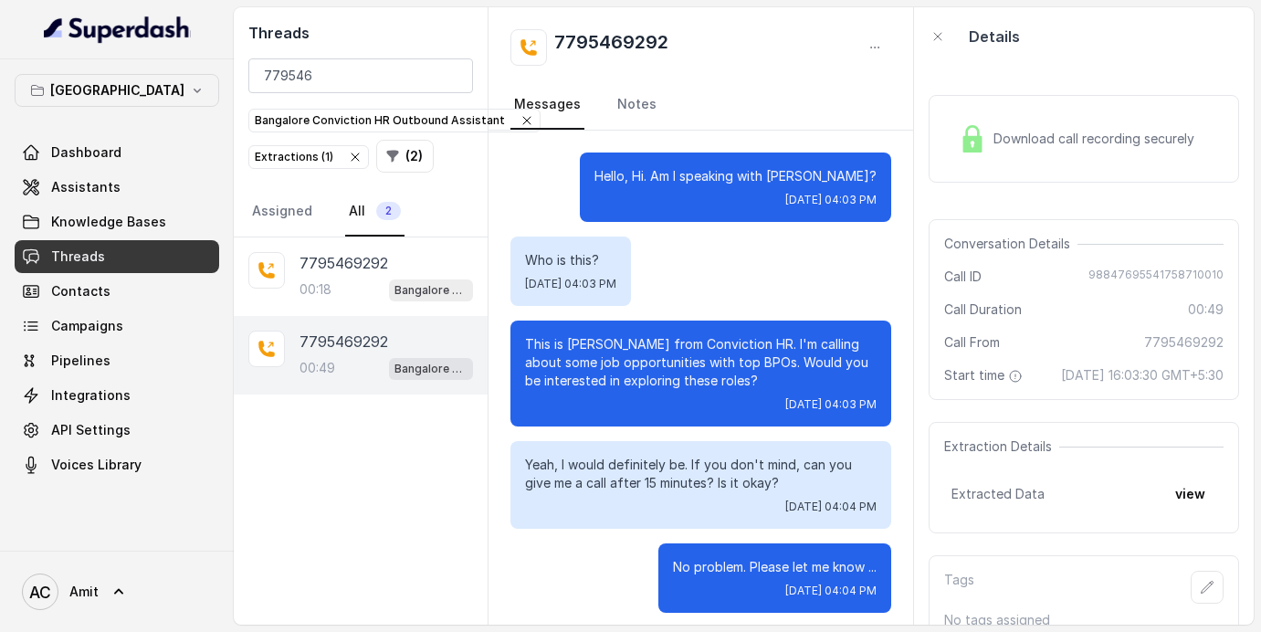
scroll to position [587, 0]
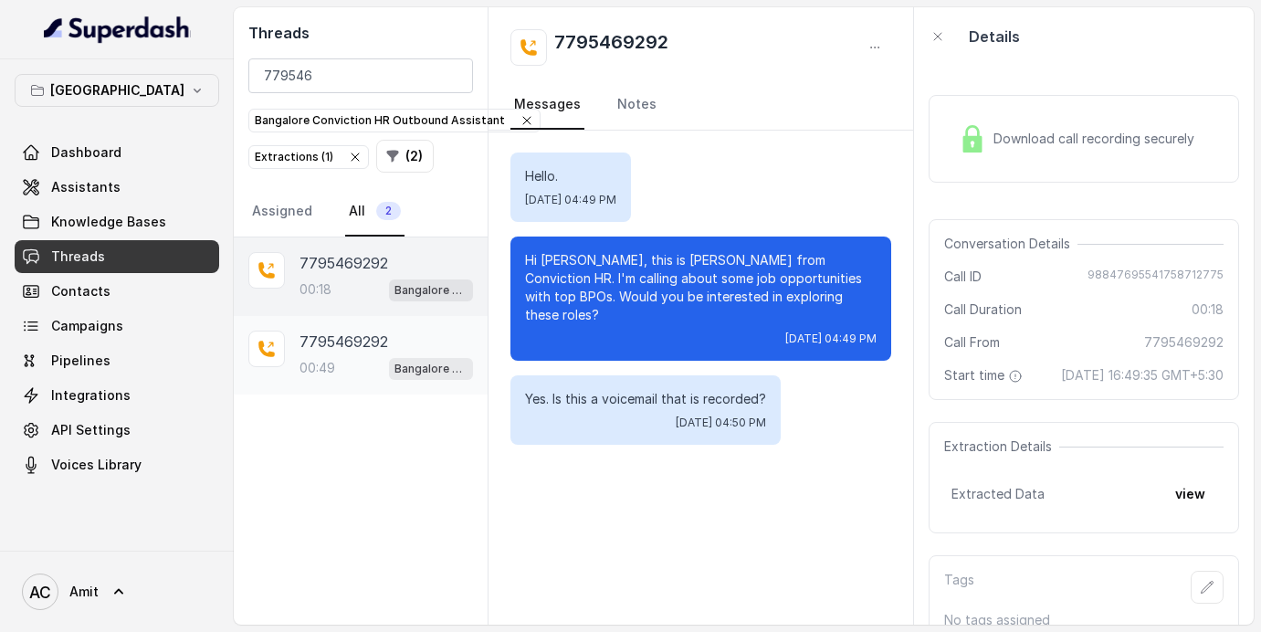
click at [342, 369] on div "00:49 Bangalore Conviction HR Outbound Assistant" at bounding box center [385, 368] width 173 height 24
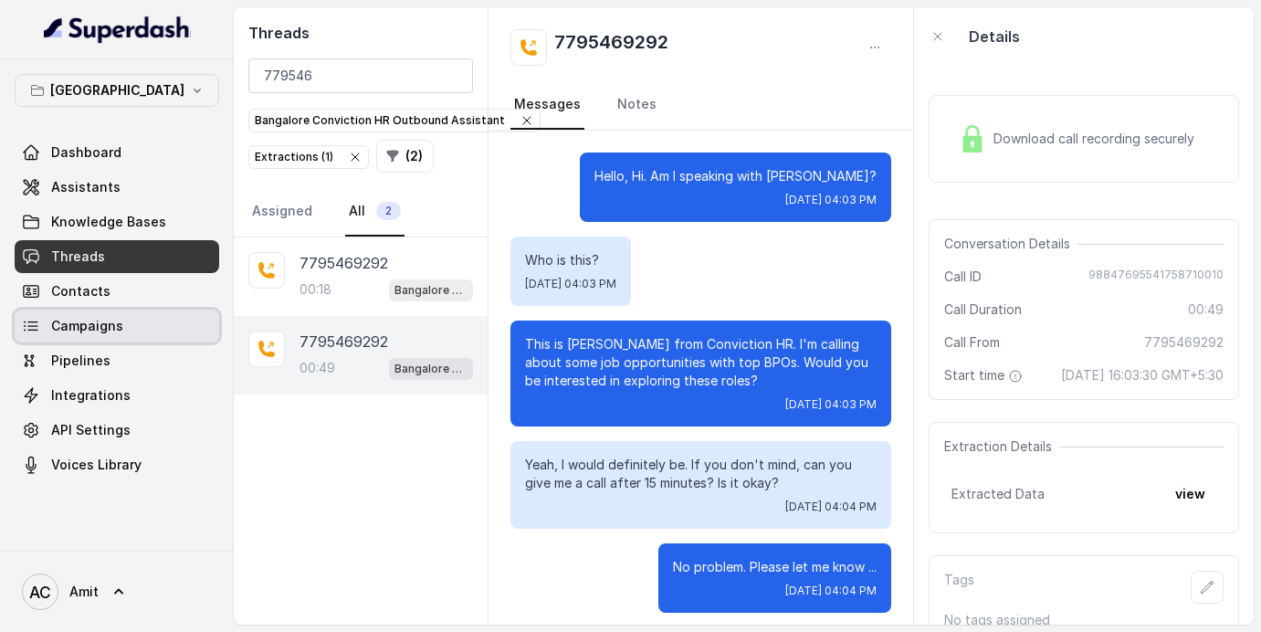
click at [124, 319] on link "Campaigns" at bounding box center [117, 325] width 204 height 33
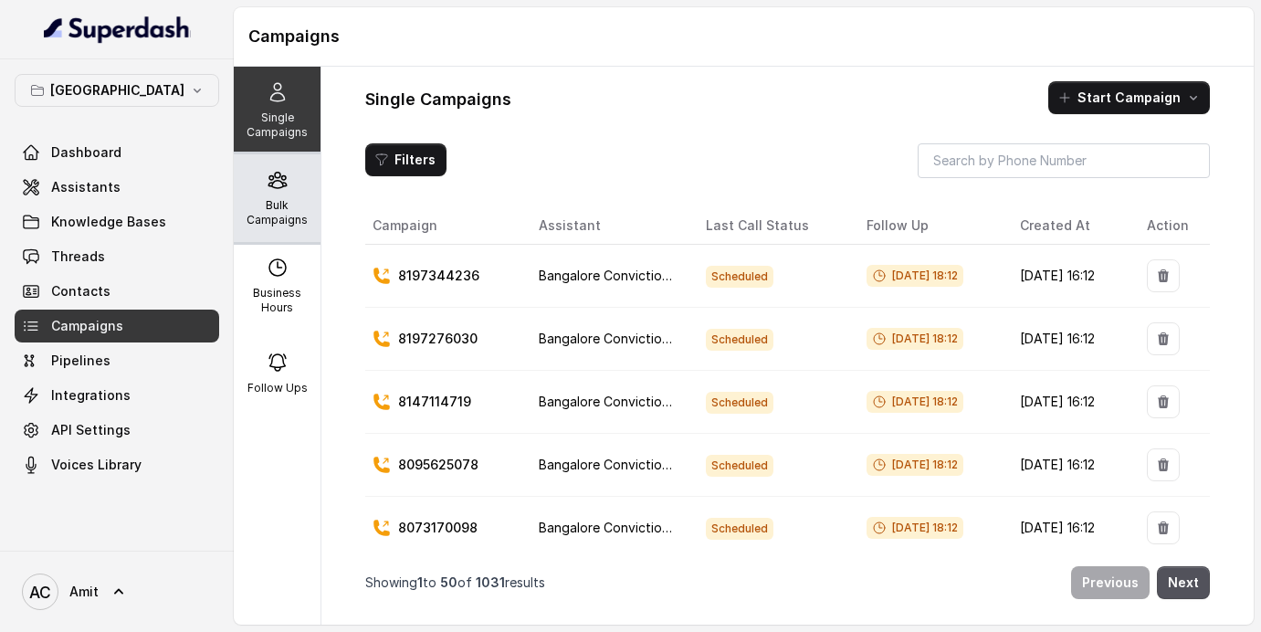
click at [253, 212] on p "Bulk Campaigns" at bounding box center [277, 212] width 72 height 29
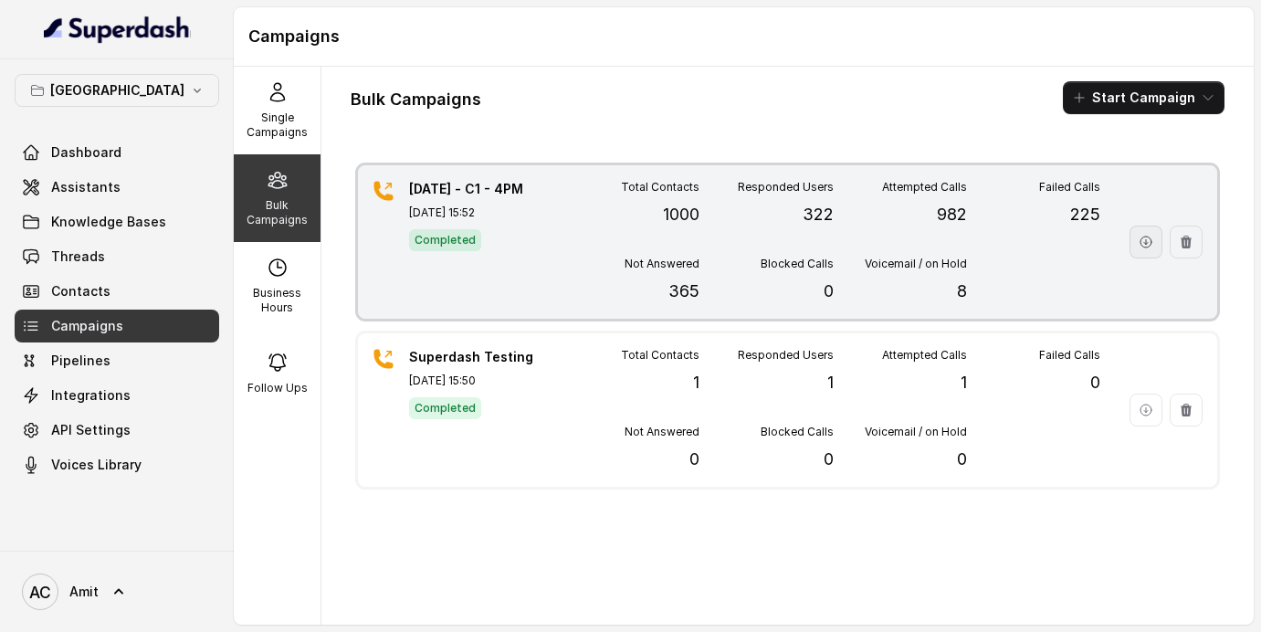
click at [1151, 237] on icon "button" at bounding box center [1145, 242] width 15 height 15
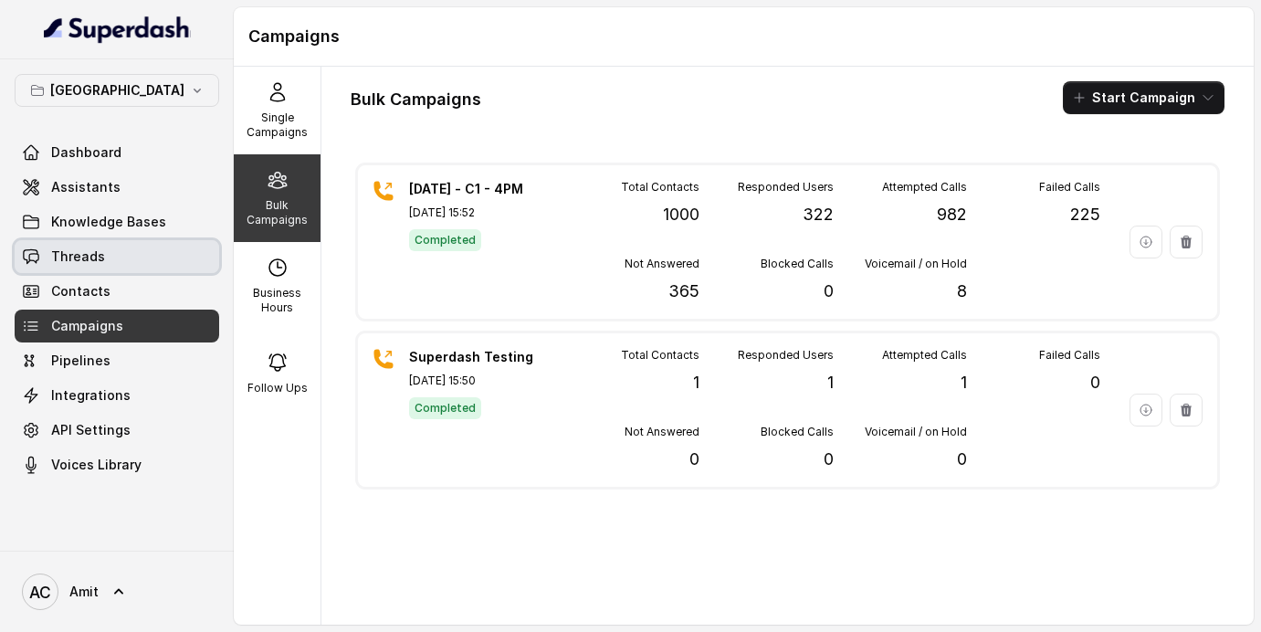
click at [88, 261] on span "Threads" at bounding box center [78, 256] width 54 height 18
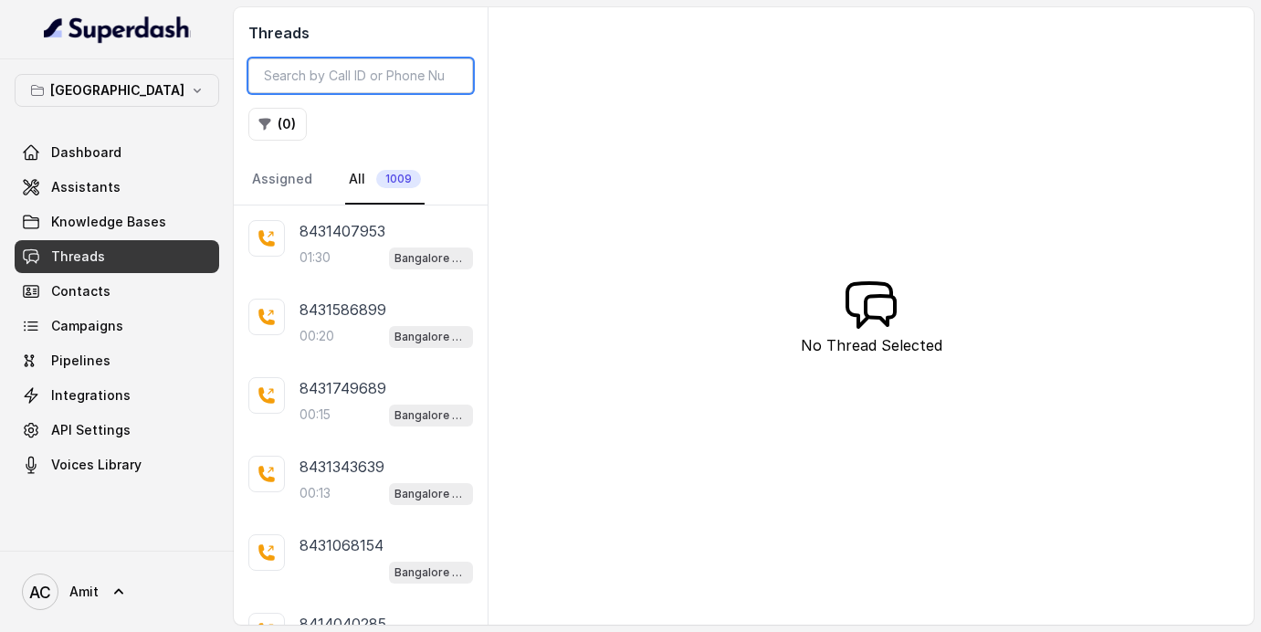
click at [364, 79] on input "search" at bounding box center [360, 75] width 225 height 35
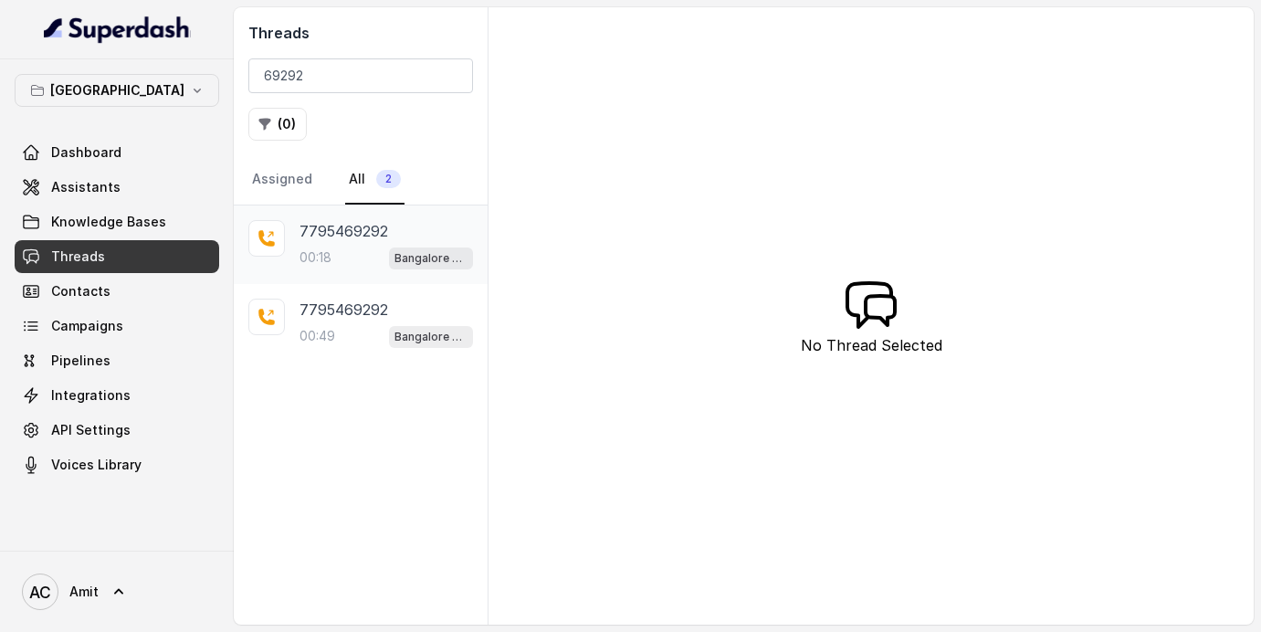
click at [335, 239] on p "7795469292" at bounding box center [343, 231] width 89 height 22
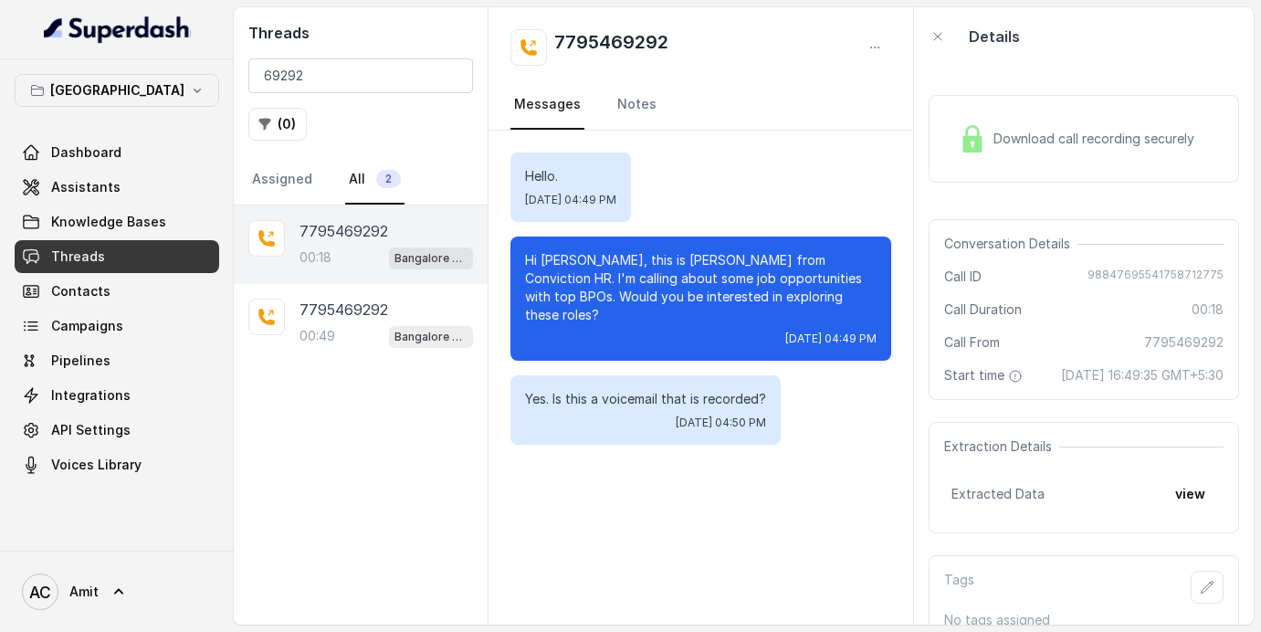
click at [655, 35] on h2 "7795469292" at bounding box center [611, 47] width 114 height 37
copy h2 "7795469292"
click at [331, 78] on input "69292" at bounding box center [360, 75] width 225 height 35
type input "6"
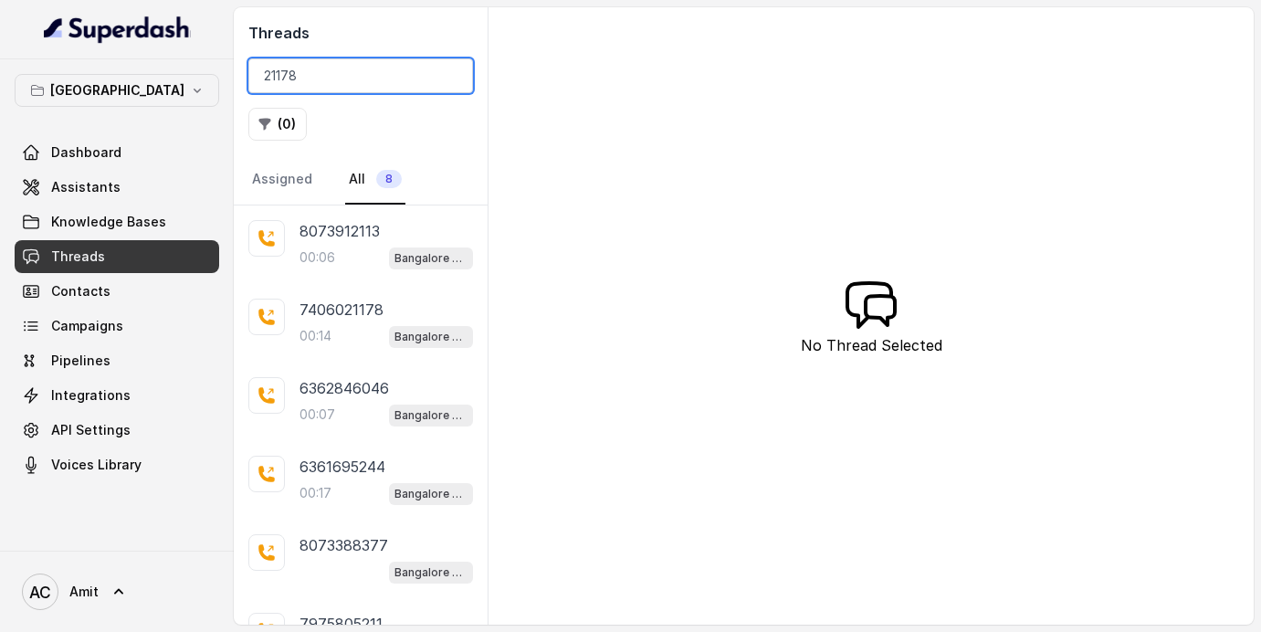
type input "21178"
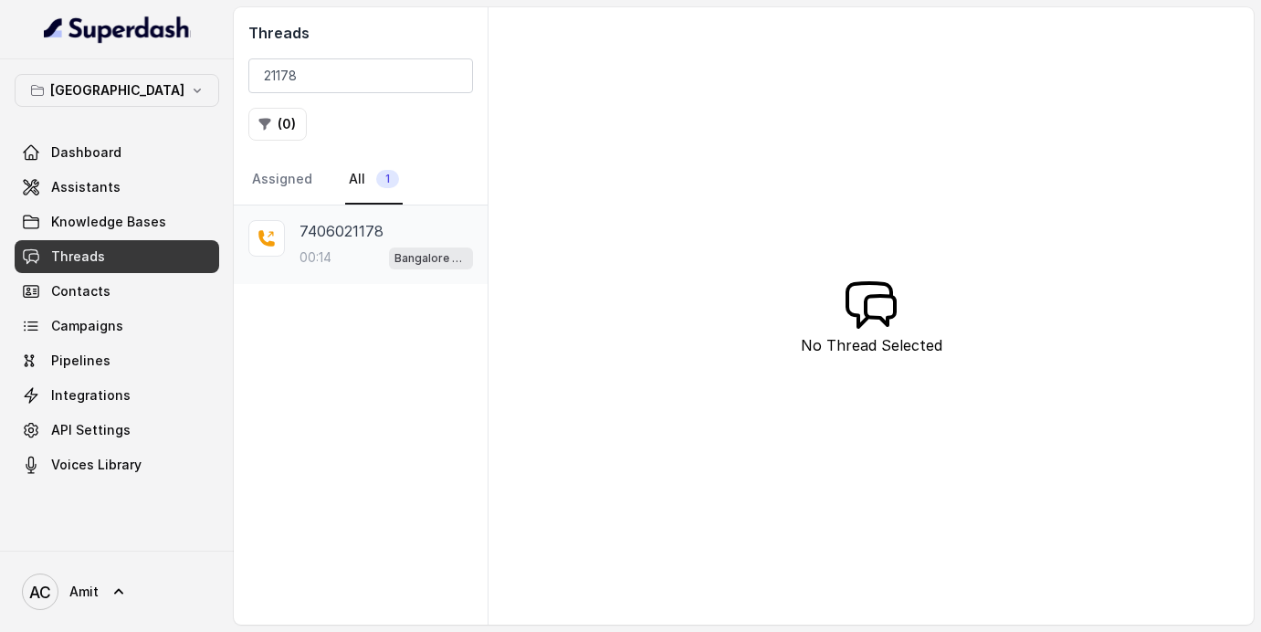
click at [327, 264] on p "00:14" at bounding box center [315, 257] width 32 height 18
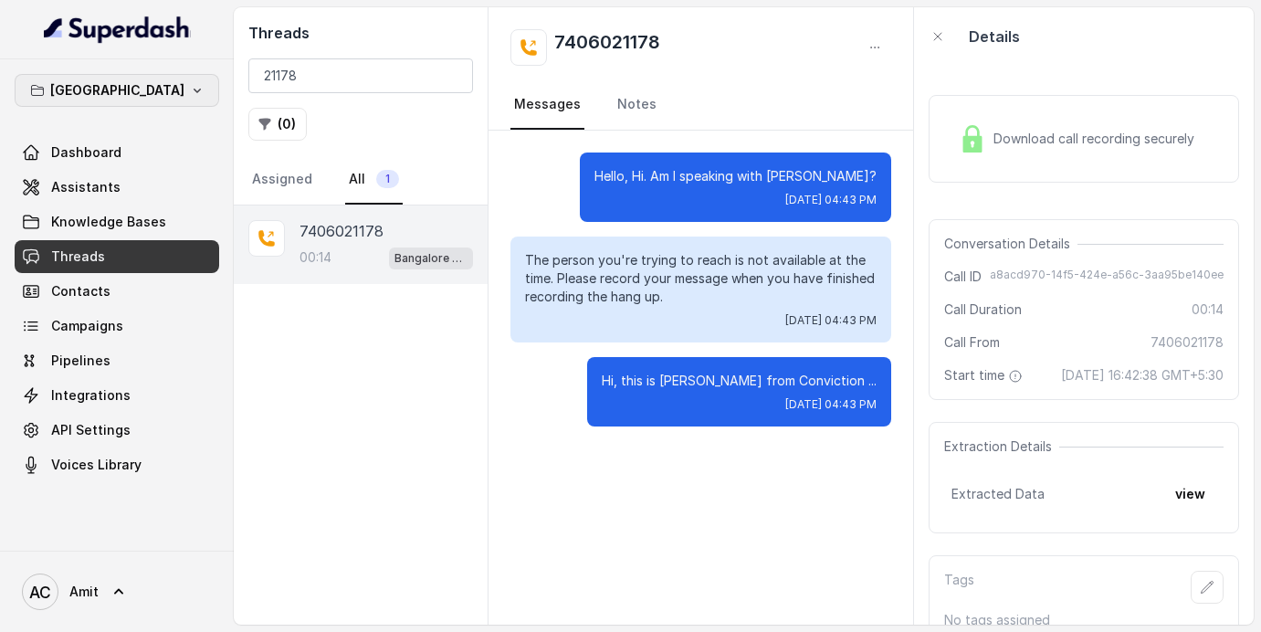
click at [190, 94] on icon "button" at bounding box center [197, 90] width 15 height 15
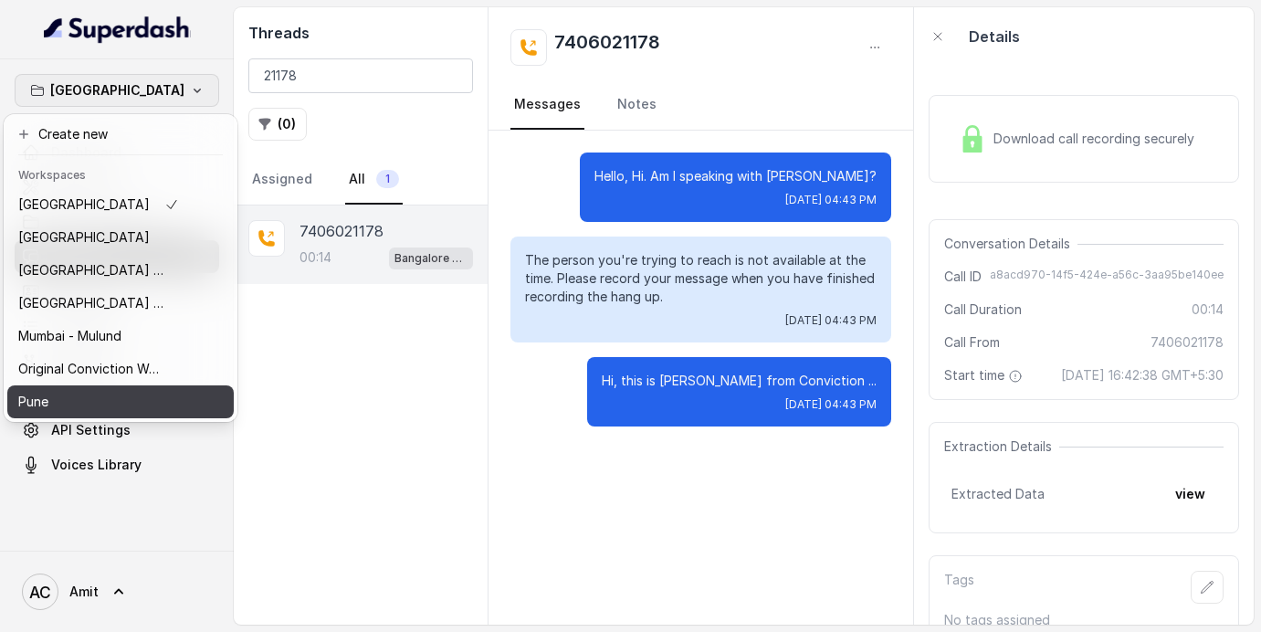
click at [66, 410] on div "Pune" at bounding box center [98, 402] width 161 height 22
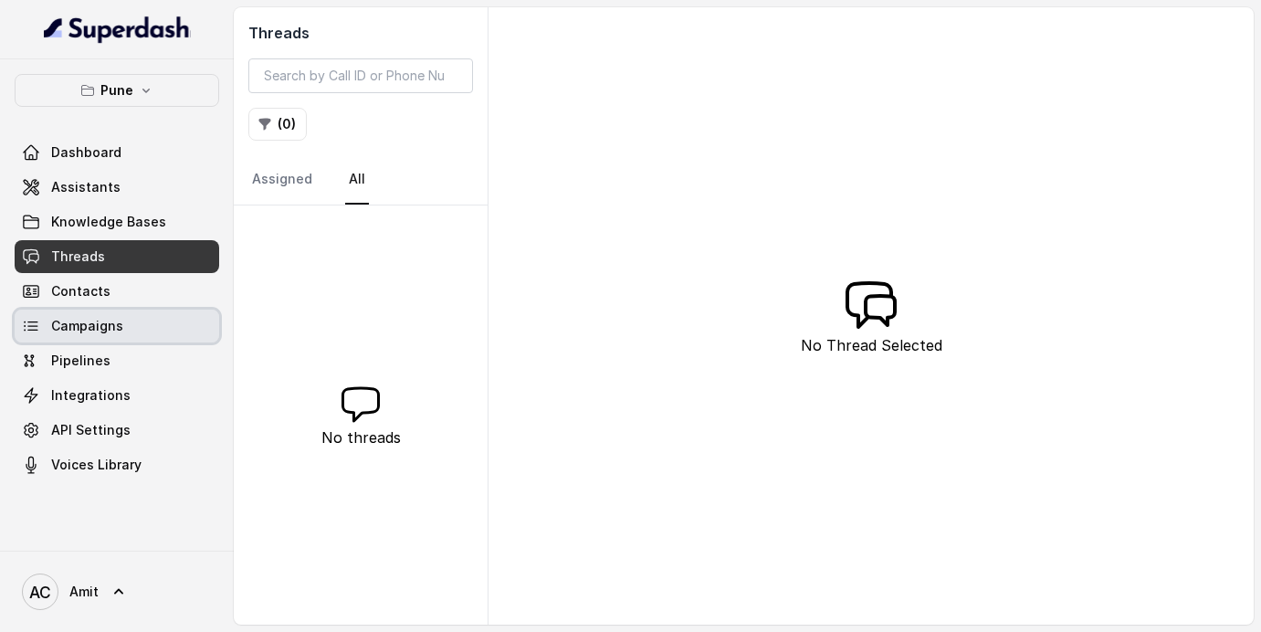
click at [73, 335] on link "Campaigns" at bounding box center [117, 325] width 204 height 33
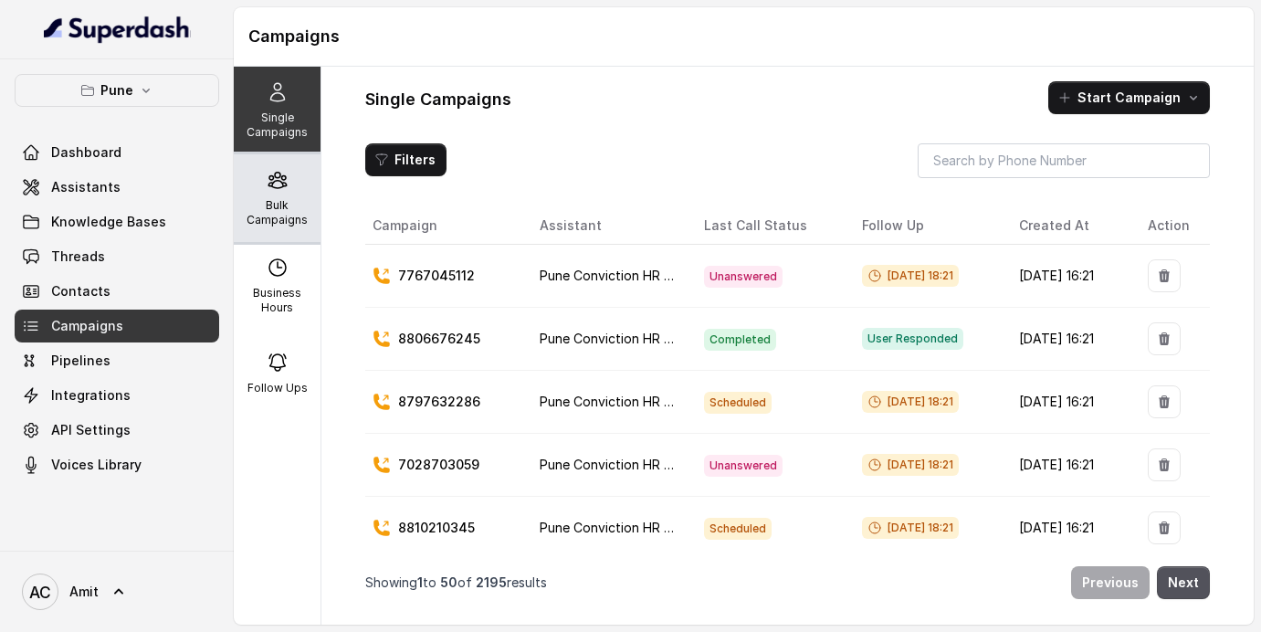
click at [270, 213] on p "Bulk Campaigns" at bounding box center [277, 212] width 72 height 29
